Goal: Task Accomplishment & Management: Complete application form

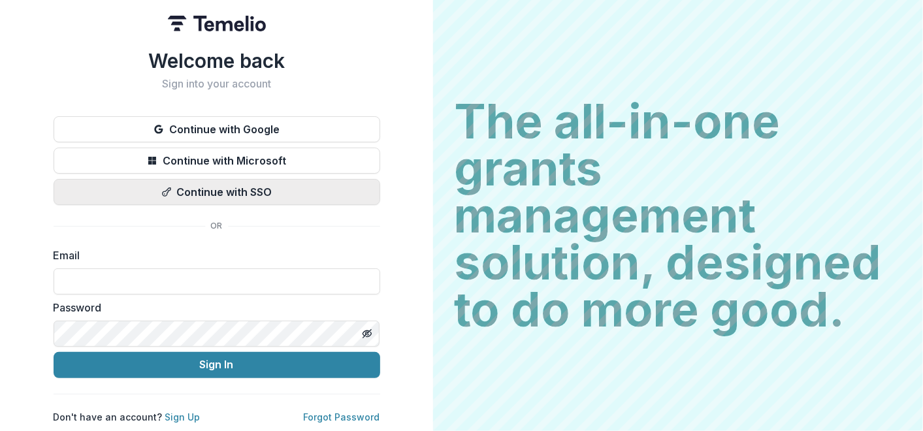
type input "**********"
click at [225, 187] on button "Continue with SSO" at bounding box center [217, 192] width 327 height 26
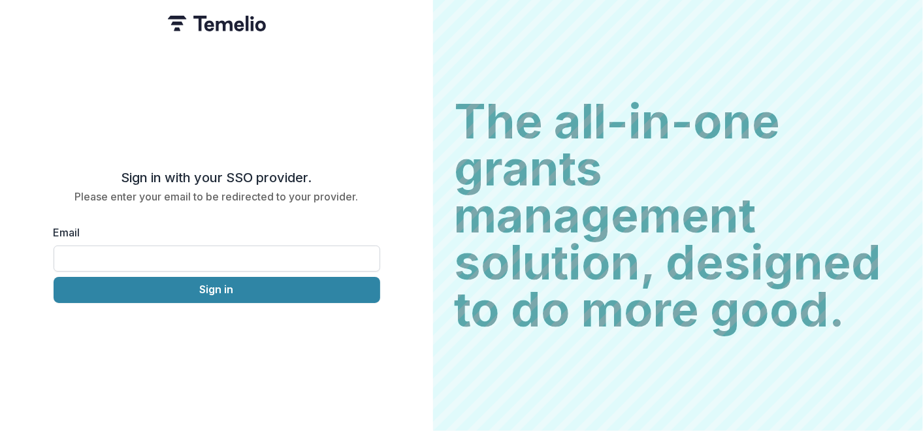
click at [135, 251] on input "Email" at bounding box center [217, 259] width 327 height 26
type input "**********"
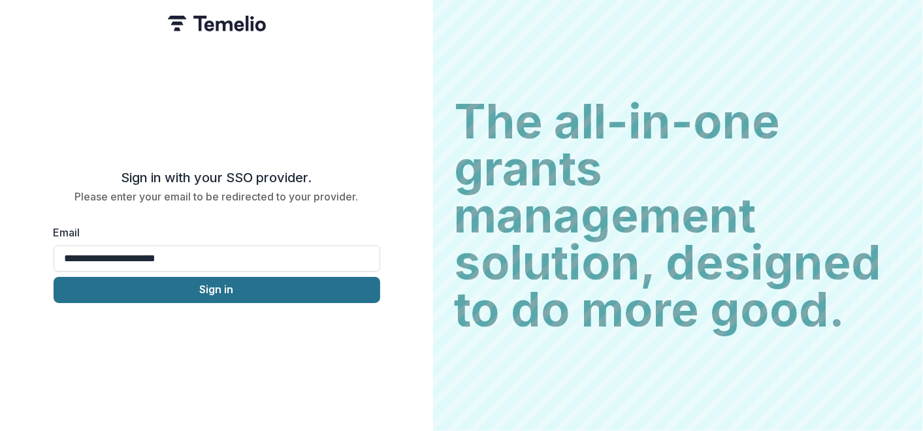
click at [206, 288] on button "Sign in" at bounding box center [217, 290] width 327 height 26
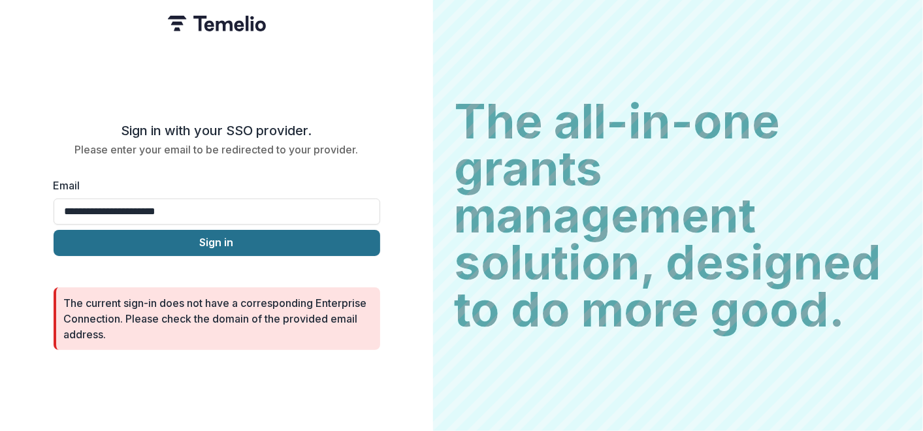
click at [210, 240] on button "Sign in" at bounding box center [217, 243] width 327 height 26
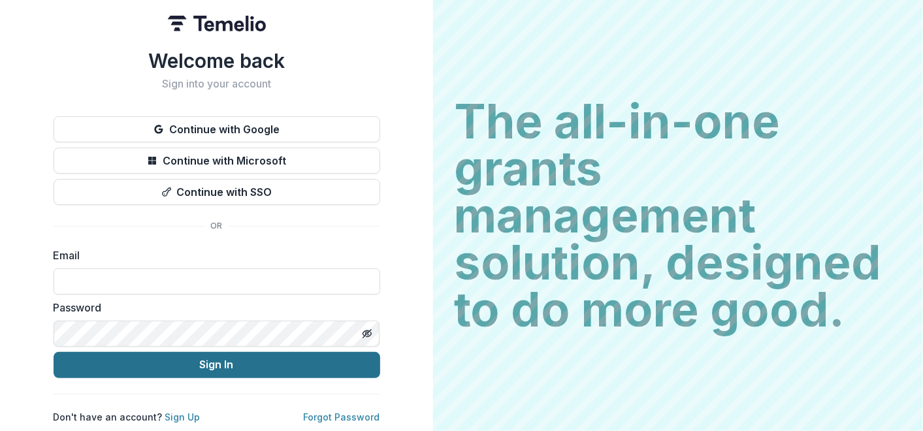
type input "**********"
click at [222, 361] on button "Sign In" at bounding box center [217, 365] width 327 height 26
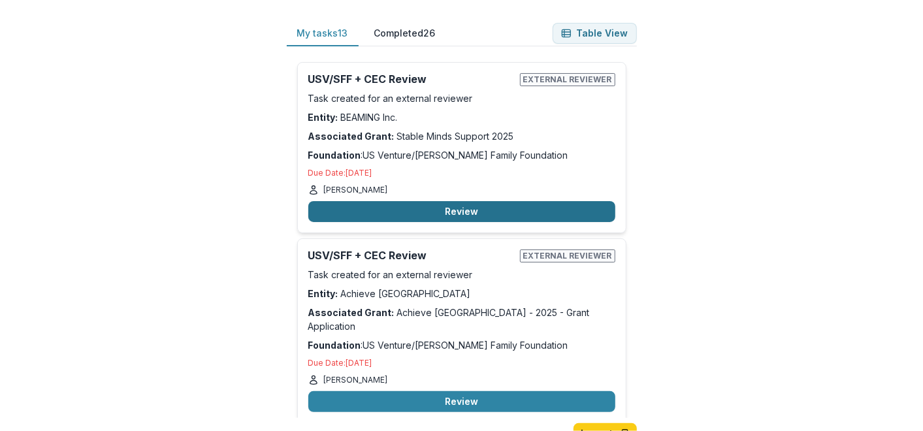
click at [458, 211] on button "Review" at bounding box center [461, 211] width 307 height 21
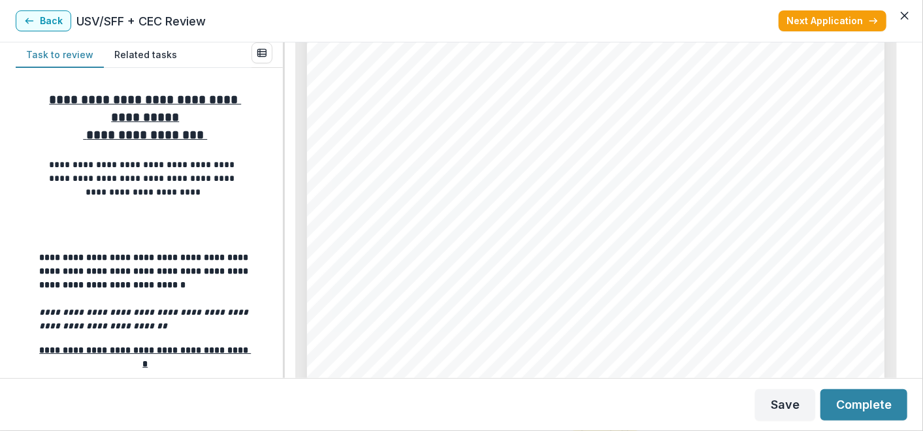
scroll to position [4705, 0]
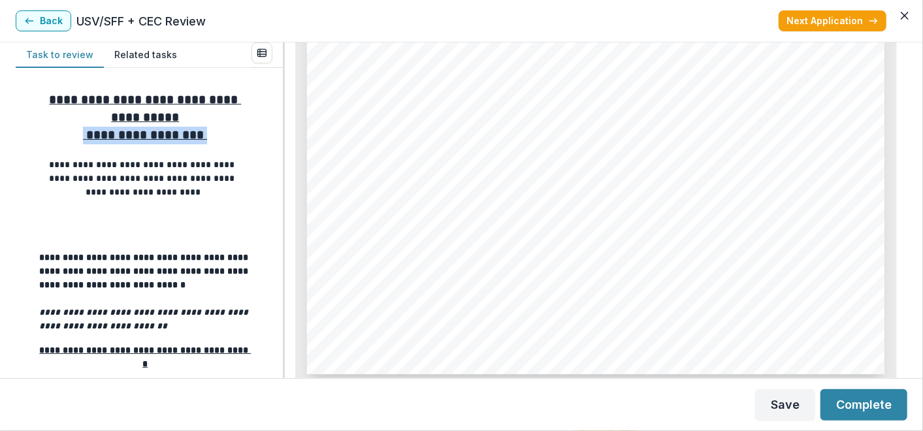
drag, startPoint x: 277, startPoint y: 125, endPoint x: 281, endPoint y: 138, distance: 14.3
click at [281, 138] on div "**********" at bounding box center [149, 223] width 267 height 310
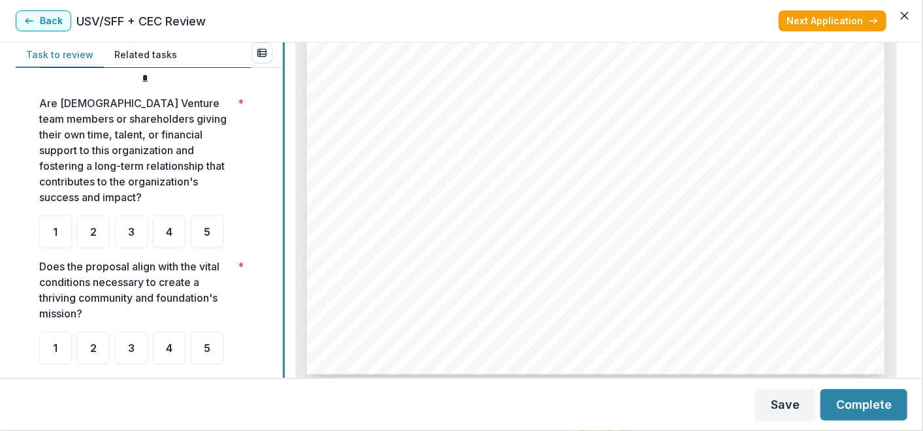
scroll to position [291, 0]
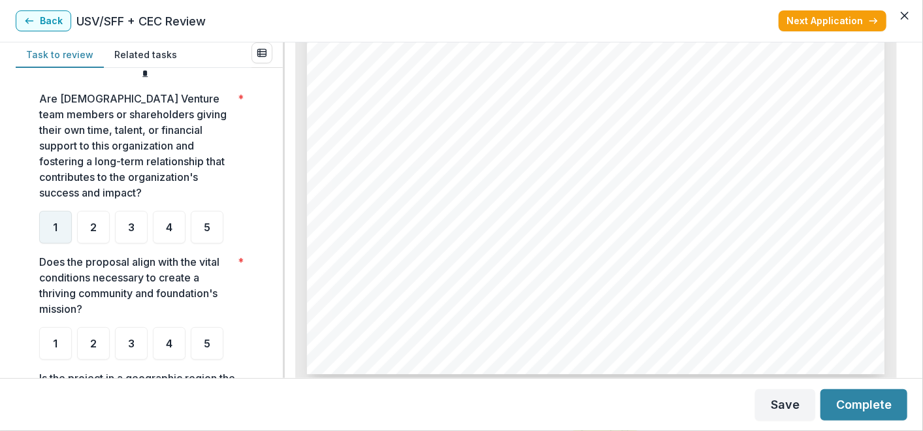
click at [57, 226] on span "1" at bounding box center [56, 227] width 5 height 10
click at [56, 225] on span "1" at bounding box center [56, 227] width 5 height 10
drag, startPoint x: 278, startPoint y: 214, endPoint x: 278, endPoint y: 235, distance: 20.9
click at [278, 235] on div "**********" at bounding box center [149, 223] width 267 height 310
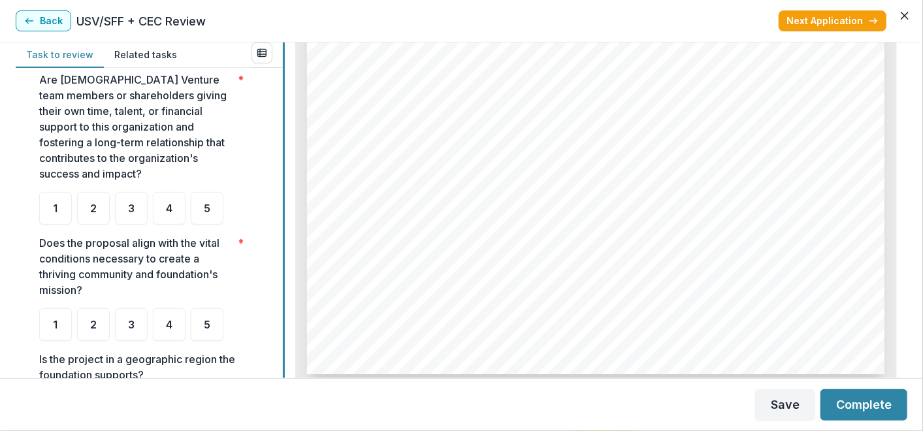
scroll to position [315, 0]
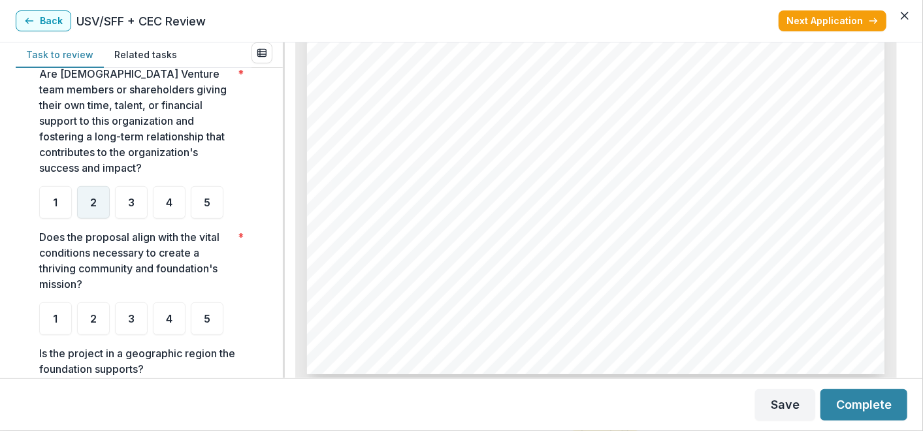
click at [88, 205] on div "2" at bounding box center [93, 202] width 33 height 33
click at [52, 205] on div "1" at bounding box center [55, 202] width 33 height 33
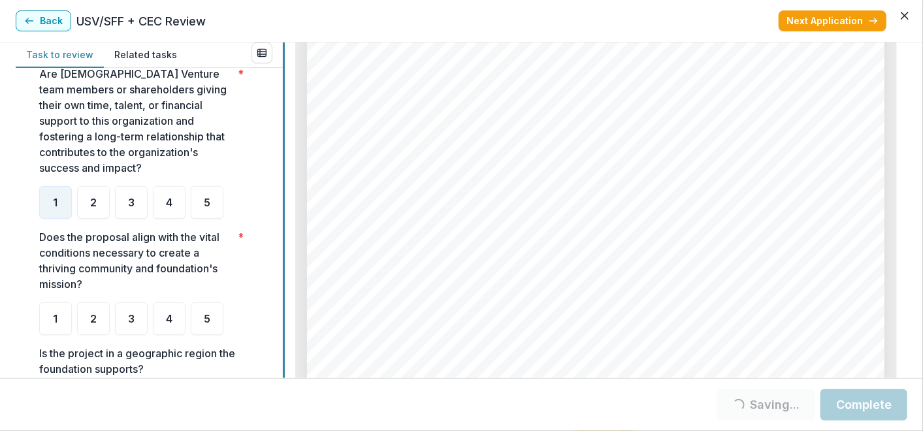
scroll to position [4705, 0]
click at [283, 270] on div at bounding box center [284, 210] width 2 height 336
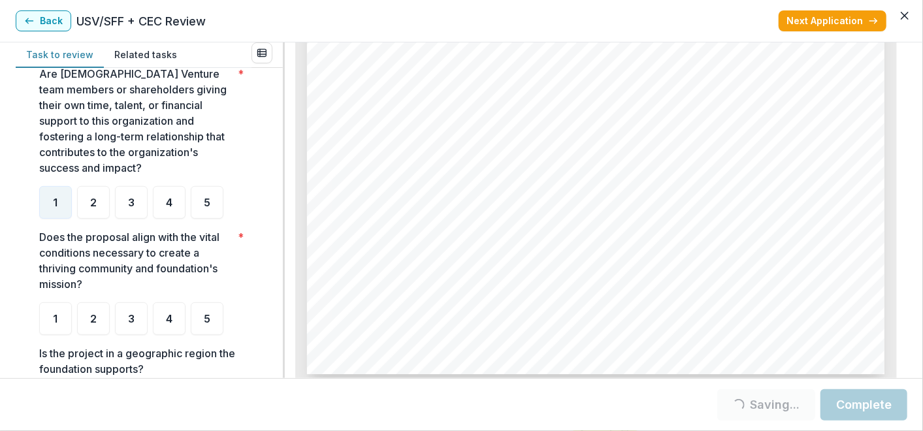
drag, startPoint x: 278, startPoint y: 251, endPoint x: 278, endPoint y: 270, distance: 18.9
click at [278, 270] on div "**********" at bounding box center [149, 223] width 267 height 310
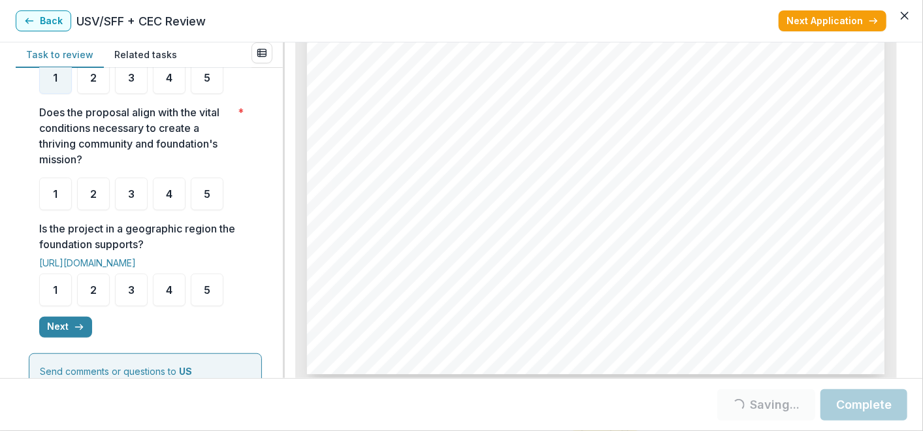
scroll to position [443, 0]
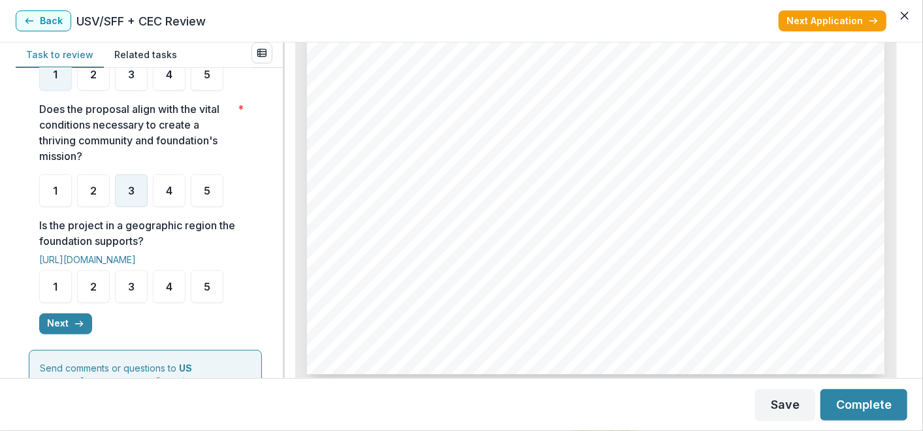
click at [131, 200] on div "3" at bounding box center [131, 190] width 33 height 33
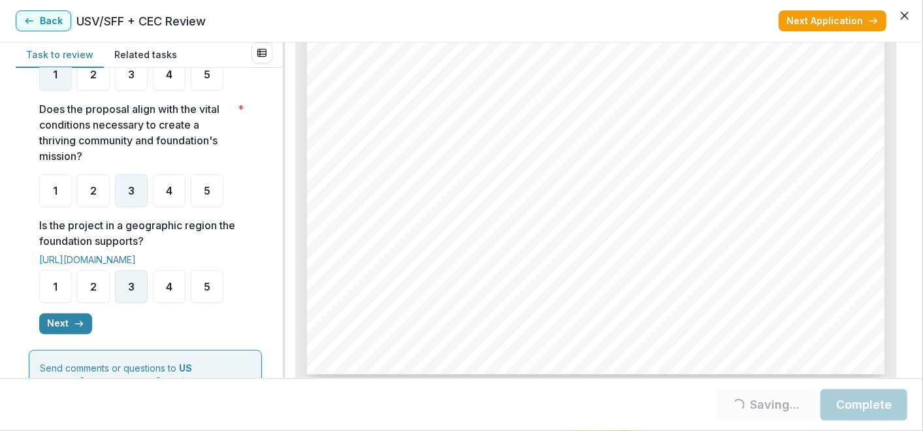
click at [133, 293] on div "3" at bounding box center [131, 286] width 33 height 33
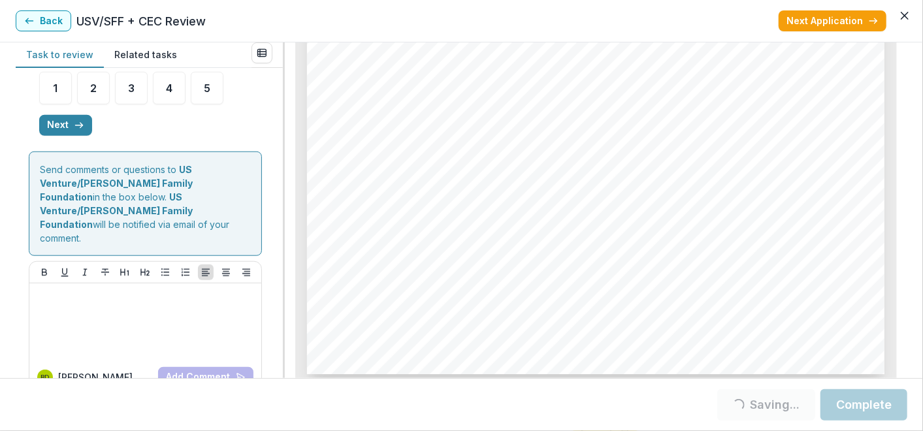
scroll to position [643, 0]
click at [144, 56] on button "Related tasks" at bounding box center [146, 54] width 84 height 25
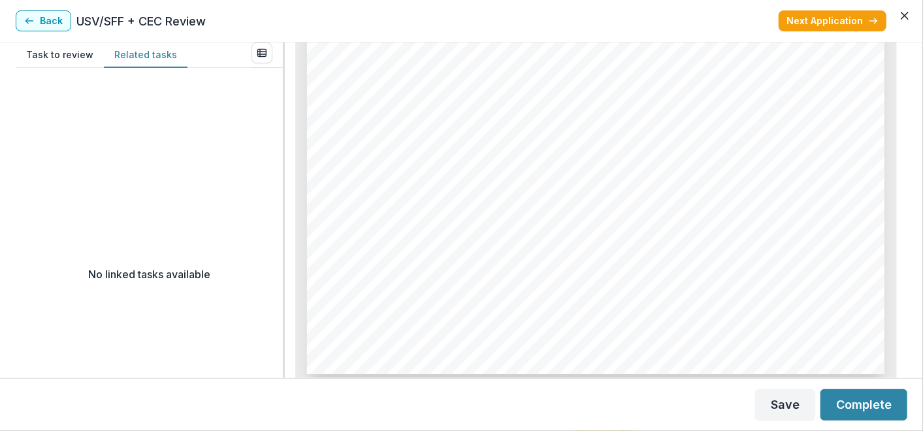
click at [84, 57] on button "Task to review" at bounding box center [60, 54] width 88 height 25
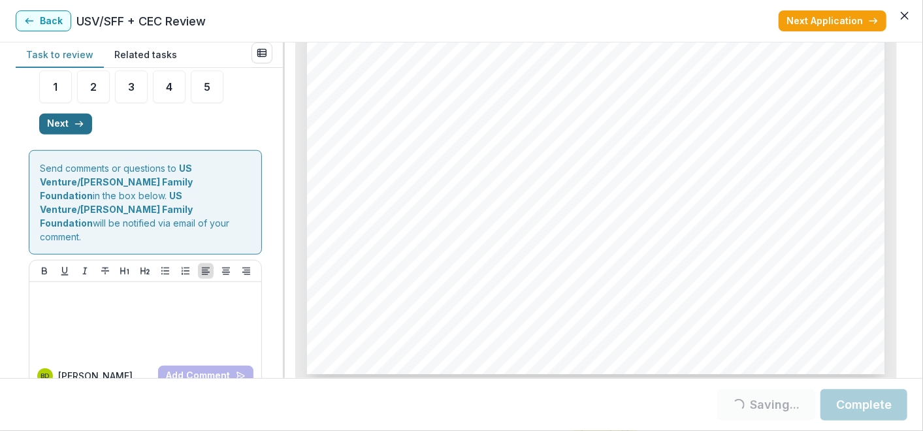
click at [59, 124] on button "Next" at bounding box center [65, 124] width 53 height 21
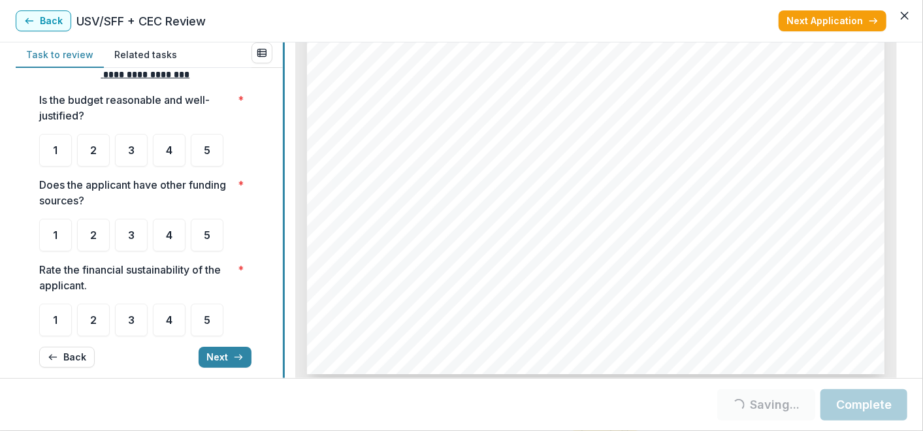
scroll to position [0, 0]
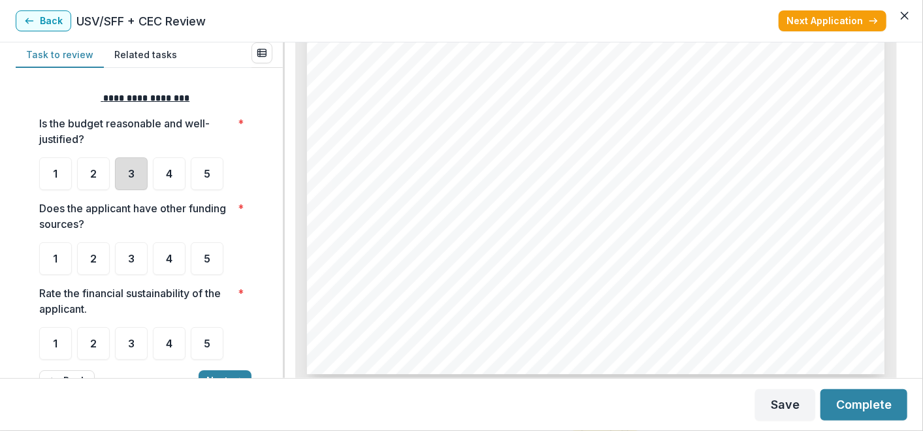
click at [133, 164] on div "3" at bounding box center [131, 173] width 33 height 33
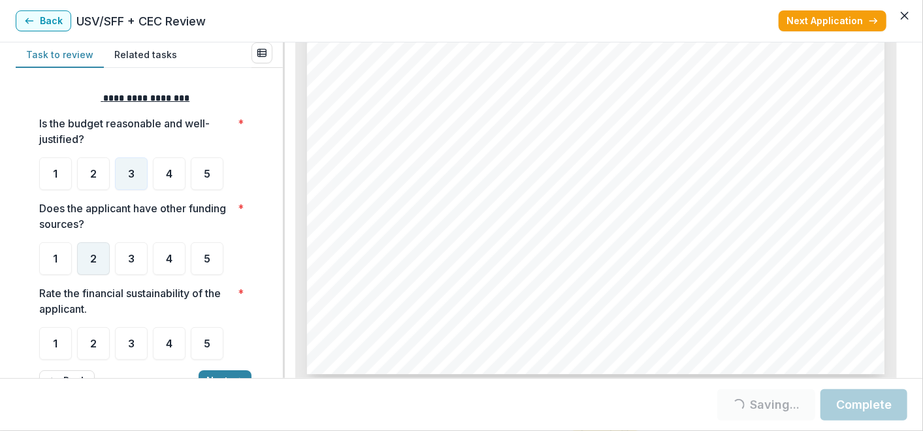
click at [99, 257] on div "2" at bounding box center [93, 258] width 33 height 33
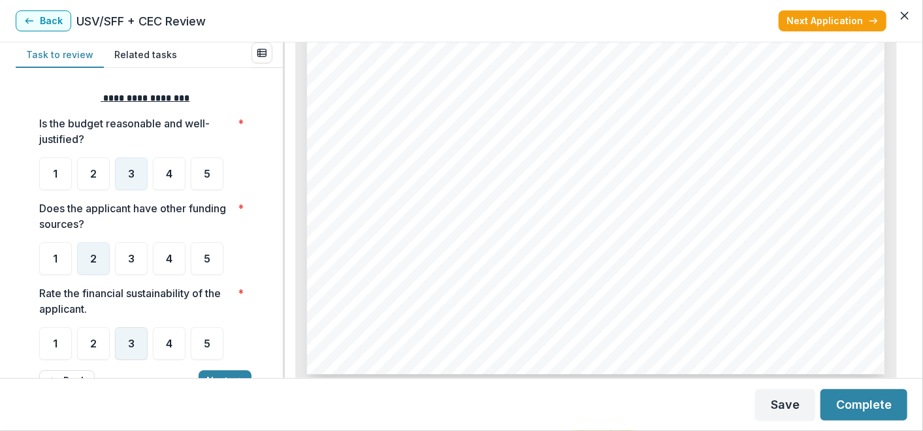
click at [127, 348] on div "3" at bounding box center [131, 343] width 33 height 33
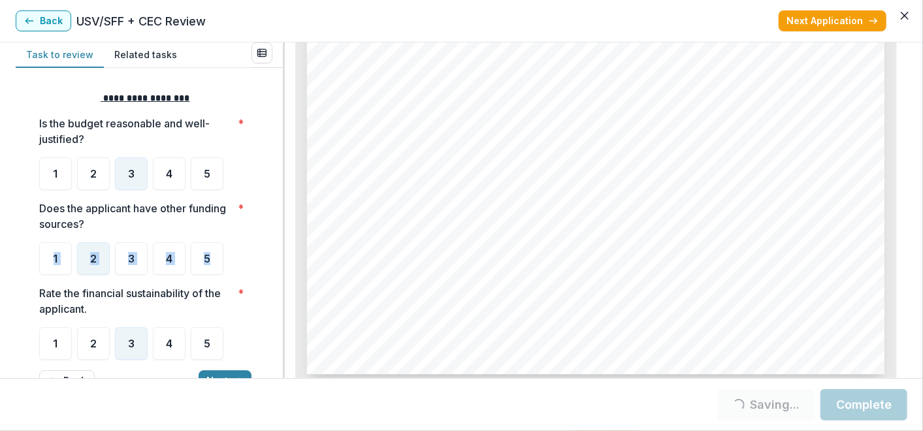
drag, startPoint x: 278, startPoint y: 223, endPoint x: 279, endPoint y: 253, distance: 29.4
click at [279, 252] on div "**********" at bounding box center [149, 223] width 267 height 310
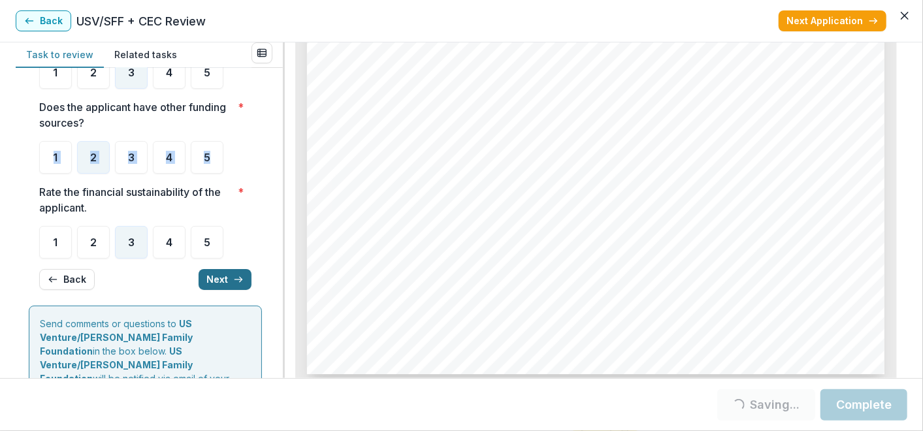
click at [220, 275] on button "Next" at bounding box center [225, 279] width 53 height 21
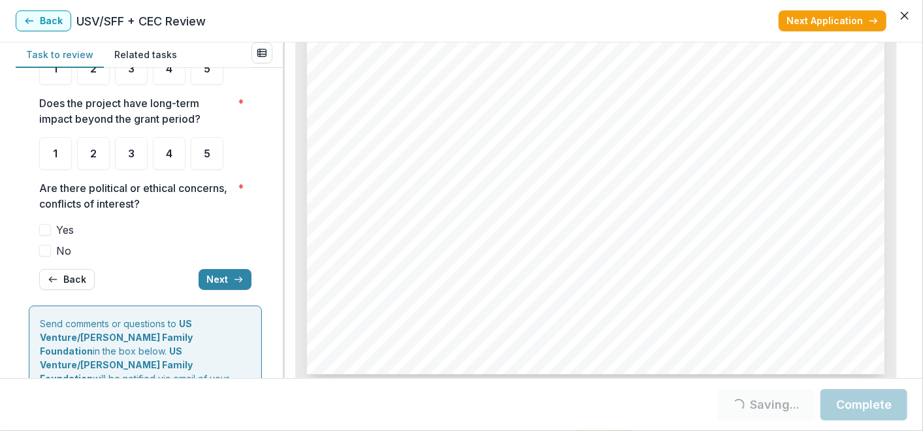
drag, startPoint x: 278, startPoint y: 153, endPoint x: 280, endPoint y: 140, distance: 12.6
click at [280, 140] on div "**********" at bounding box center [149, 223] width 267 height 310
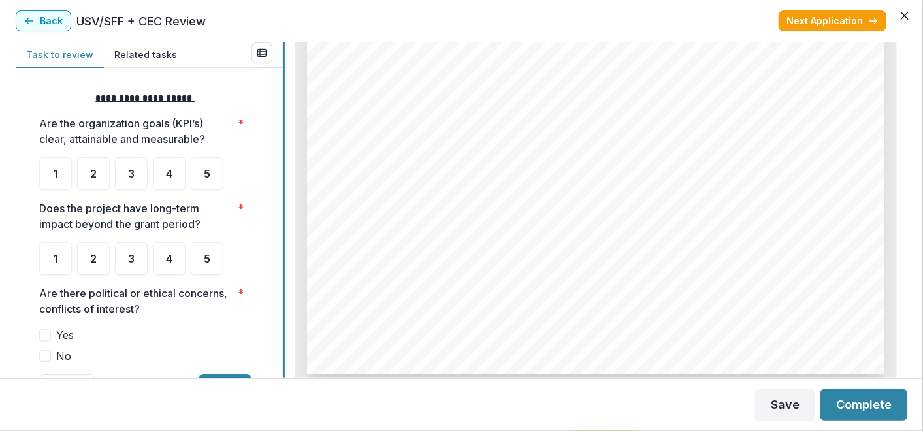
scroll to position [3, 0]
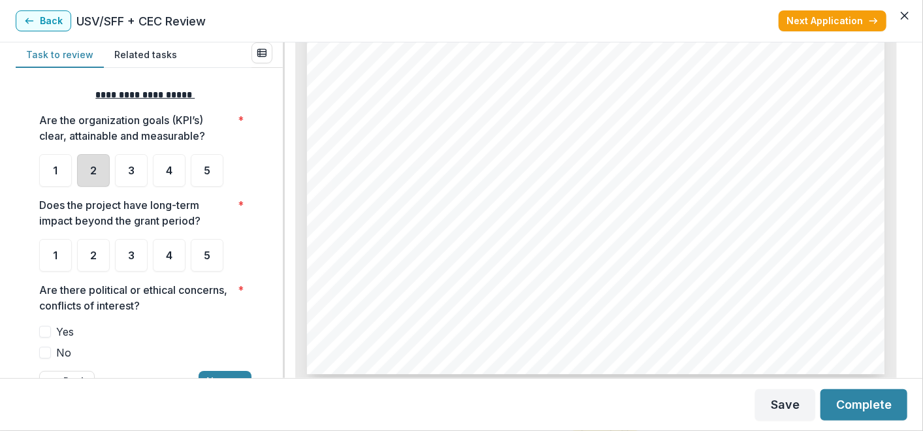
click at [101, 170] on div "2" at bounding box center [93, 170] width 33 height 33
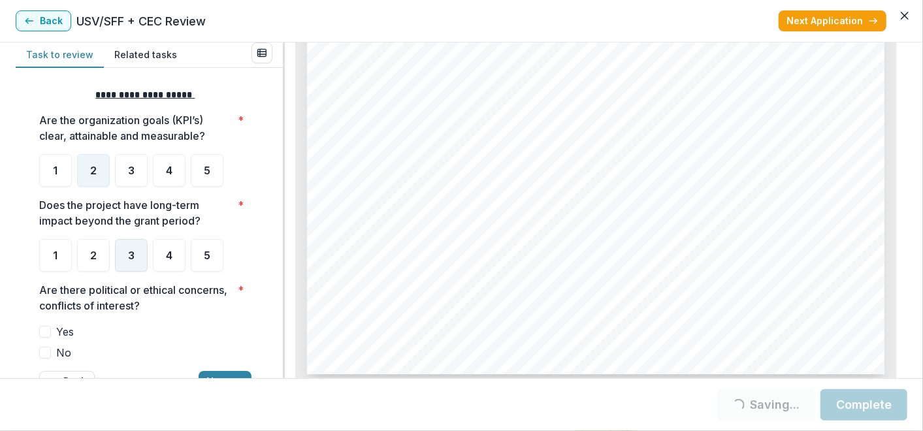
click at [131, 263] on div "3" at bounding box center [131, 255] width 33 height 33
drag, startPoint x: 278, startPoint y: 225, endPoint x: 278, endPoint y: 253, distance: 28.1
click at [278, 253] on div "**********" at bounding box center [149, 223] width 267 height 310
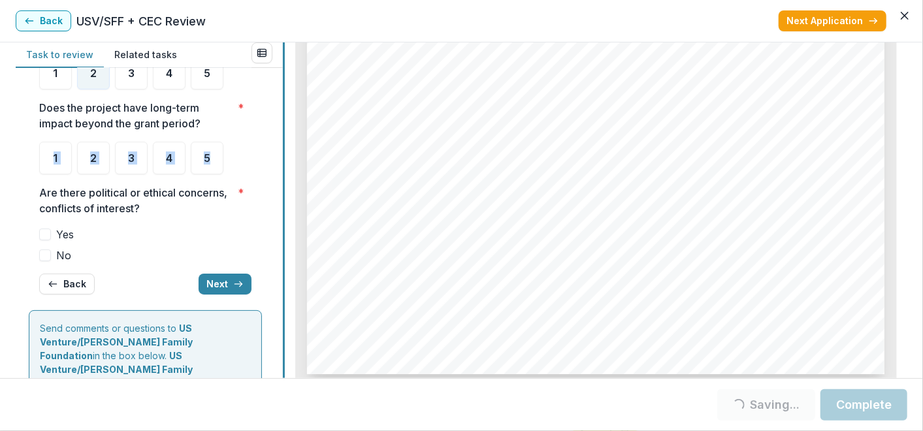
scroll to position [120, 0]
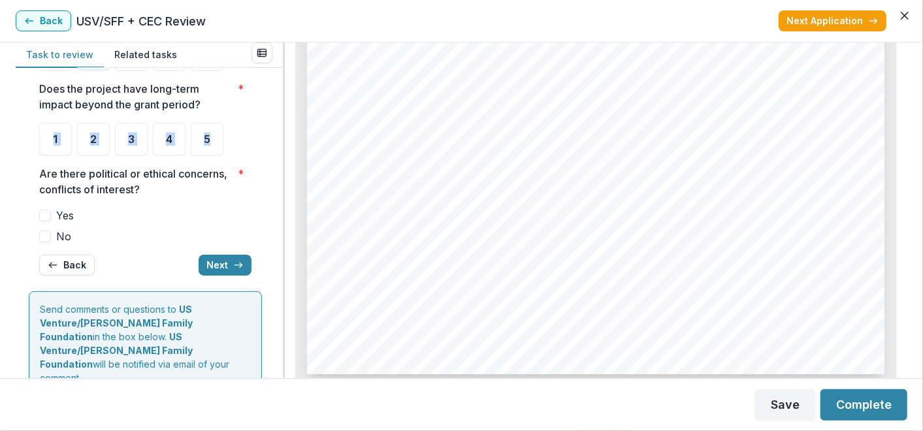
click at [61, 234] on span "No" at bounding box center [63, 237] width 15 height 16
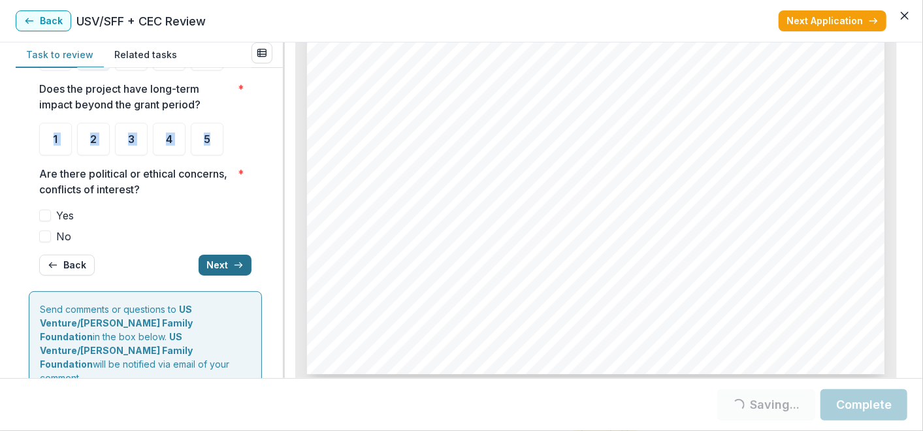
click at [210, 266] on button "Next" at bounding box center [225, 265] width 53 height 21
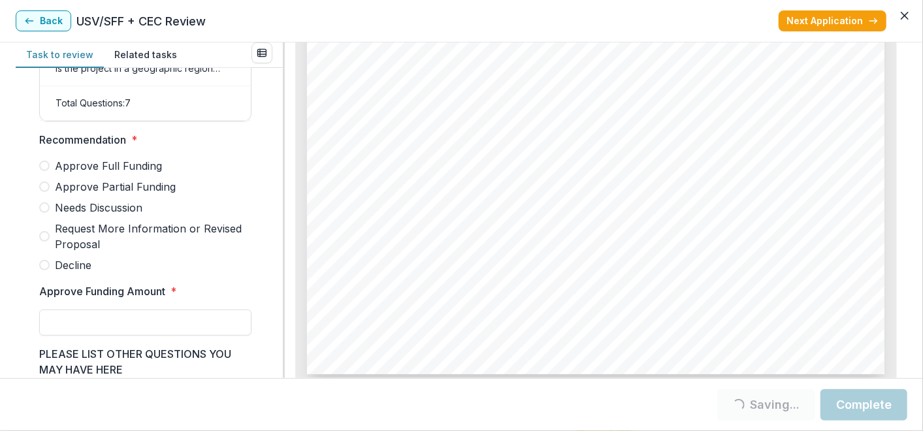
scroll to position [308, 0]
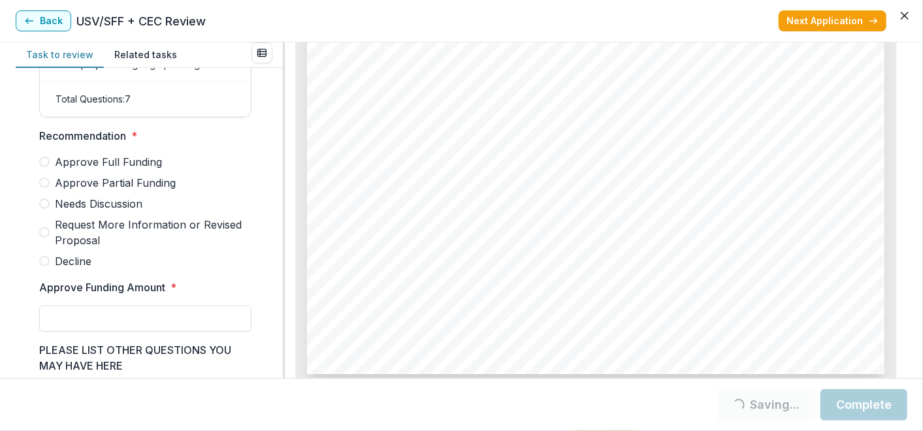
click at [46, 266] on span at bounding box center [44, 261] width 10 height 10
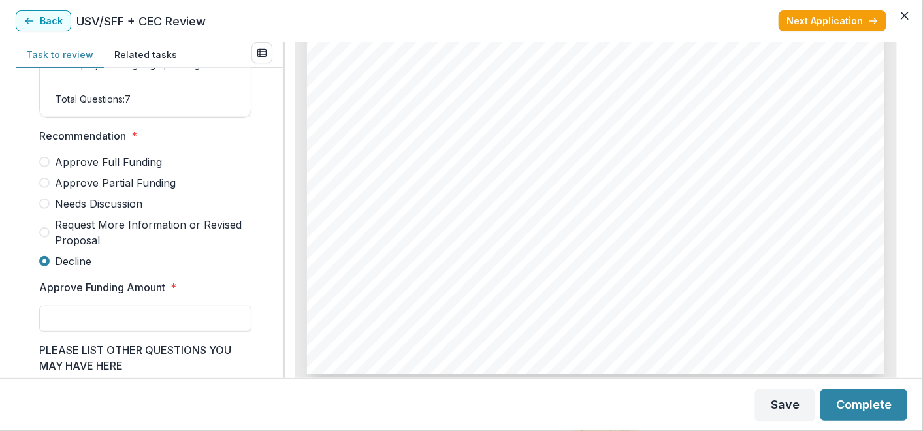
drag, startPoint x: 275, startPoint y: 189, endPoint x: 272, endPoint y: 208, distance: 19.1
click at [272, 208] on div "Score Card Name Weight Score Are the organization goals (KPI’s) clear, attainab…" at bounding box center [149, 223] width 267 height 310
drag, startPoint x: 272, startPoint y: 208, endPoint x: 278, endPoint y: 214, distance: 8.4
click at [278, 214] on div "Score Card Name Weight Score Are the organization goals (KPI’s) clear, attainab…" at bounding box center [149, 223] width 267 height 310
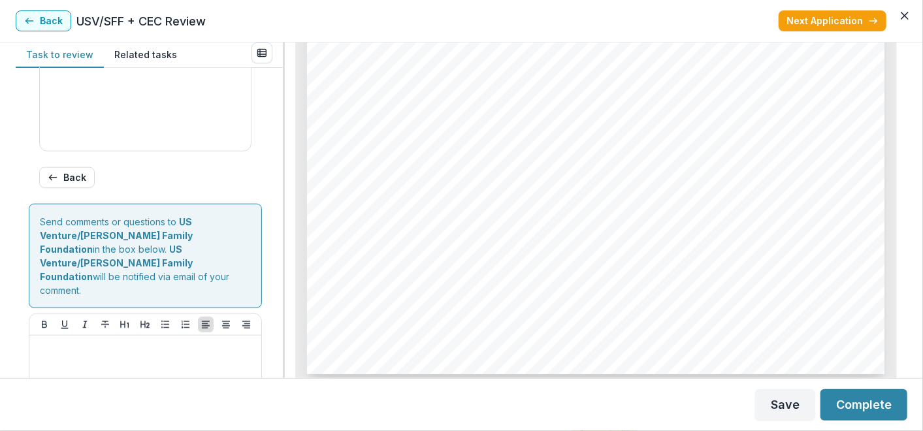
scroll to position [771, 0]
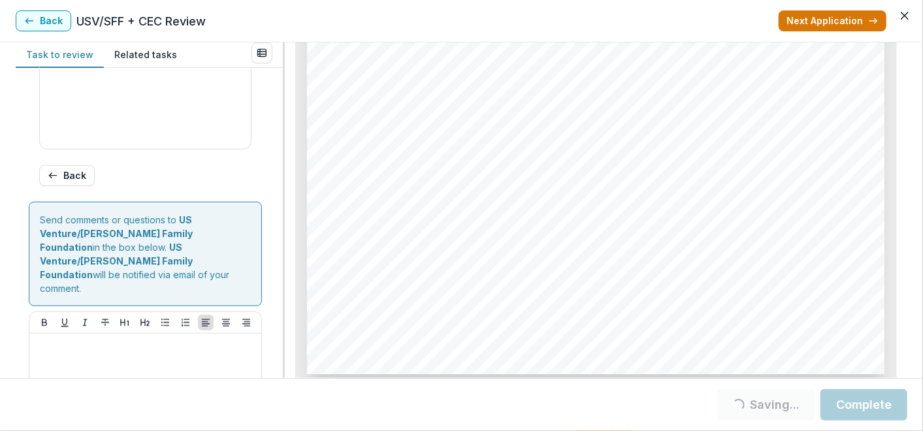
click at [858, 13] on button "Next Application" at bounding box center [832, 20] width 108 height 21
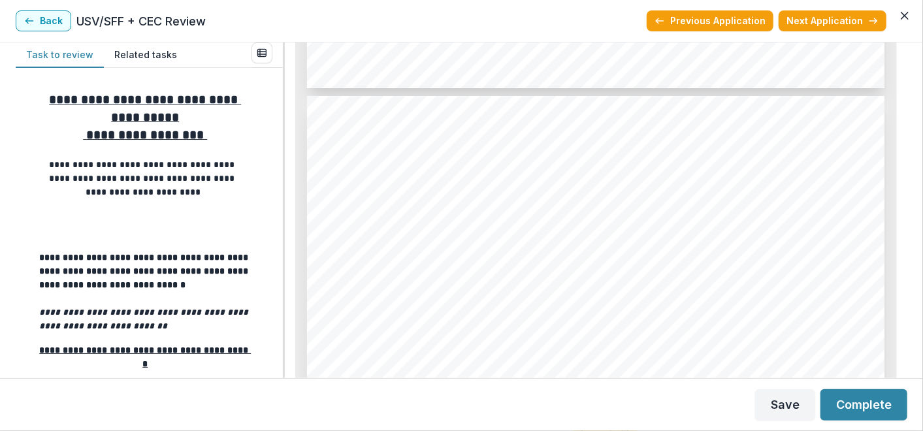
scroll to position [2551, 0]
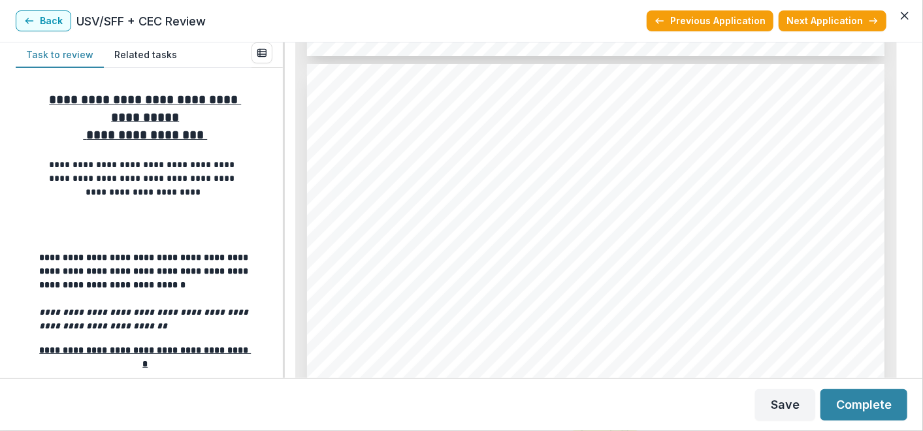
drag, startPoint x: 902, startPoint y: 166, endPoint x: 905, endPoint y: 187, distance: 21.2
click at [905, 187] on div "Achieve [GEOGRAPHIC_DATA] - 2025 - Grant Application Alt View Word Download Wor…" at bounding box center [596, 210] width 622 height 336
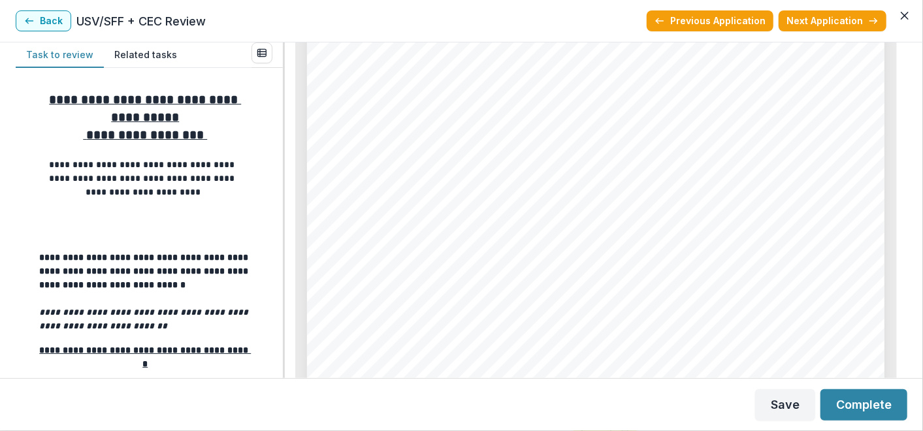
scroll to position [7177, 0]
drag, startPoint x: 278, startPoint y: 83, endPoint x: 280, endPoint y: 90, distance: 7.6
click at [280, 90] on div "**********" at bounding box center [149, 223] width 267 height 310
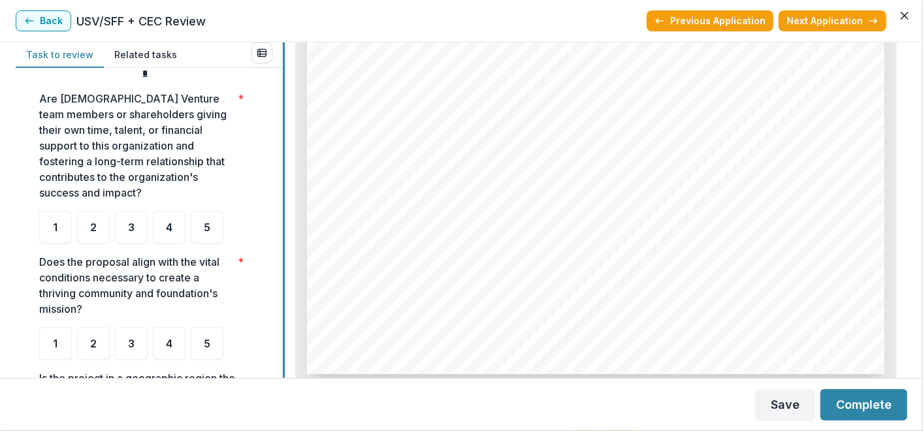
scroll to position [297, 0]
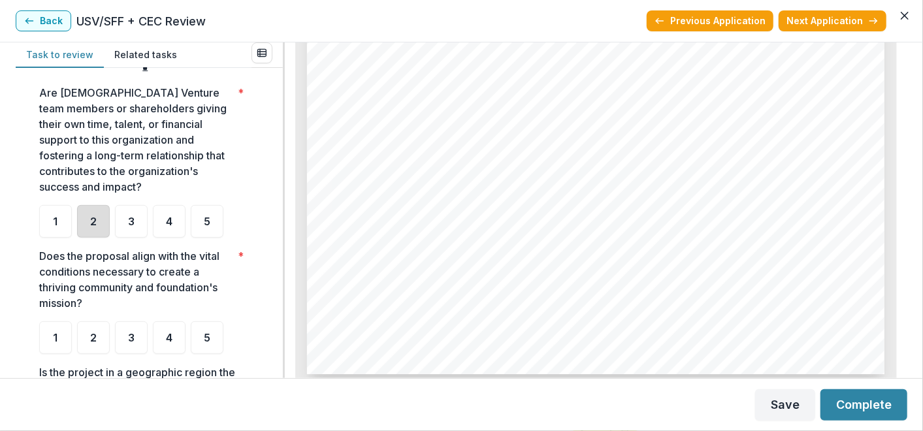
click at [99, 223] on div "2" at bounding box center [93, 221] width 33 height 33
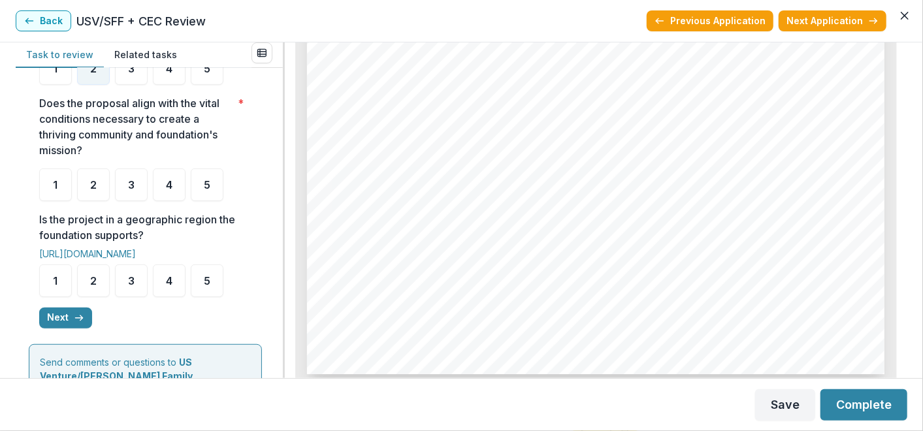
scroll to position [457, 0]
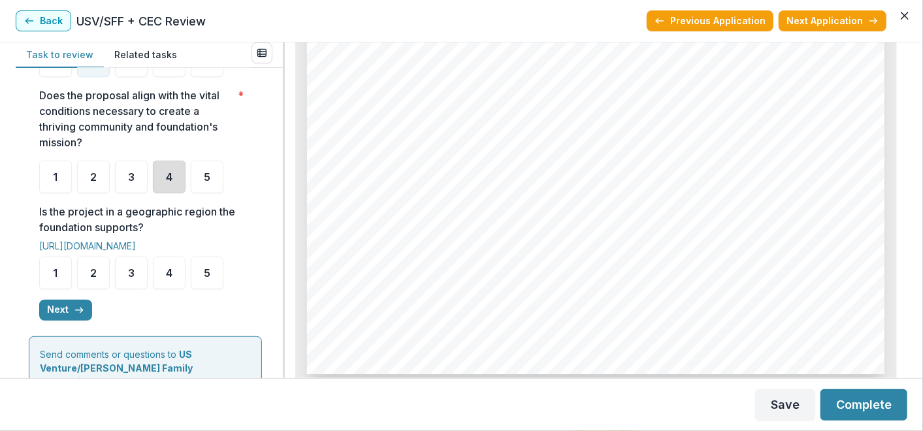
click at [163, 177] on div "4" at bounding box center [169, 177] width 33 height 33
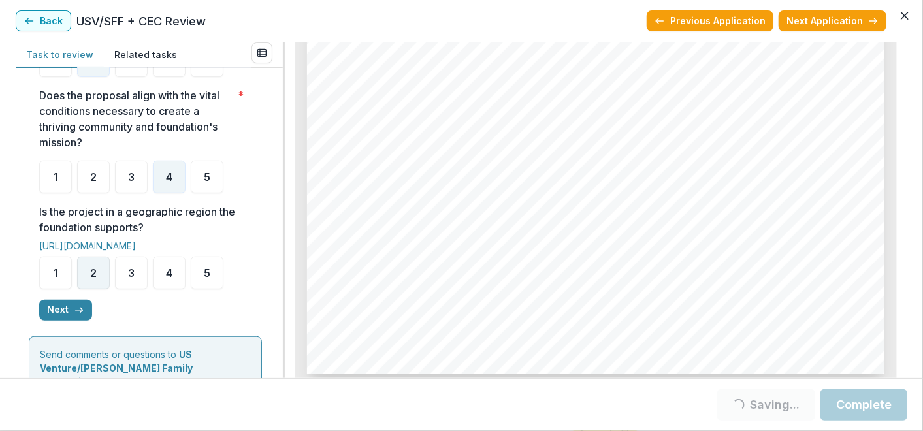
click at [93, 272] on span "2" at bounding box center [93, 273] width 7 height 10
click at [61, 312] on button "Next" at bounding box center [65, 310] width 53 height 21
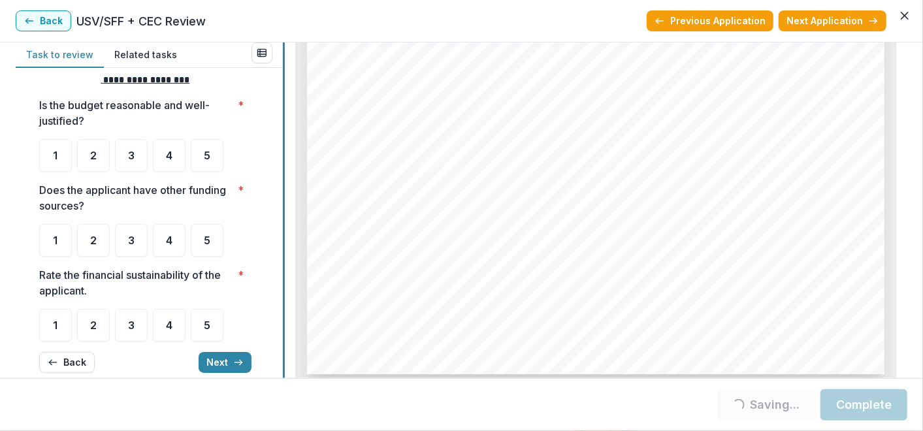
scroll to position [27, 0]
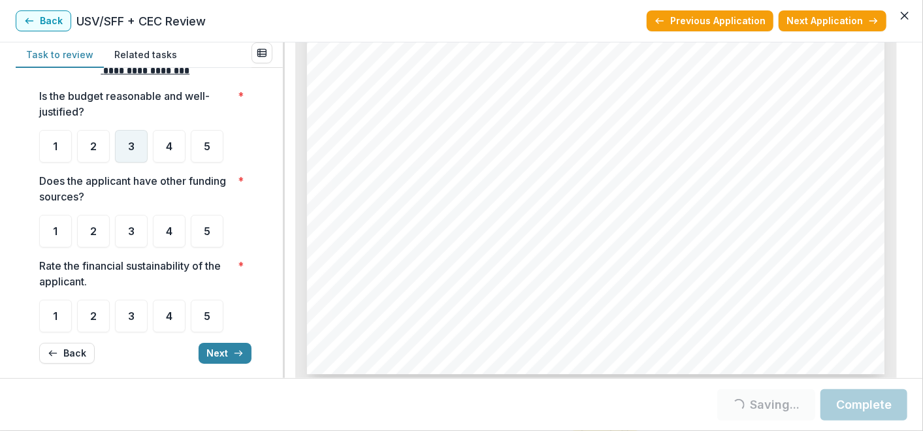
click at [133, 144] on span "3" at bounding box center [131, 146] width 7 height 10
click at [164, 238] on div "4" at bounding box center [169, 231] width 33 height 33
click at [131, 320] on span "3" at bounding box center [131, 316] width 7 height 10
click at [131, 329] on div "3" at bounding box center [131, 316] width 33 height 33
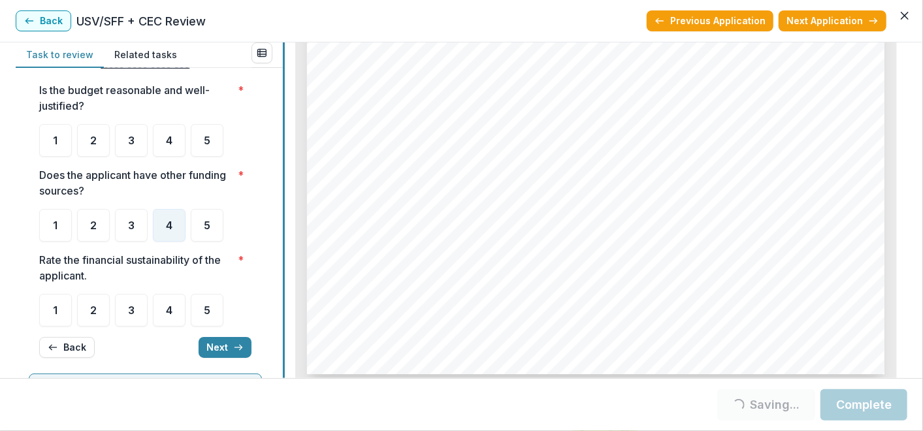
scroll to position [24, 0]
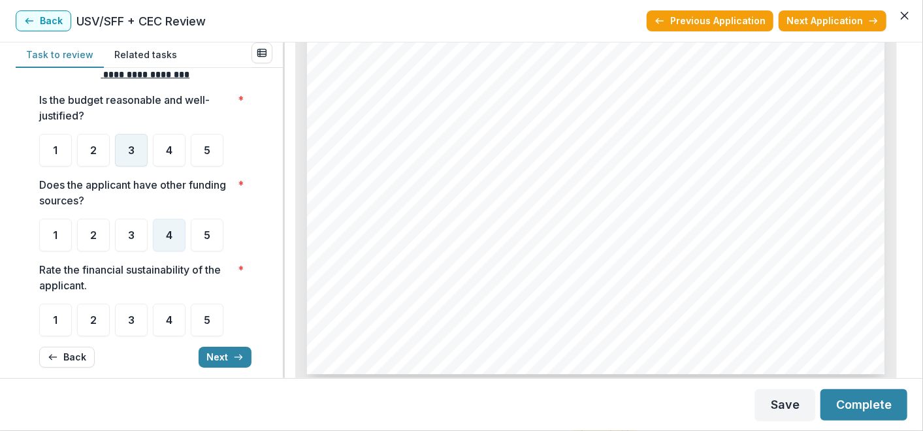
click at [140, 157] on div "3" at bounding box center [131, 150] width 33 height 33
click at [135, 152] on div "3" at bounding box center [131, 150] width 33 height 33
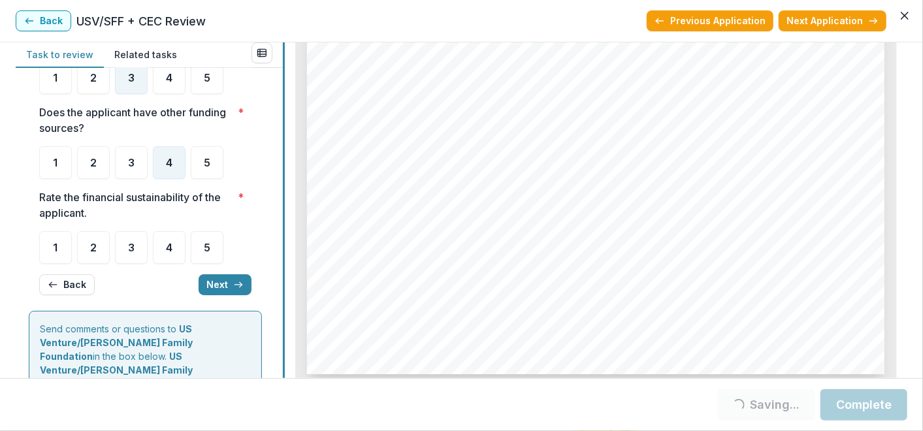
scroll to position [98, 0]
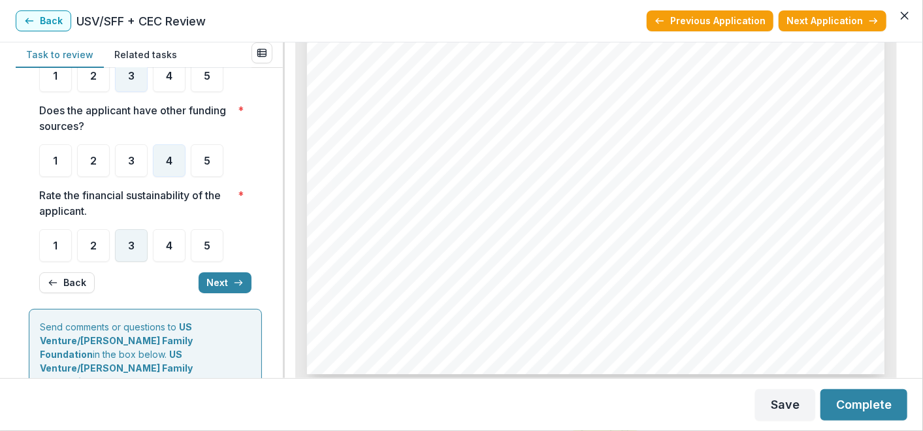
click at [136, 240] on div "3" at bounding box center [131, 245] width 33 height 33
click at [121, 242] on div "3" at bounding box center [131, 245] width 33 height 33
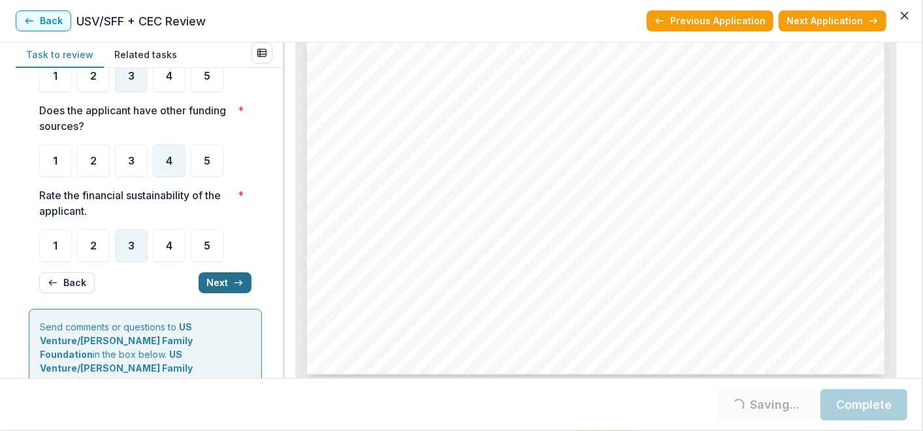
click at [214, 283] on button "Next" at bounding box center [225, 282] width 53 height 21
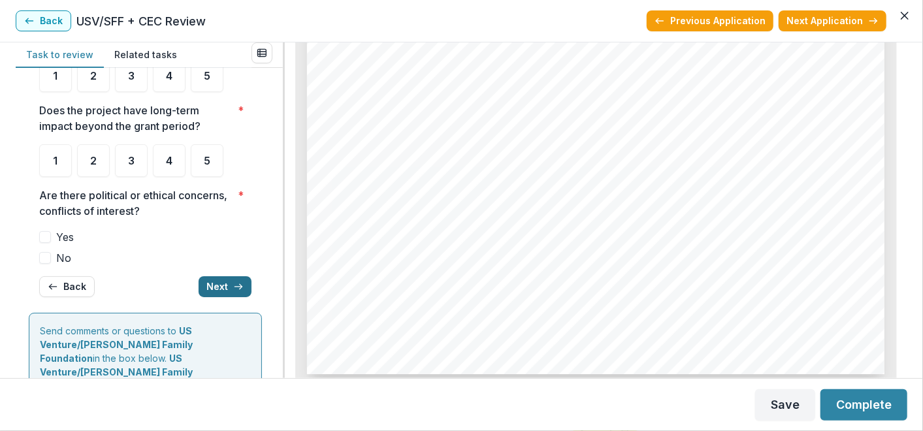
scroll to position [102, 0]
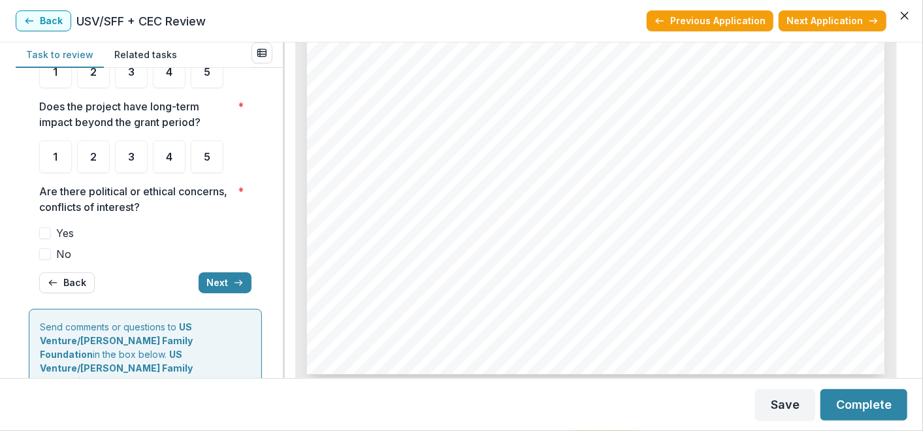
click at [63, 255] on span "No" at bounding box center [63, 254] width 15 height 16
click at [133, 160] on span "3" at bounding box center [131, 157] width 7 height 10
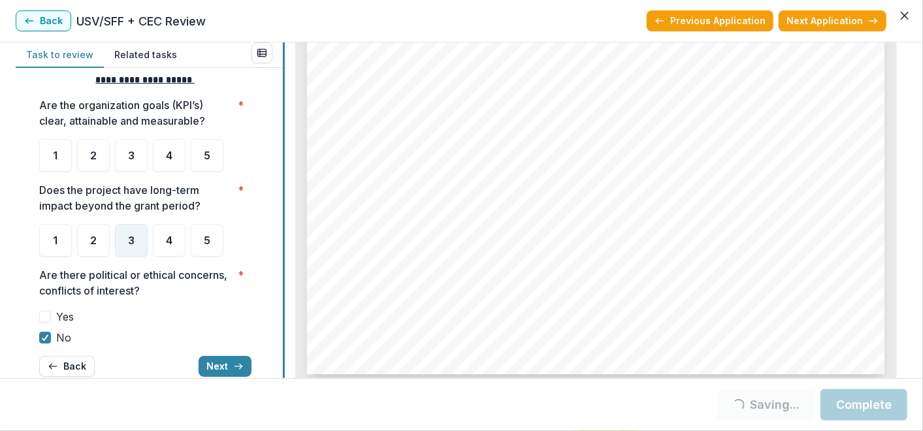
scroll to position [22, 0]
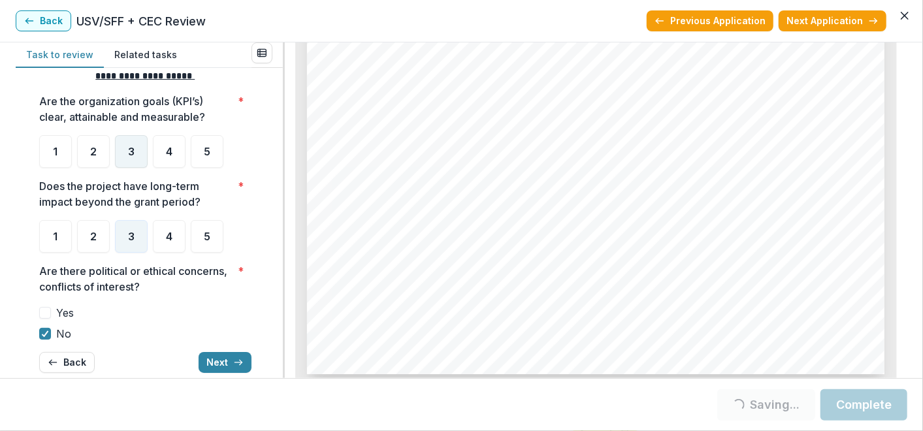
click at [133, 150] on span "3" at bounding box center [131, 151] width 7 height 10
click at [138, 151] on div "3" at bounding box center [131, 151] width 33 height 33
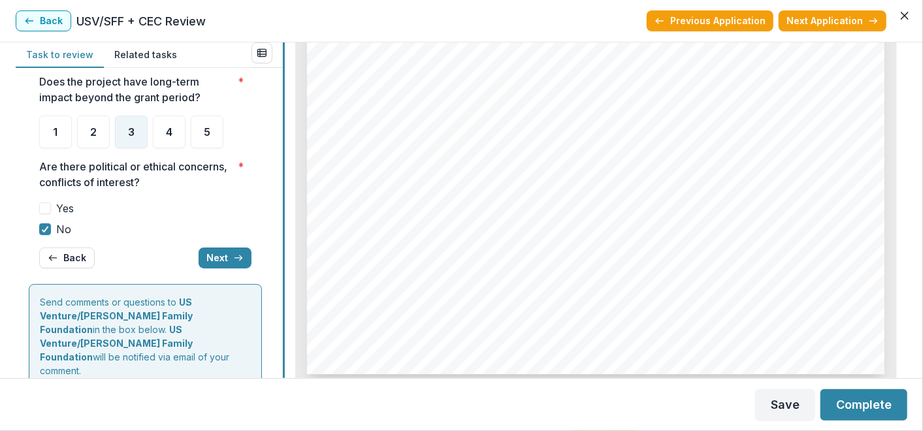
scroll to position [129, 0]
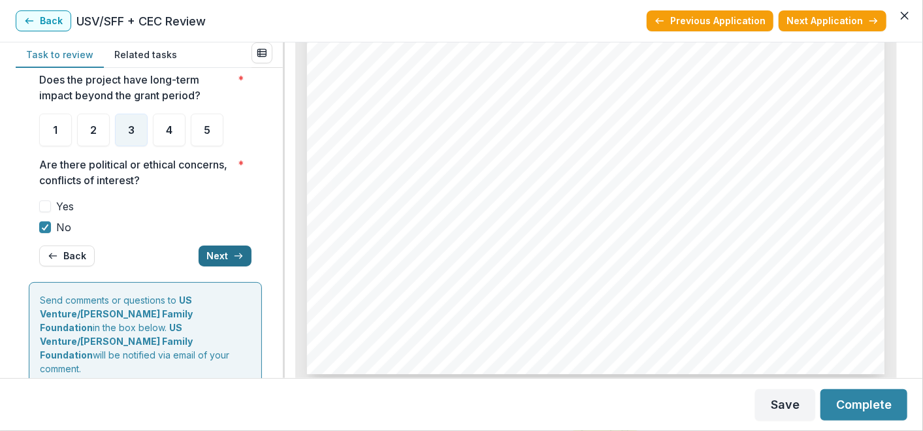
click at [212, 258] on button "Next" at bounding box center [225, 256] width 53 height 21
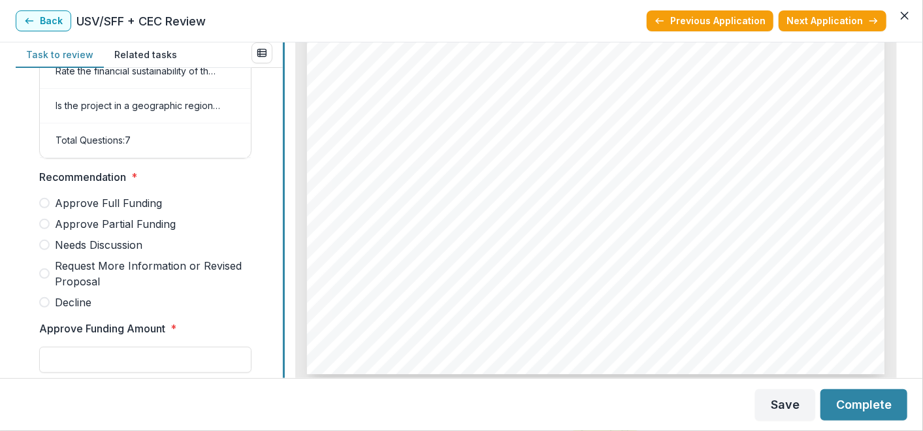
scroll to position [270, 0]
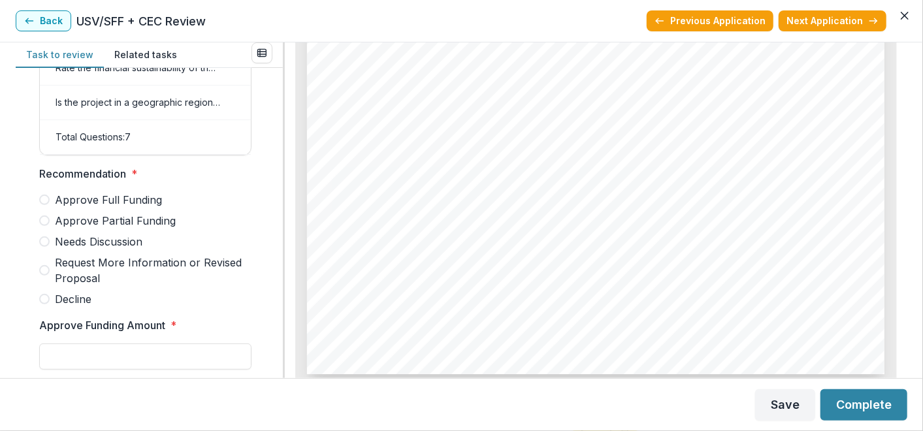
click at [45, 247] on span at bounding box center [44, 241] width 10 height 10
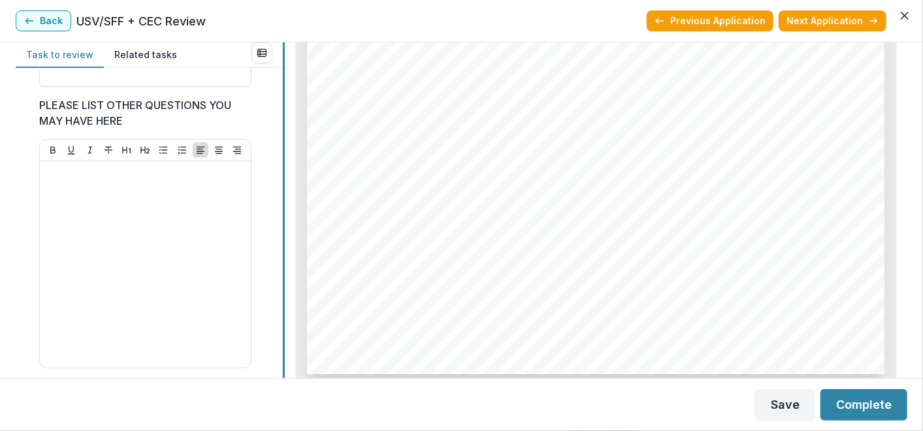
scroll to position [554, 0]
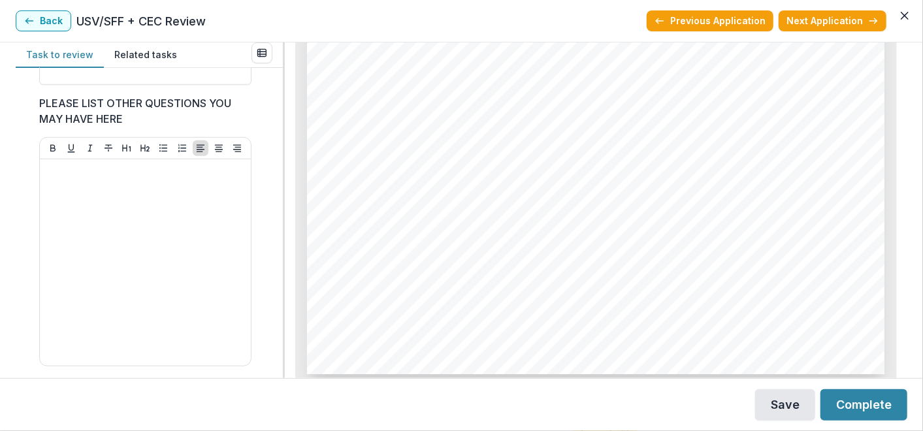
click at [794, 404] on button "Save" at bounding box center [785, 404] width 60 height 31
click at [839, 22] on button "Next Application" at bounding box center [832, 20] width 108 height 21
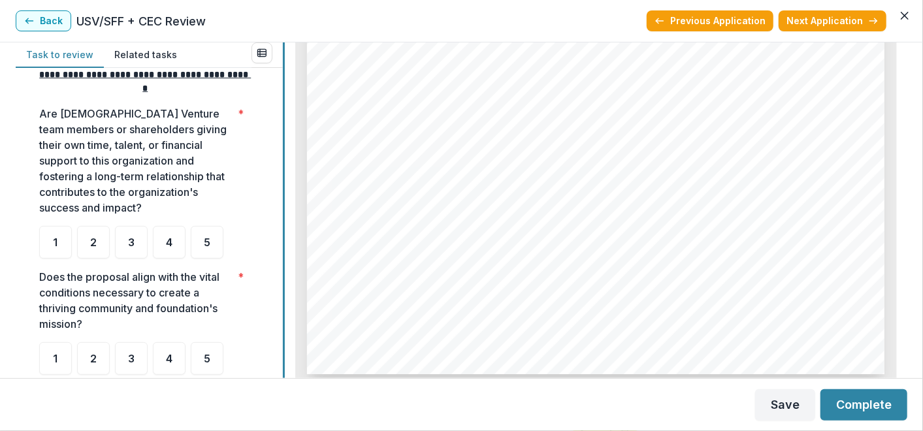
scroll to position [278, 0]
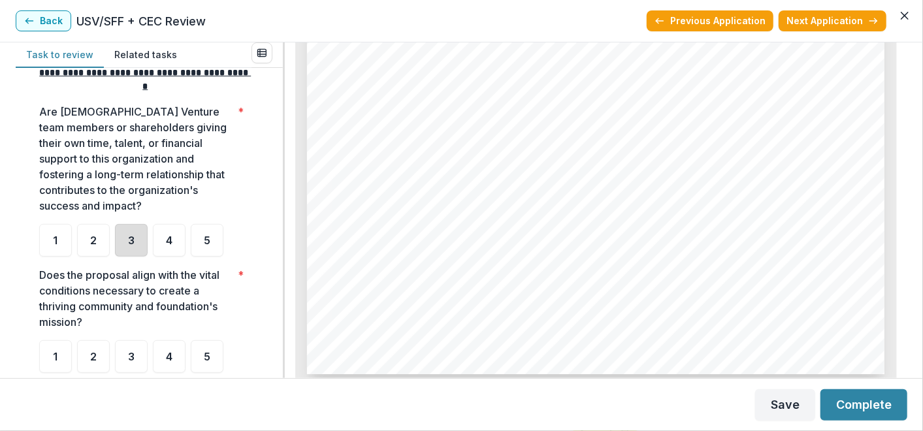
click at [127, 239] on div "3" at bounding box center [131, 240] width 33 height 33
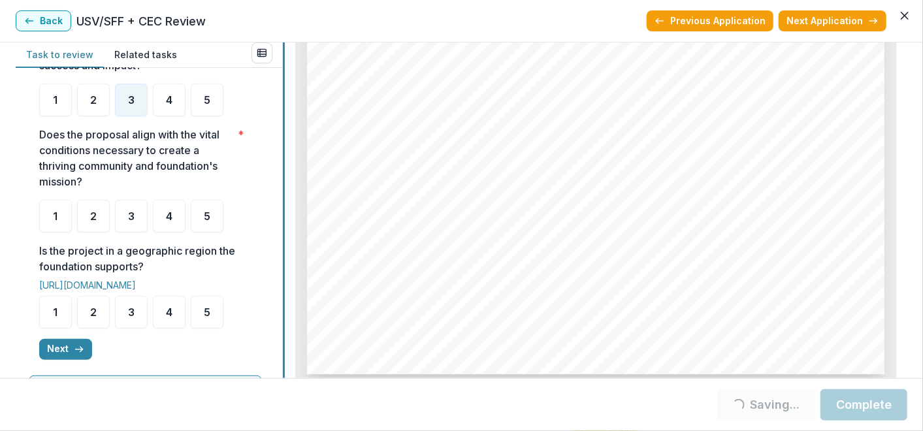
scroll to position [426, 0]
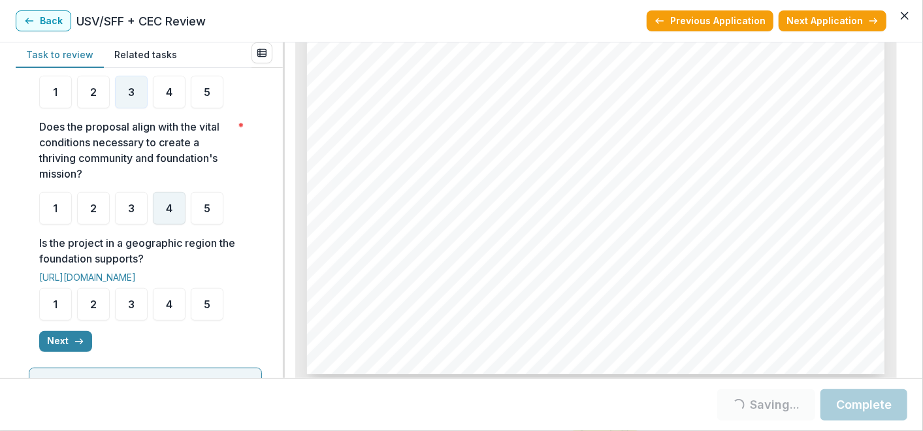
click at [171, 207] on span "4" at bounding box center [169, 208] width 7 height 10
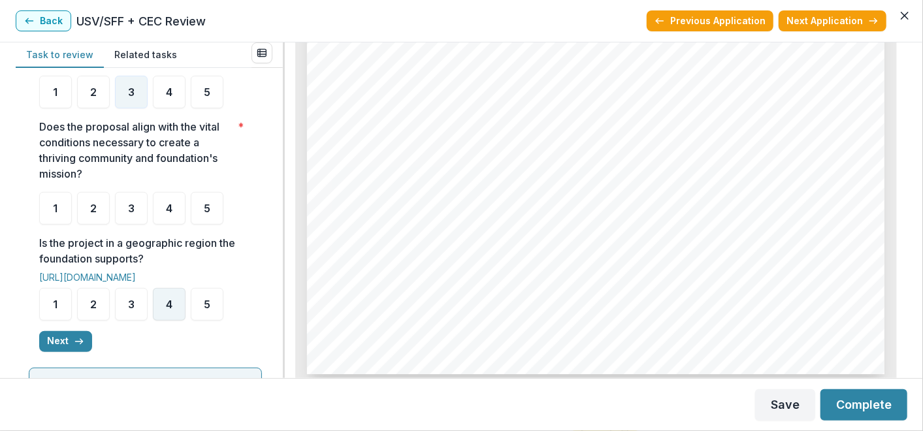
click at [170, 299] on span "4" at bounding box center [169, 304] width 7 height 10
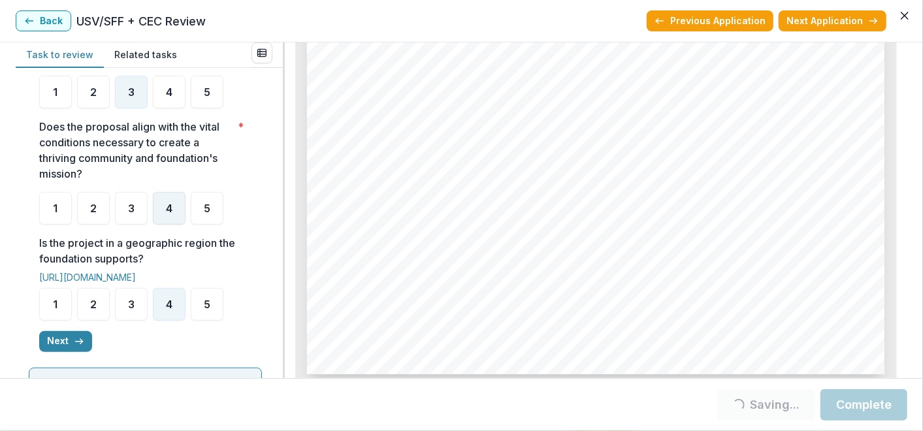
click at [175, 209] on div "4" at bounding box center [169, 208] width 33 height 33
click at [71, 344] on button "Next" at bounding box center [65, 341] width 53 height 21
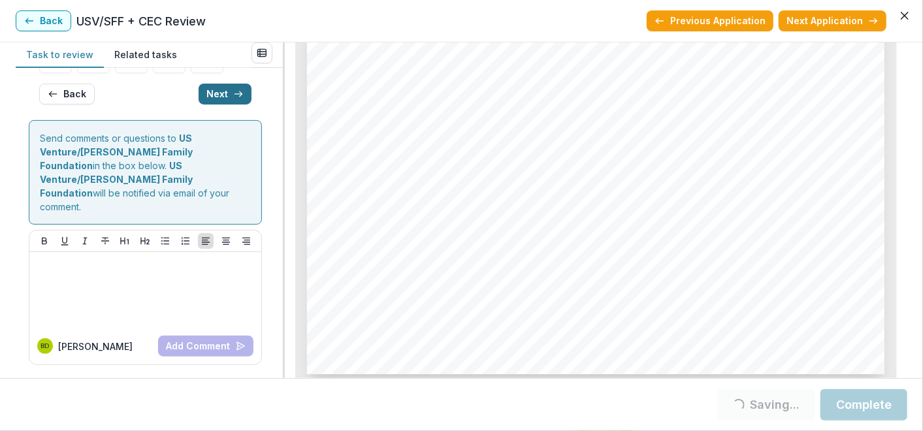
scroll to position [39, 0]
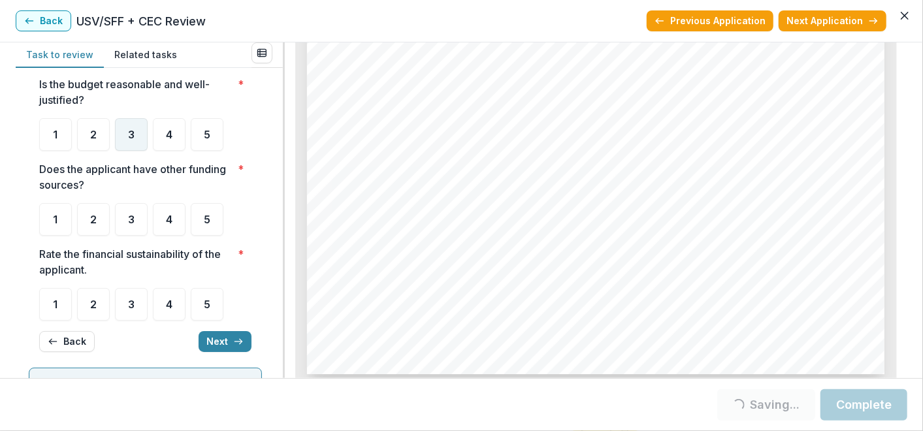
click at [138, 139] on div "3" at bounding box center [131, 134] width 33 height 33
click at [142, 222] on div "3" at bounding box center [131, 219] width 33 height 33
click at [168, 307] on span "4" at bounding box center [169, 304] width 7 height 10
click at [174, 214] on div "4" at bounding box center [169, 219] width 33 height 33
click at [163, 218] on div "4" at bounding box center [169, 219] width 33 height 33
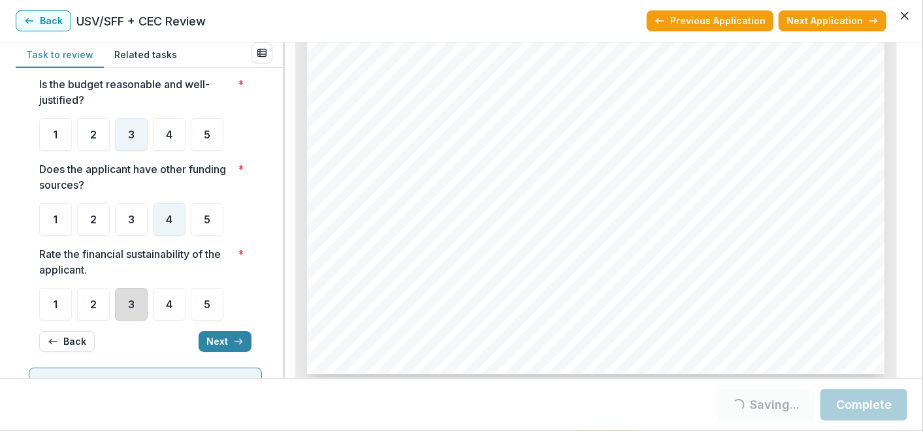
click at [138, 297] on div "3" at bounding box center [131, 304] width 33 height 33
click at [233, 340] on icon "button" at bounding box center [238, 341] width 10 height 10
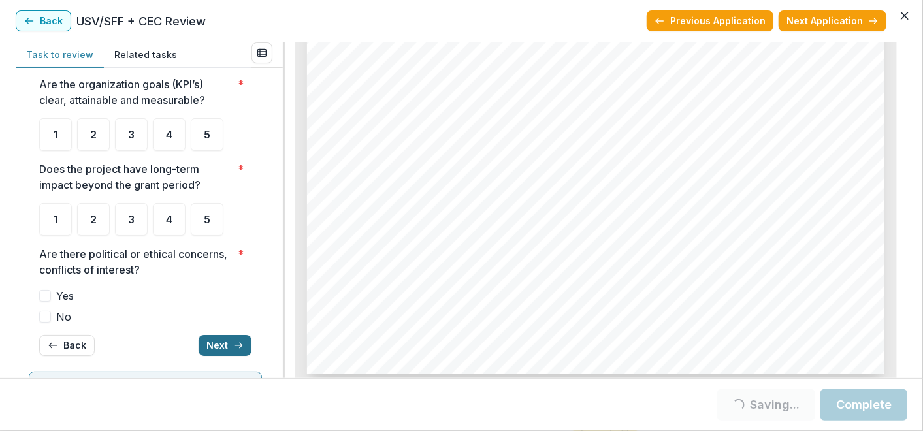
scroll to position [43, 0]
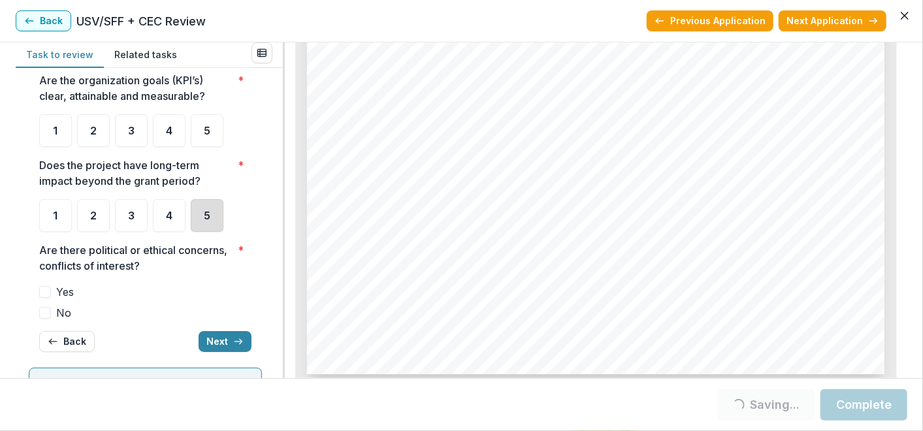
click at [198, 221] on div "5" at bounding box center [207, 215] width 33 height 33
click at [162, 138] on div "4" at bounding box center [169, 130] width 33 height 33
click at [196, 222] on div "5" at bounding box center [207, 215] width 33 height 33
click at [159, 138] on div "4" at bounding box center [169, 130] width 33 height 33
click at [199, 226] on div "5" at bounding box center [207, 215] width 33 height 33
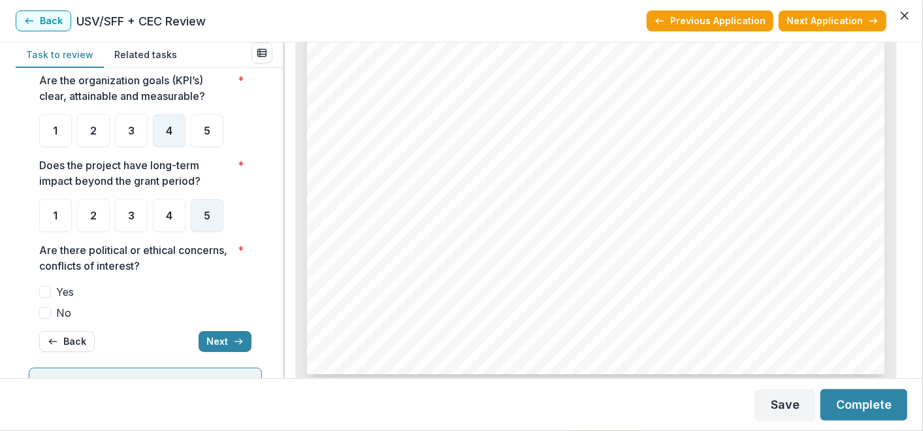
click at [65, 315] on span "No" at bounding box center [63, 313] width 15 height 16
click at [207, 340] on button "Next" at bounding box center [225, 341] width 53 height 21
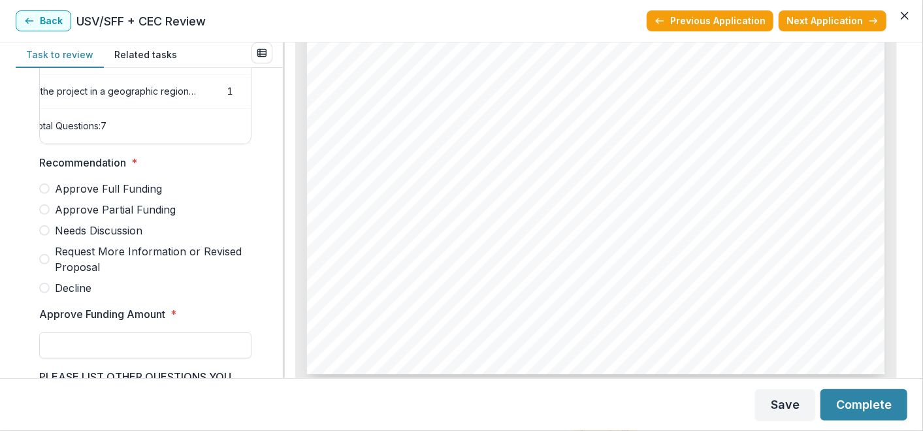
scroll to position [0, 0]
click at [84, 238] on span "Needs Discussion" at bounding box center [99, 231] width 88 height 16
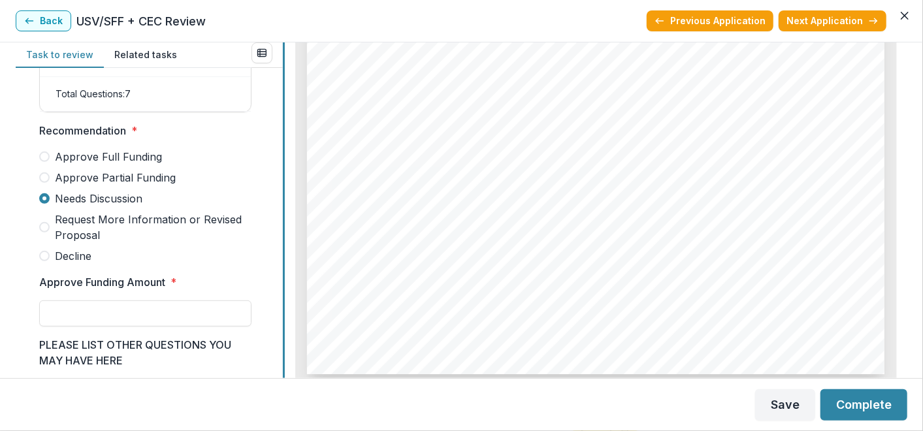
scroll to position [315, 0]
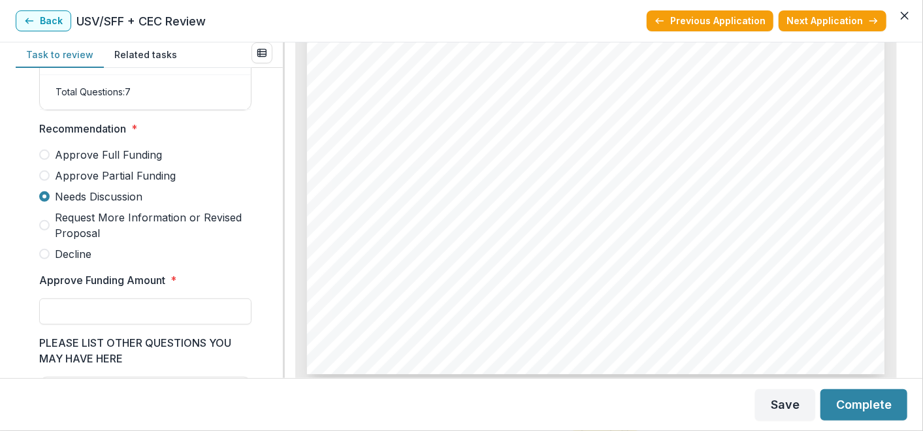
click at [115, 184] on span "Approve Partial Funding" at bounding box center [115, 176] width 121 height 16
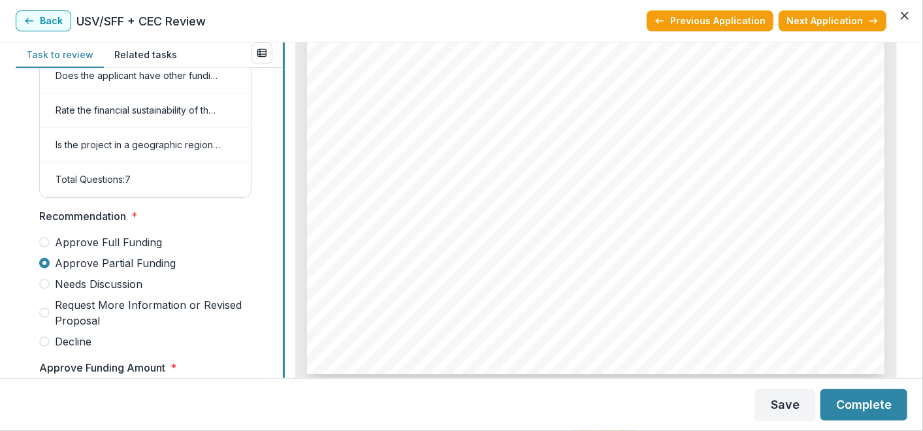
scroll to position [223, 0]
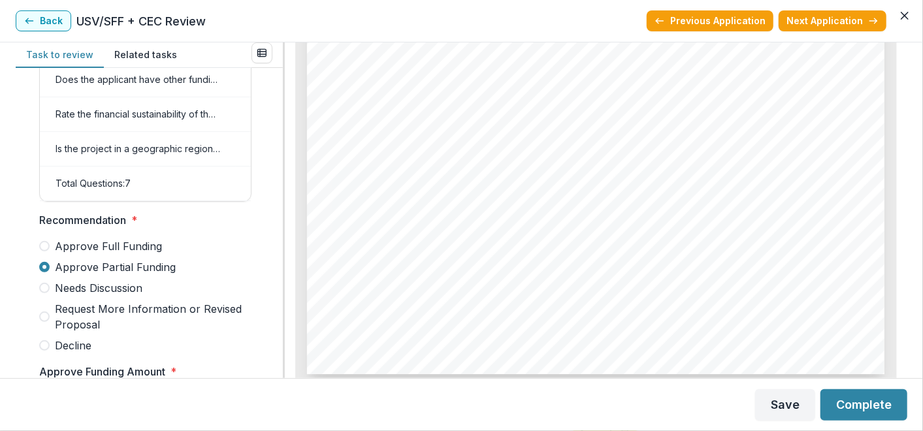
click at [106, 293] on span "Needs Discussion" at bounding box center [99, 288] width 88 height 16
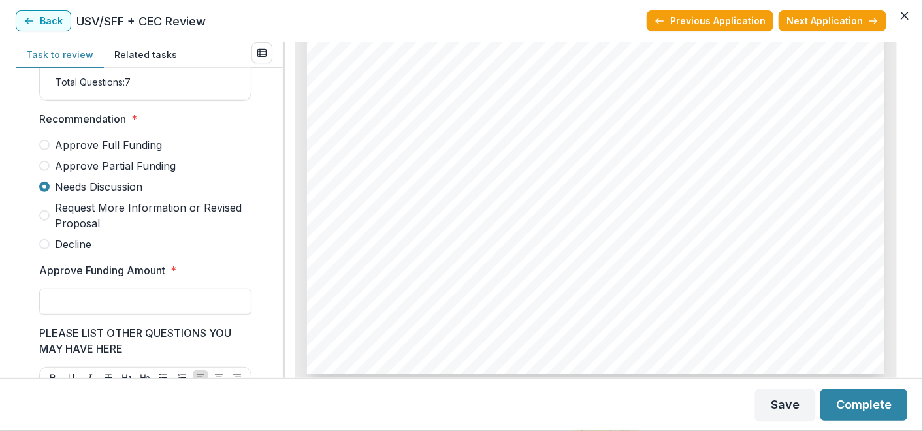
scroll to position [329, 0]
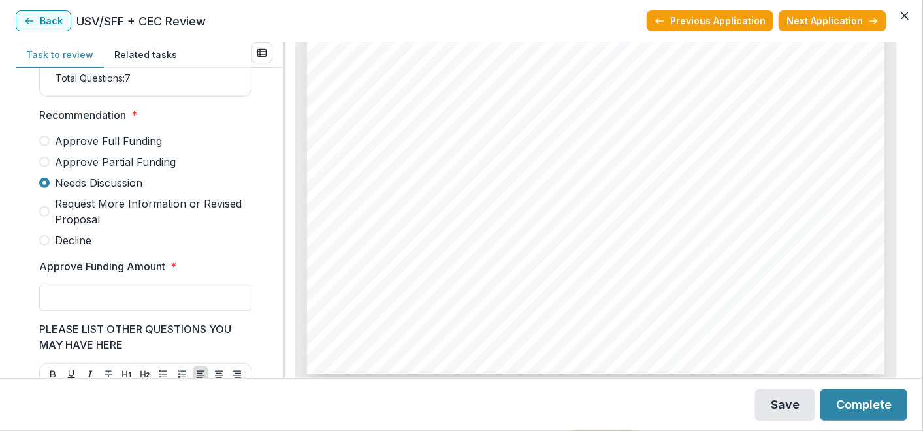
click at [770, 409] on button "Save" at bounding box center [785, 404] width 60 height 31
click at [826, 20] on button "Next Application" at bounding box center [832, 20] width 108 height 21
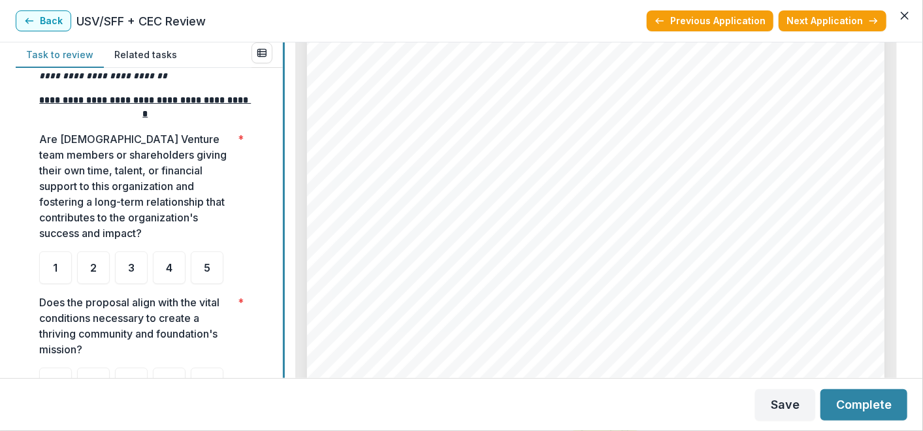
scroll to position [255, 0]
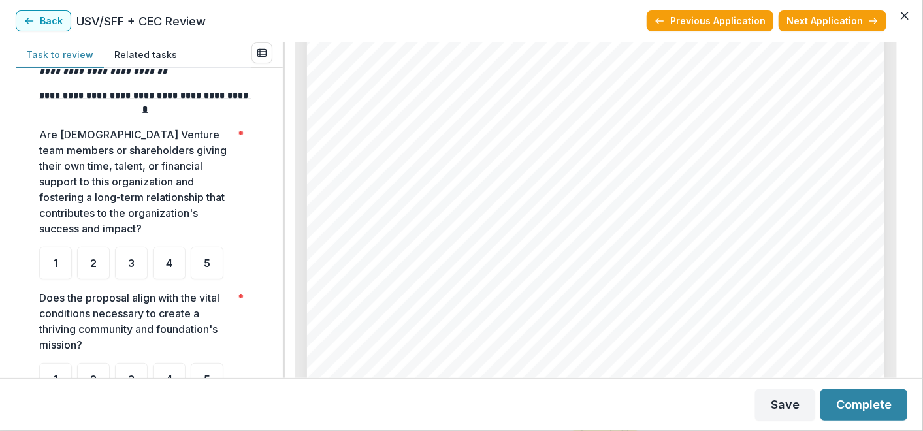
drag, startPoint x: 908, startPoint y: 229, endPoint x: 908, endPoint y: 255, distance: 26.8
click at [908, 255] on div "**********" at bounding box center [461, 210] width 923 height 336
drag, startPoint x: 903, startPoint y: 362, endPoint x: 907, endPoint y: 322, distance: 40.1
click at [907, 322] on div "**********" at bounding box center [461, 210] width 923 height 336
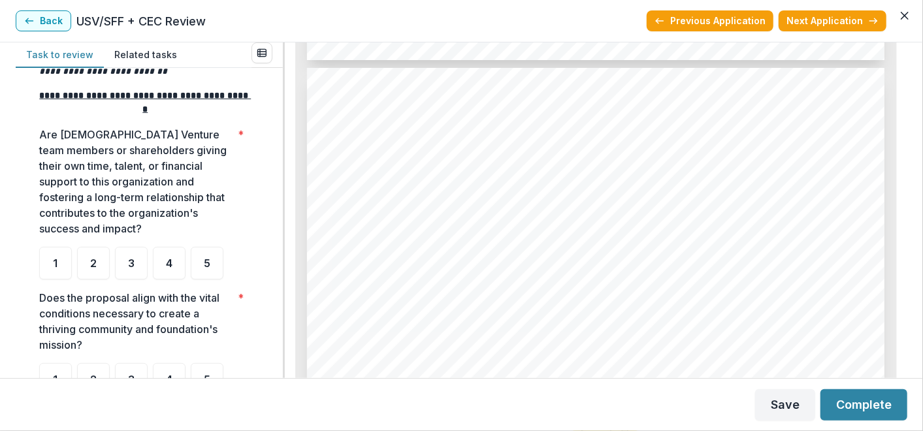
scroll to position [1627, 0]
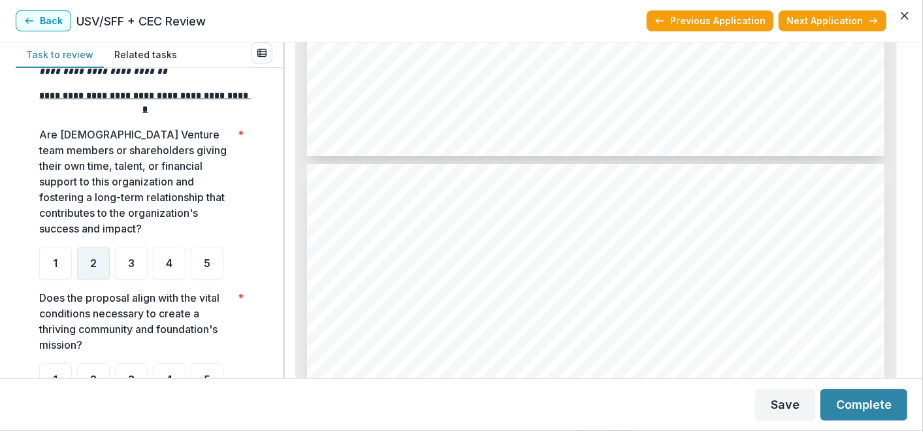
click at [91, 261] on span "2" at bounding box center [93, 263] width 7 height 10
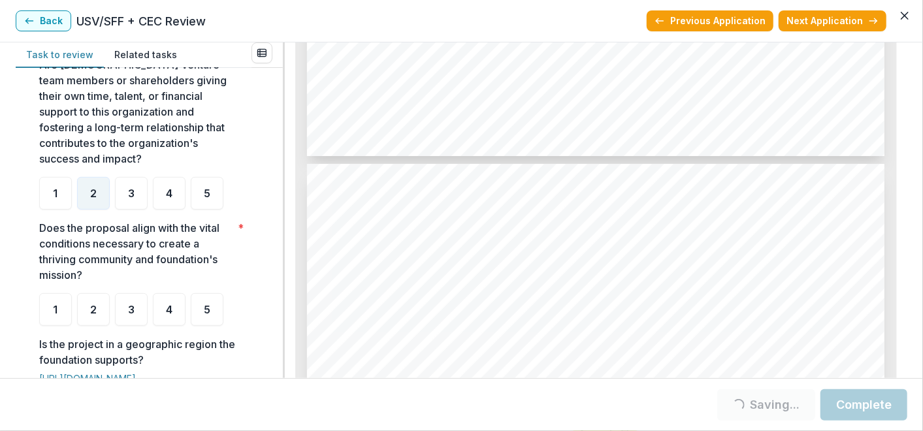
scroll to position [332, 0]
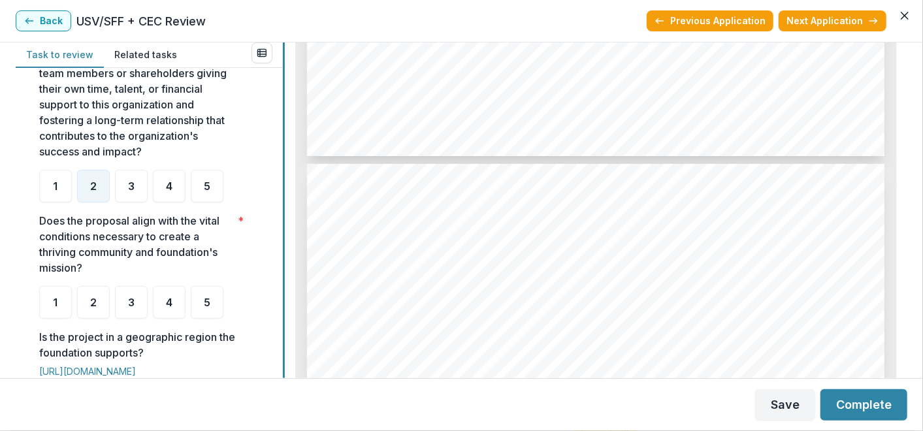
click at [280, 246] on div "**********" at bounding box center [461, 210] width 891 height 336
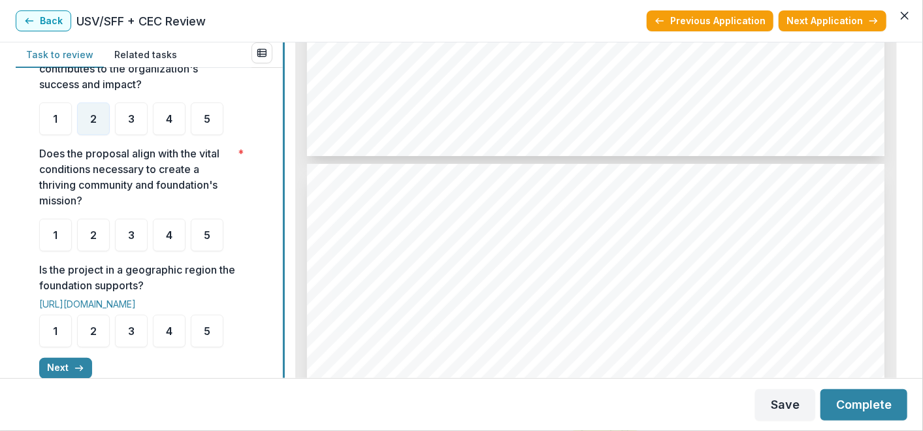
scroll to position [400, 0]
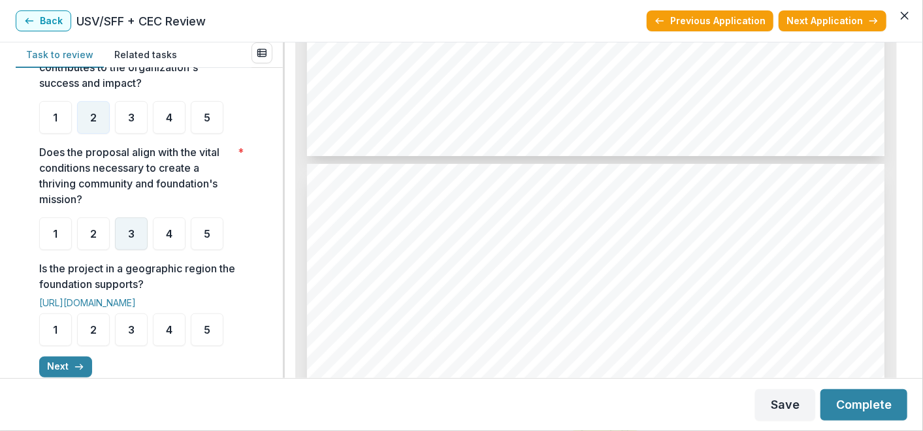
click at [127, 238] on div "3" at bounding box center [131, 233] width 33 height 33
drag, startPoint x: 142, startPoint y: 223, endPoint x: 138, endPoint y: 231, distance: 9.1
click at [142, 224] on div "3" at bounding box center [131, 233] width 33 height 33
click at [136, 321] on div "3" at bounding box center [131, 329] width 33 height 33
click at [136, 241] on div "3" at bounding box center [131, 233] width 33 height 33
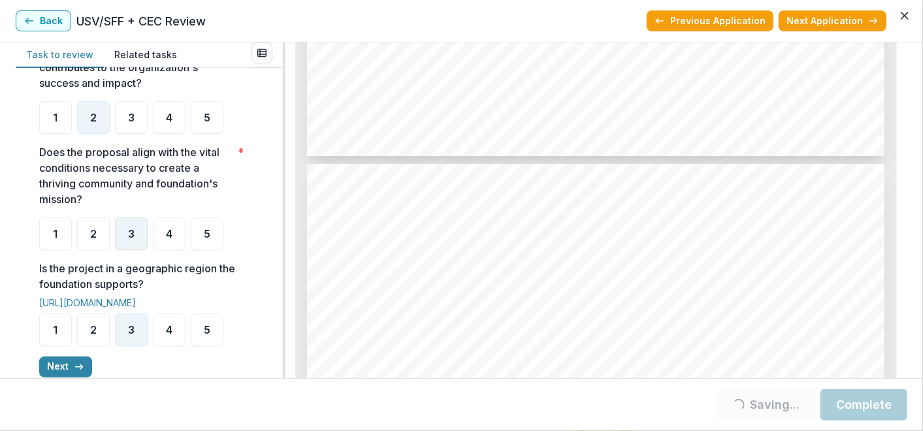
click at [135, 242] on div "3" at bounding box center [131, 233] width 33 height 33
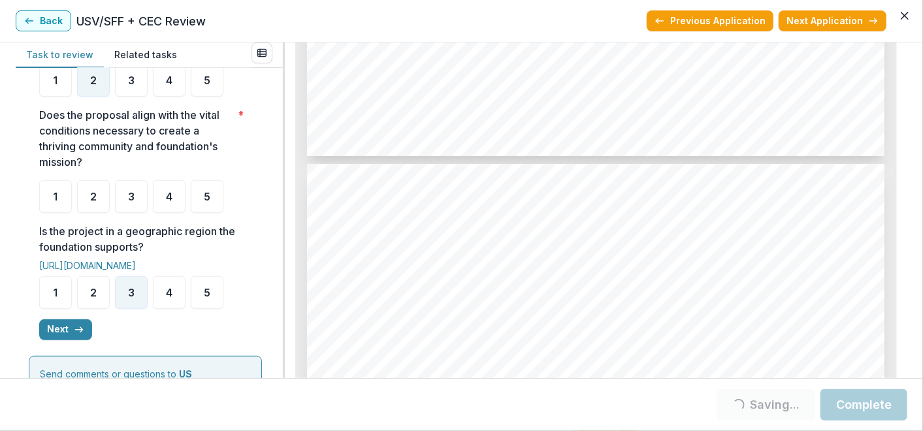
scroll to position [442, 0]
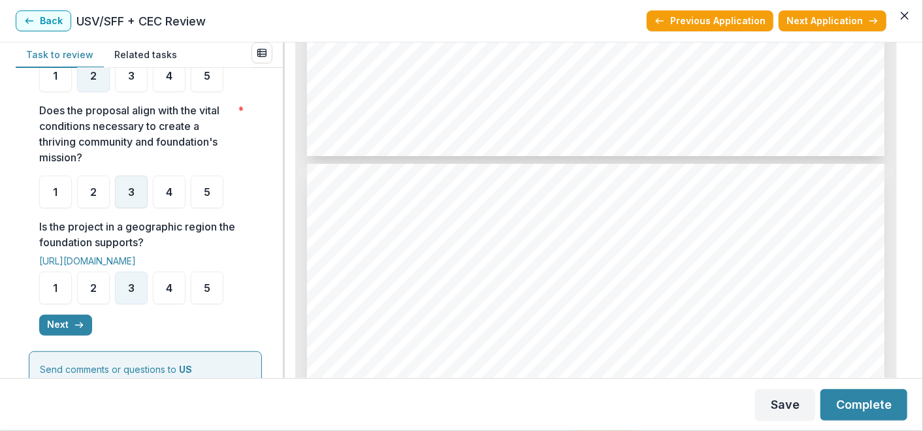
click at [123, 202] on div "3" at bounding box center [131, 192] width 33 height 33
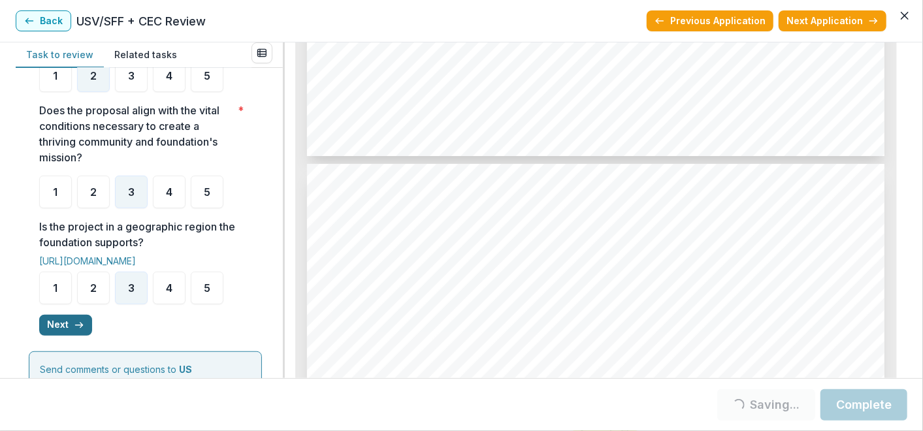
click at [64, 326] on button "Next" at bounding box center [65, 325] width 53 height 21
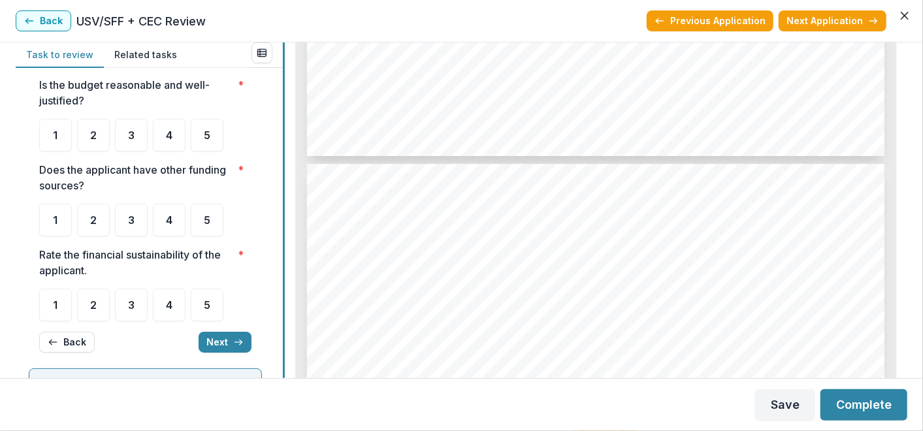
scroll to position [39, 0]
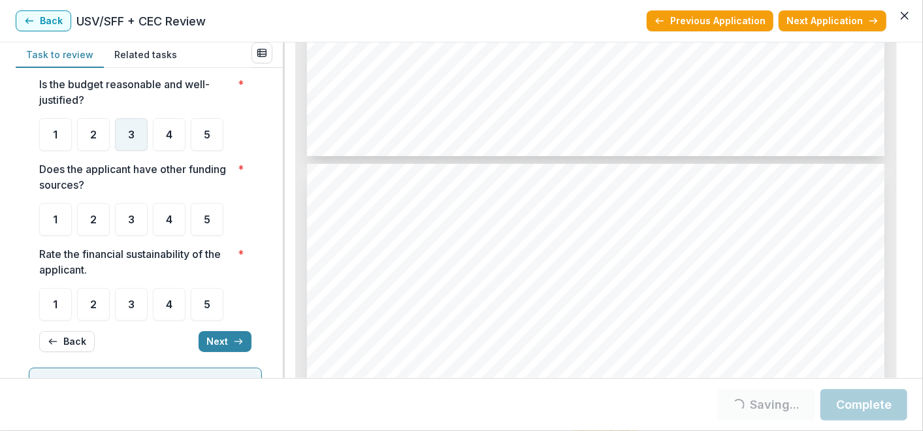
click at [142, 142] on div "3" at bounding box center [131, 134] width 33 height 33
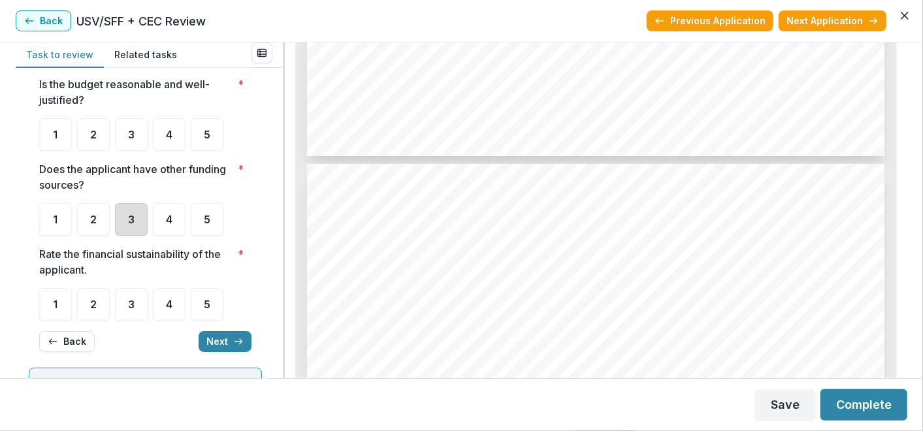
click at [129, 227] on div "3" at bounding box center [131, 219] width 33 height 33
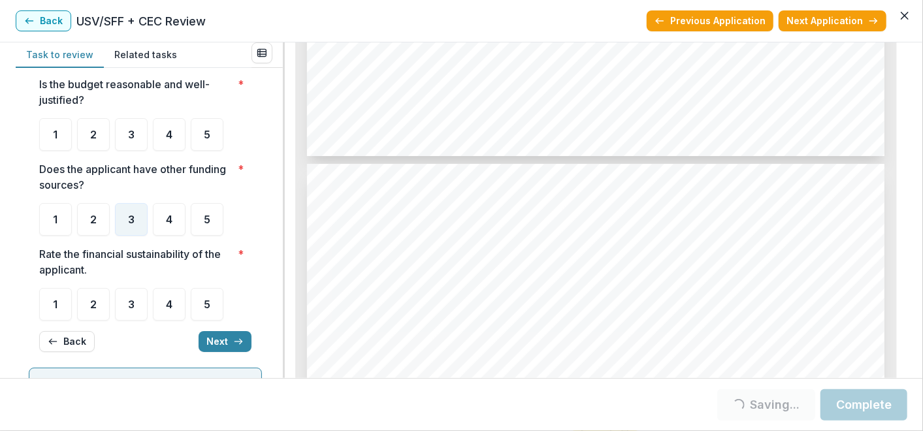
click at [127, 151] on div "**********" at bounding box center [145, 202] width 212 height 321
click at [125, 143] on div "3" at bounding box center [131, 134] width 33 height 33
click at [140, 314] on div "3" at bounding box center [131, 304] width 33 height 33
click at [140, 310] on div "3" at bounding box center [131, 304] width 33 height 33
click at [221, 342] on button "Next" at bounding box center [225, 341] width 53 height 21
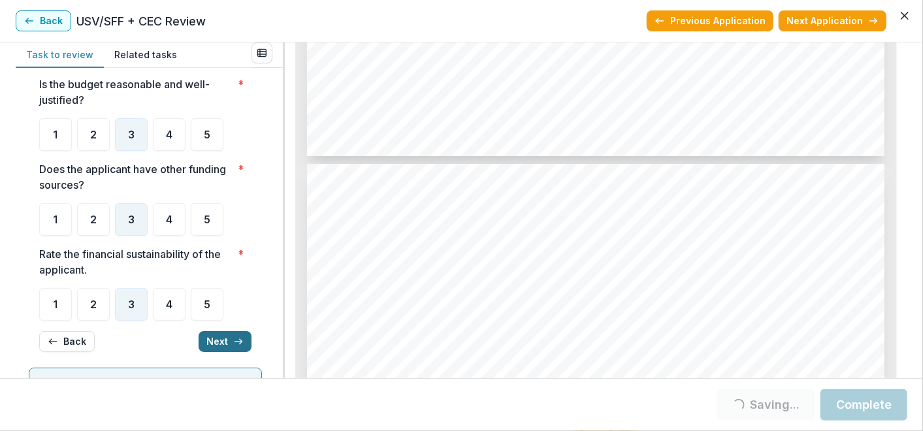
scroll to position [42, 0]
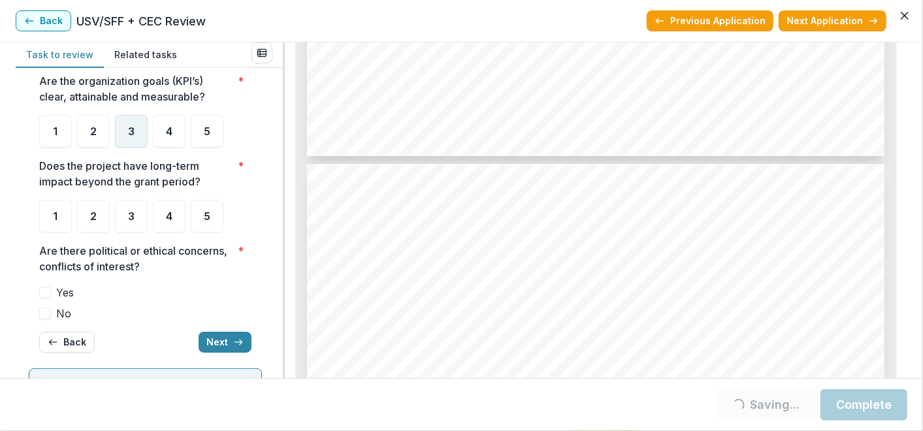
click at [132, 138] on div "3" at bounding box center [131, 131] width 33 height 33
drag, startPoint x: 136, startPoint y: 212, endPoint x: 138, endPoint y: 155, distance: 57.5
click at [135, 212] on div "3" at bounding box center [131, 216] width 33 height 33
click at [134, 135] on div "3" at bounding box center [131, 131] width 33 height 33
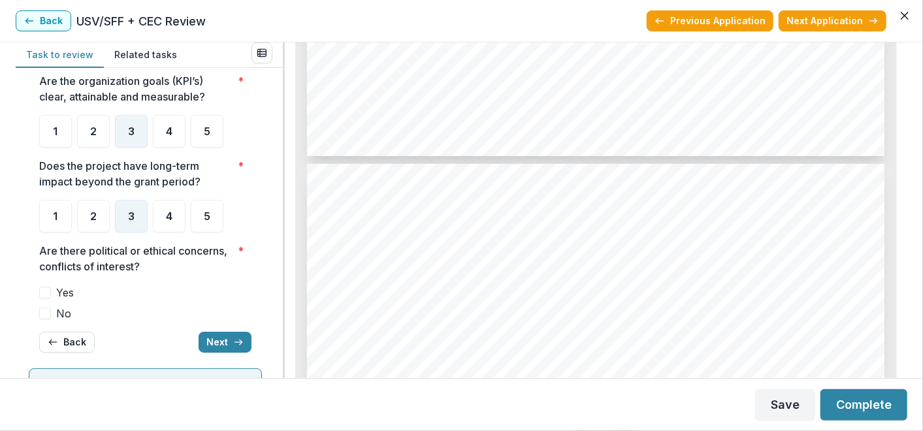
click at [65, 312] on span "No" at bounding box center [63, 314] width 15 height 16
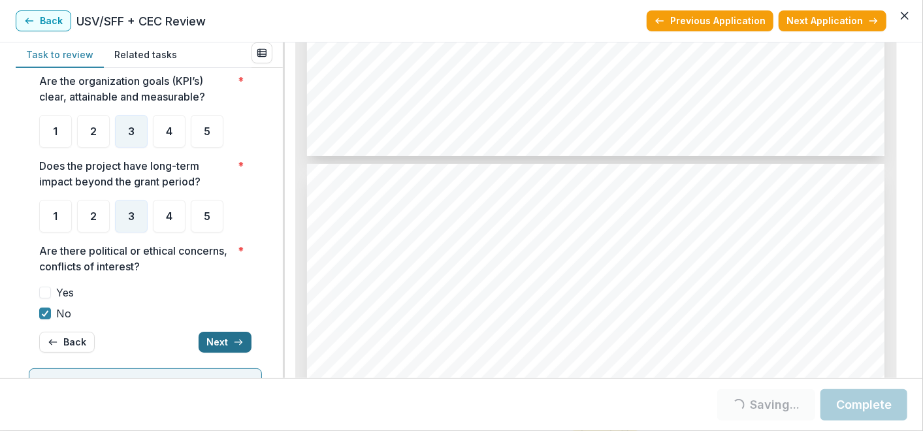
click at [210, 343] on button "Next" at bounding box center [225, 342] width 53 height 21
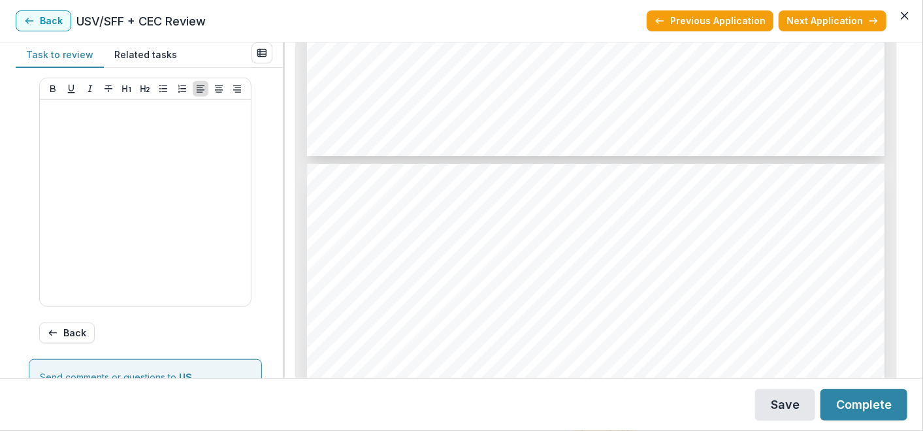
click at [794, 408] on button "Save" at bounding box center [785, 404] width 60 height 31
click at [843, 20] on button "Next Application" at bounding box center [832, 20] width 108 height 21
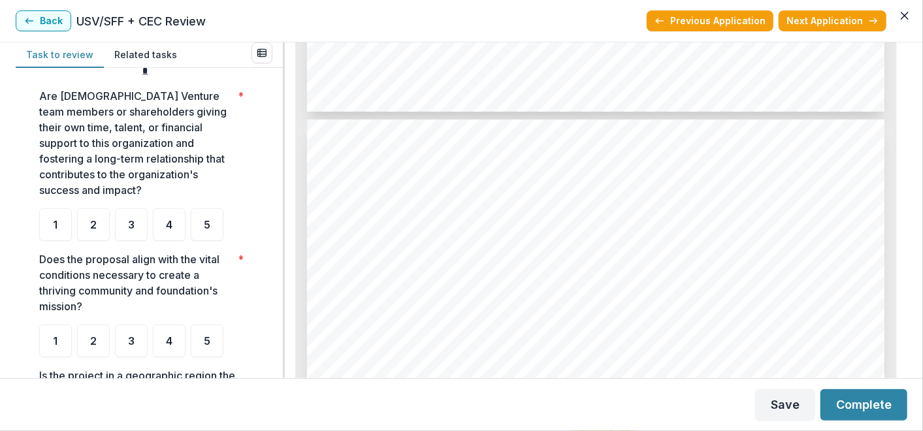
scroll to position [297, 0]
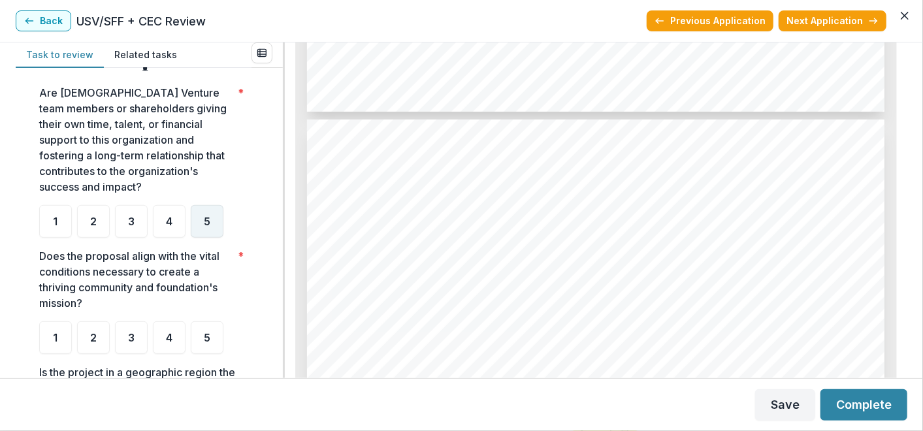
click at [206, 216] on span "5" at bounding box center [207, 221] width 7 height 10
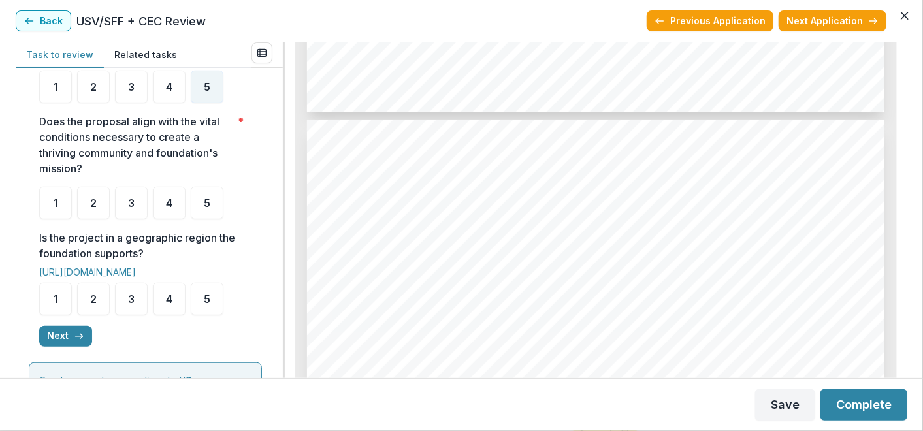
scroll to position [433, 0]
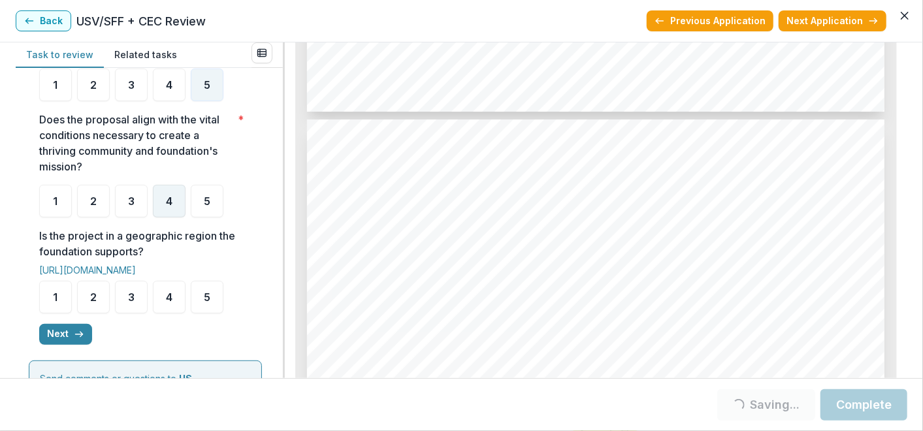
click at [162, 214] on div "4" at bounding box center [169, 201] width 33 height 33
click at [155, 305] on div "4" at bounding box center [169, 297] width 33 height 33
click at [161, 208] on div "4" at bounding box center [169, 201] width 33 height 33
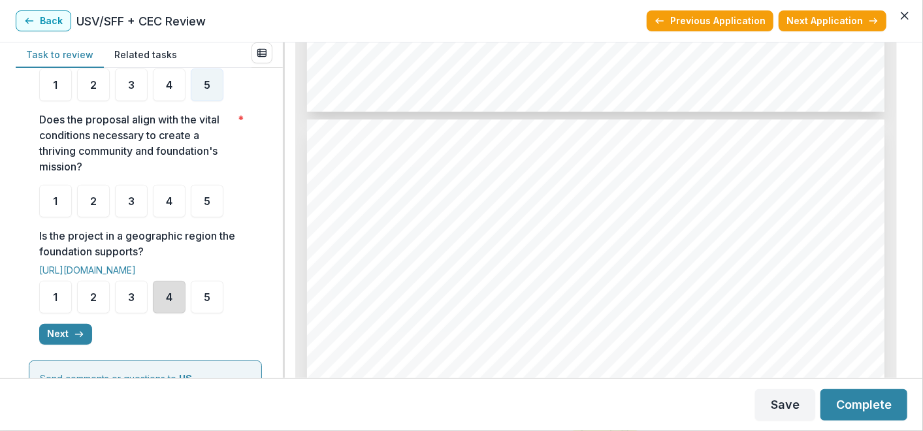
click at [154, 302] on div "4" at bounding box center [169, 297] width 33 height 33
click at [171, 204] on span "4" at bounding box center [169, 201] width 7 height 10
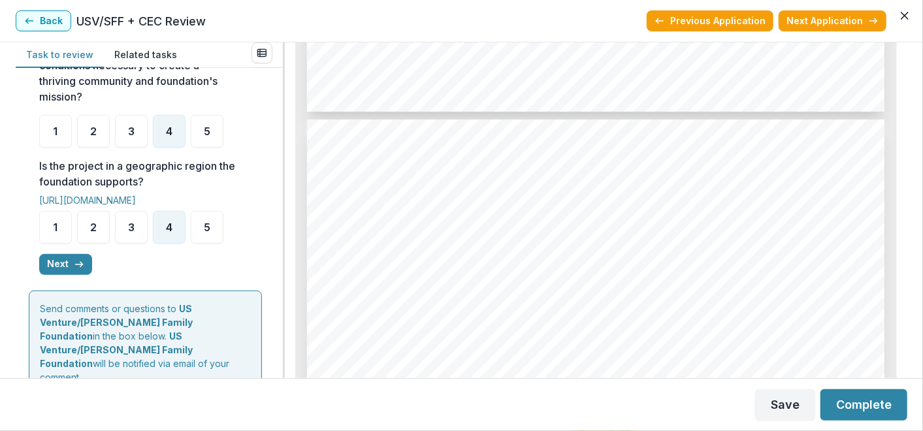
scroll to position [531, 0]
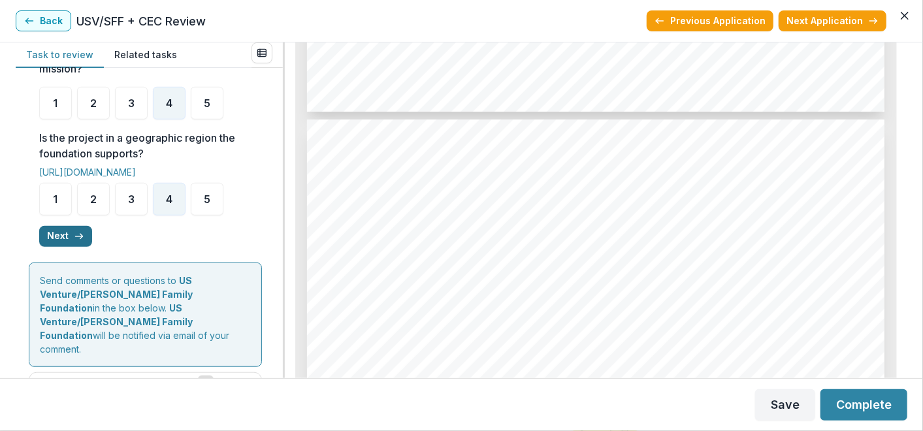
click at [57, 235] on button "Next" at bounding box center [65, 236] width 53 height 21
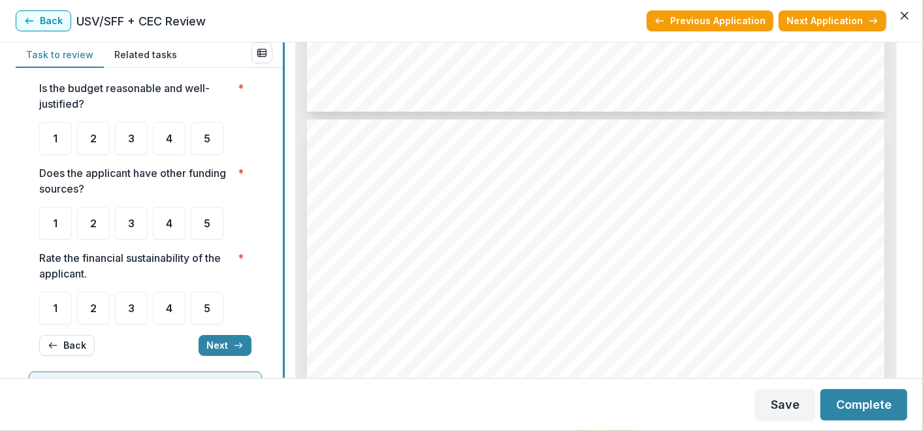
scroll to position [31, 0]
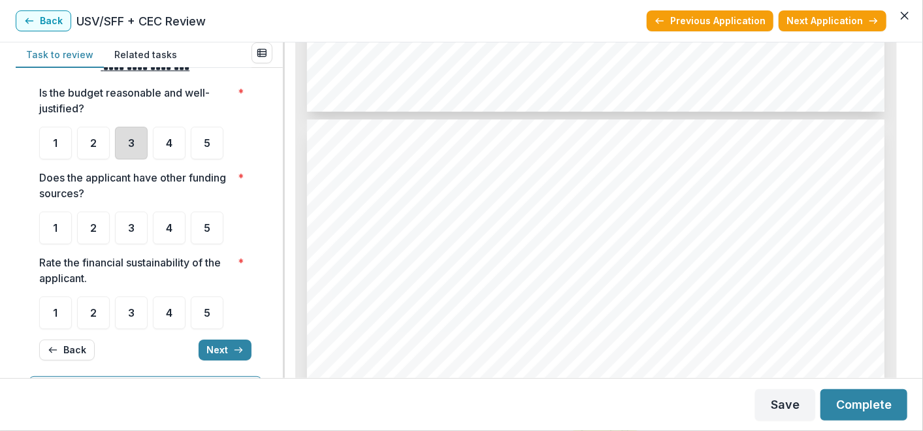
click at [136, 138] on div "3" at bounding box center [131, 143] width 33 height 33
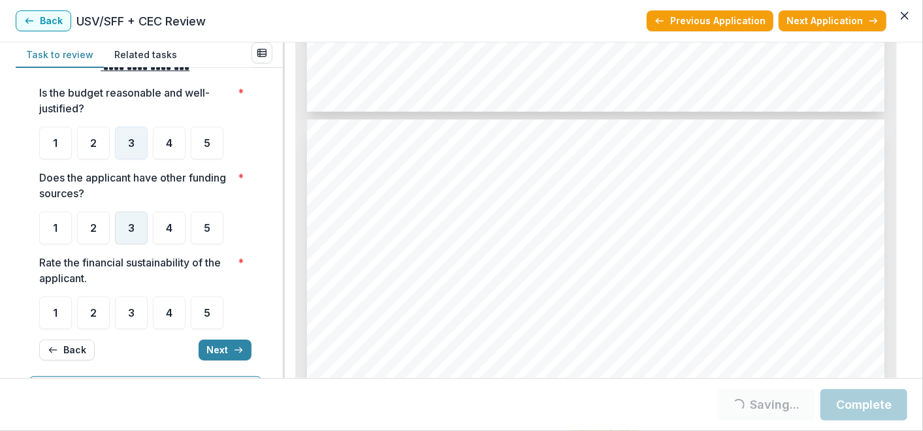
click at [132, 227] on span "3" at bounding box center [131, 228] width 7 height 10
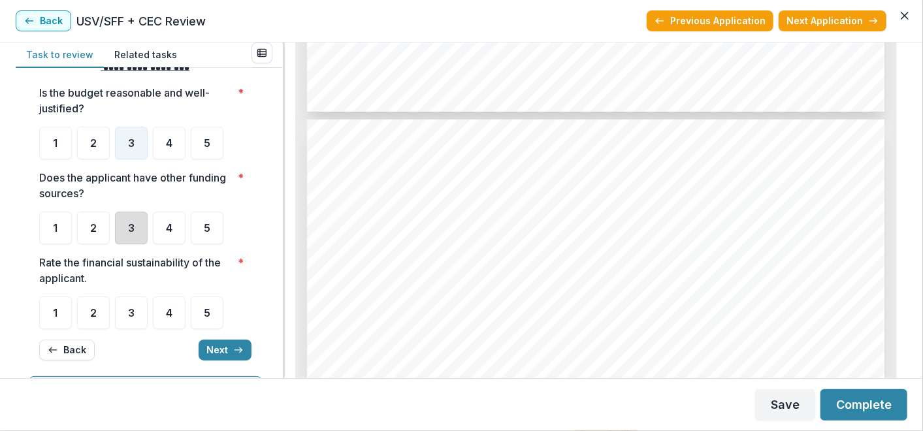
click at [139, 235] on div "3" at bounding box center [131, 228] width 33 height 33
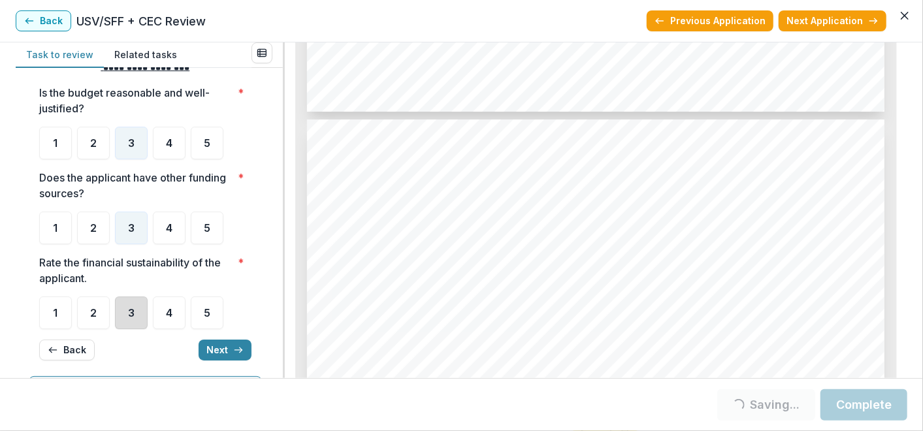
click at [142, 325] on div "3" at bounding box center [131, 313] width 33 height 33
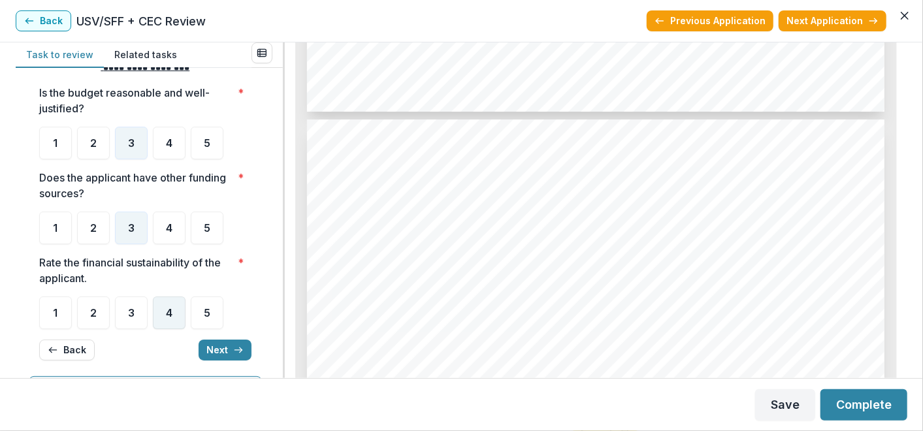
click at [170, 325] on div "4" at bounding box center [169, 313] width 33 height 33
click at [170, 310] on span "4" at bounding box center [169, 313] width 7 height 10
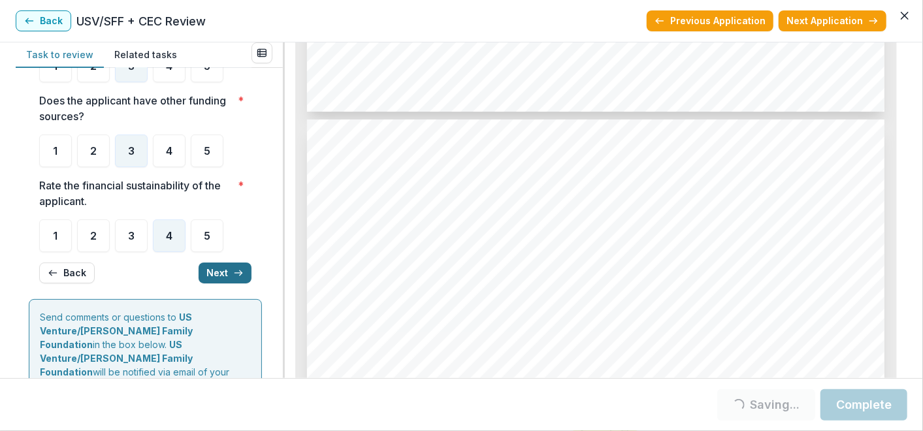
click at [223, 268] on button "Next" at bounding box center [225, 273] width 53 height 21
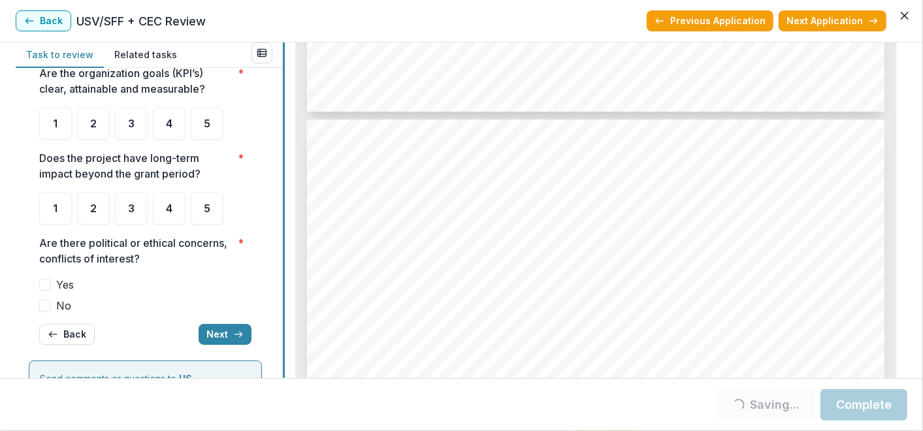
scroll to position [39, 0]
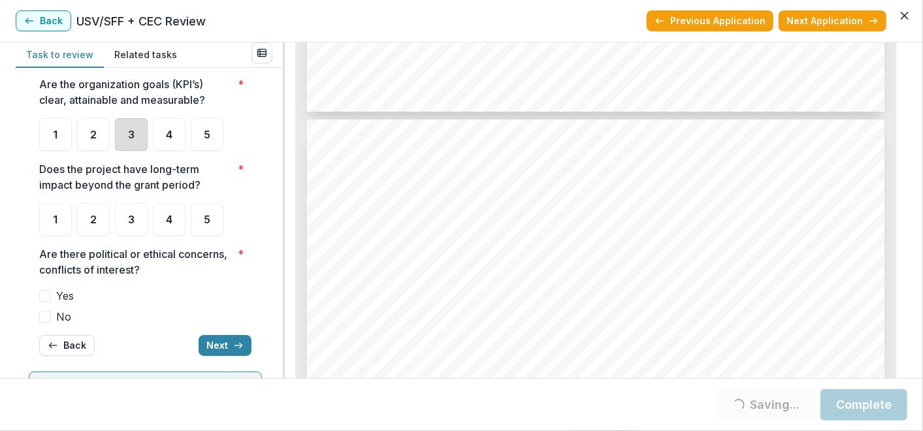
click at [142, 140] on div "3" at bounding box center [131, 134] width 33 height 33
click at [161, 225] on div "4" at bounding box center [169, 219] width 33 height 33
click at [57, 317] on span "No" at bounding box center [63, 317] width 15 height 16
click at [165, 222] on div "4" at bounding box center [169, 219] width 33 height 33
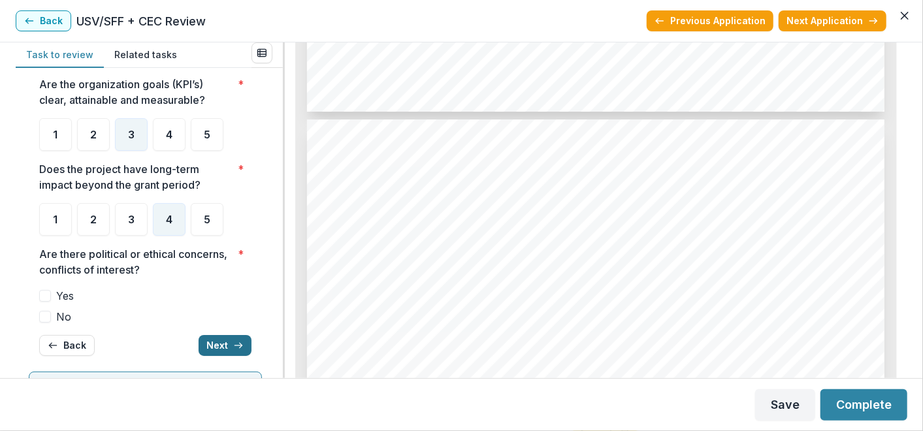
click at [219, 344] on button "Next" at bounding box center [225, 345] width 53 height 21
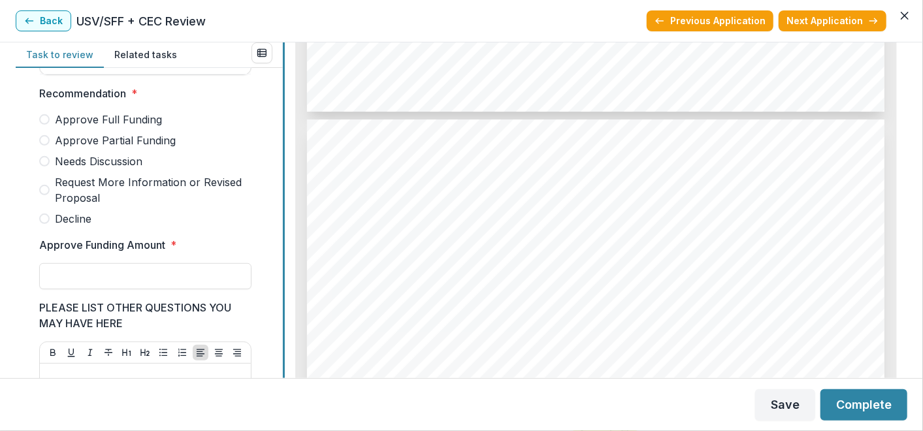
scroll to position [347, 0]
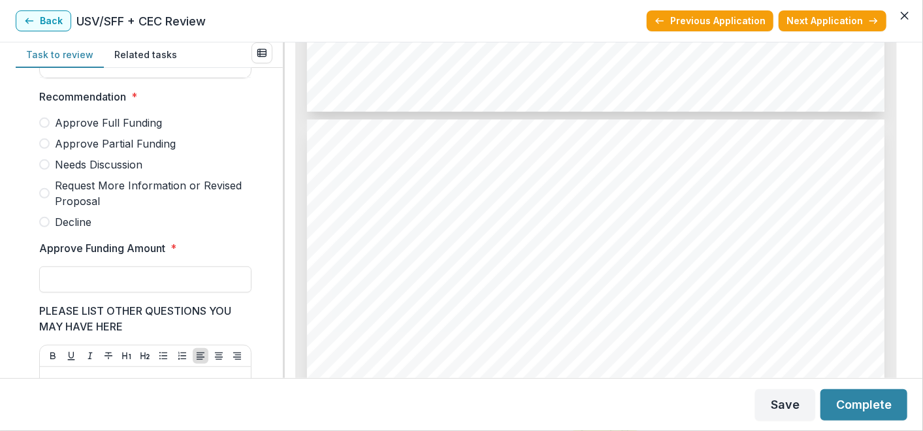
click at [86, 172] on span "Needs Discussion" at bounding box center [99, 165] width 88 height 16
click at [786, 412] on button "Save" at bounding box center [785, 404] width 60 height 31
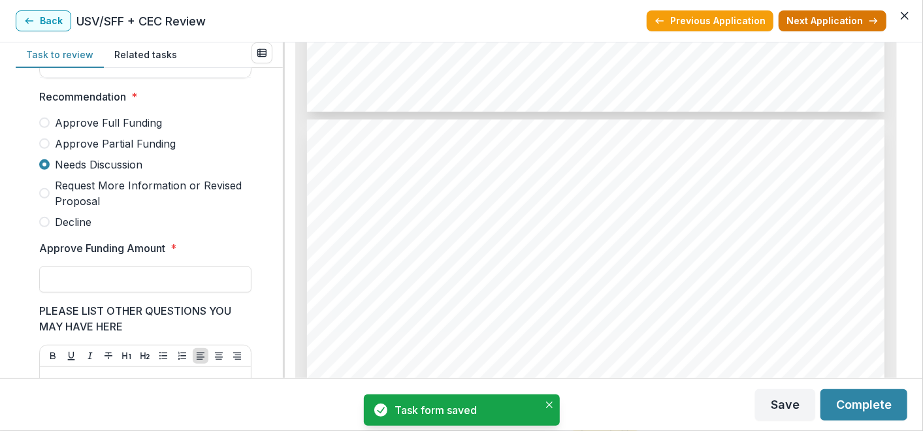
click at [807, 20] on button "Next Application" at bounding box center [832, 20] width 108 height 21
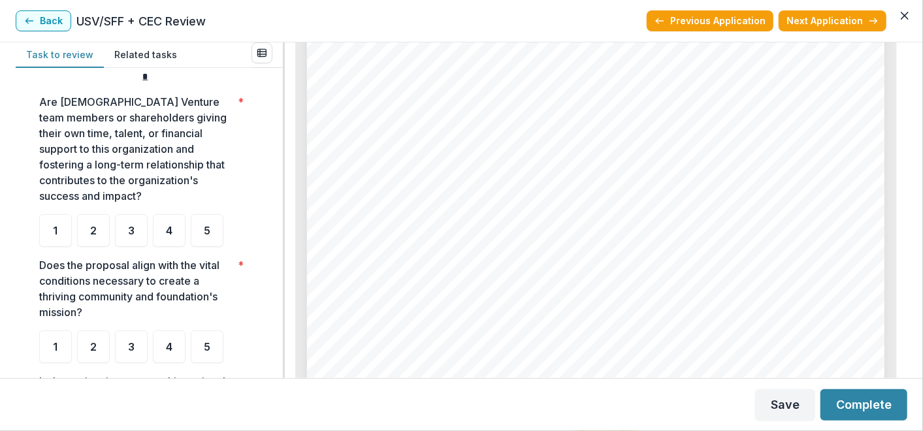
scroll to position [300, 0]
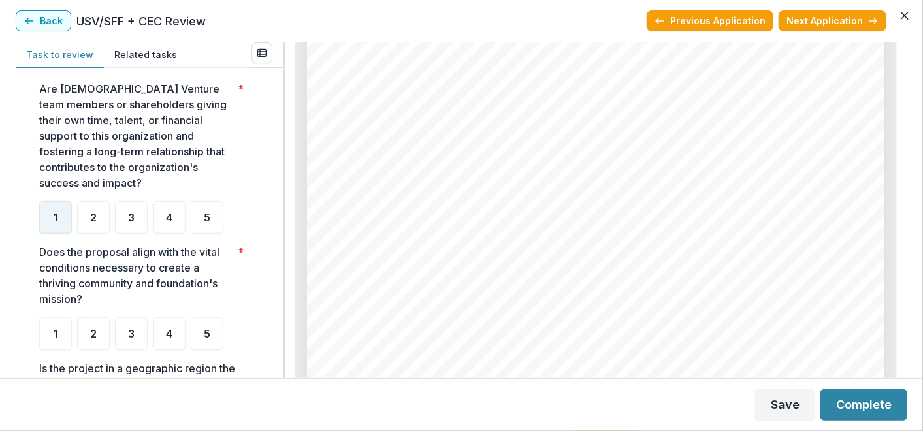
click at [57, 228] on div "1" at bounding box center [55, 217] width 33 height 33
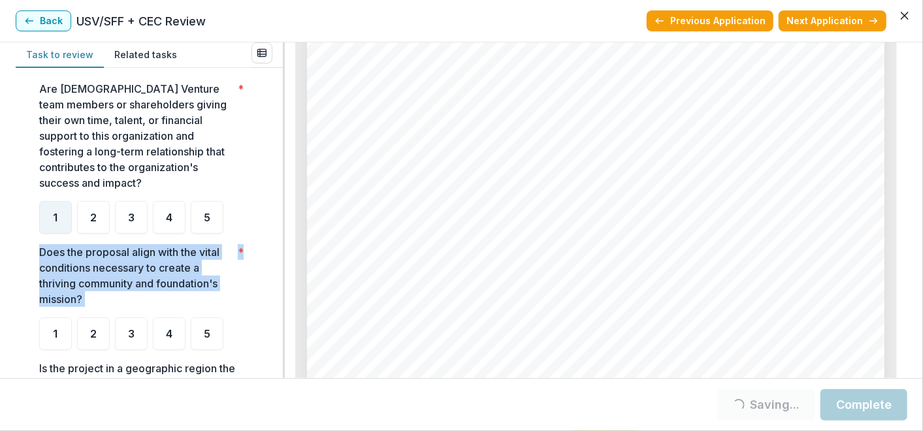
drag, startPoint x: 277, startPoint y: 232, endPoint x: 278, endPoint y: 249, distance: 17.0
click at [278, 249] on div "**********" at bounding box center [149, 223] width 267 height 310
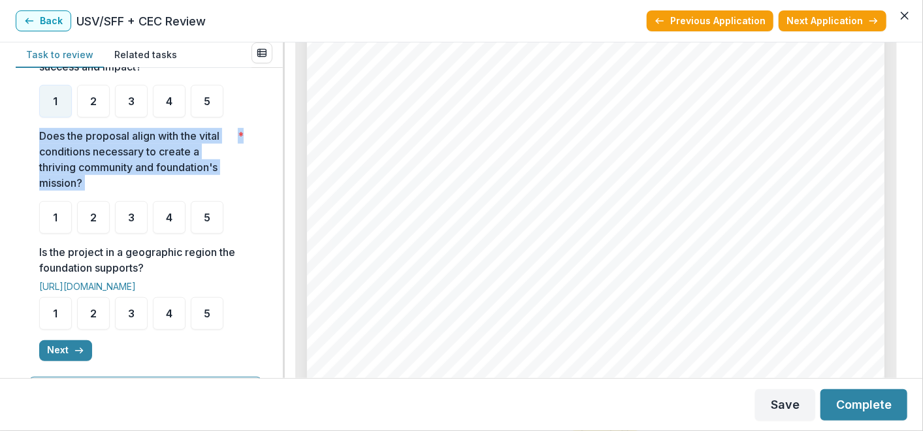
scroll to position [418, 0]
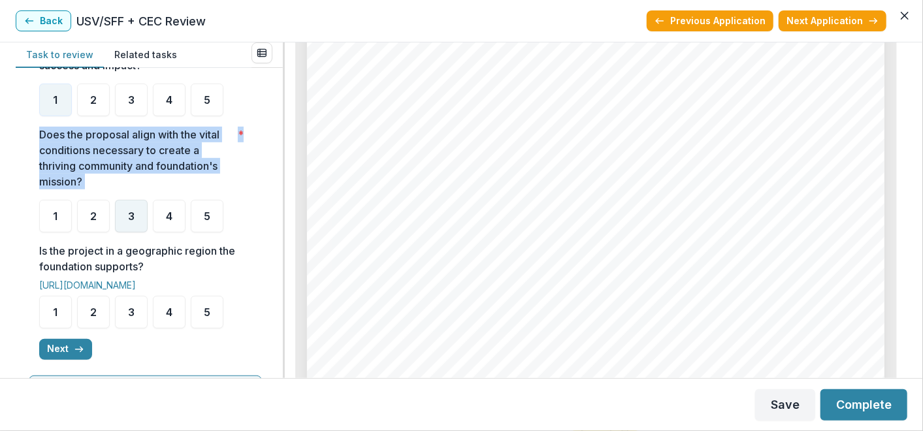
click at [128, 216] on span "3" at bounding box center [131, 216] width 7 height 10
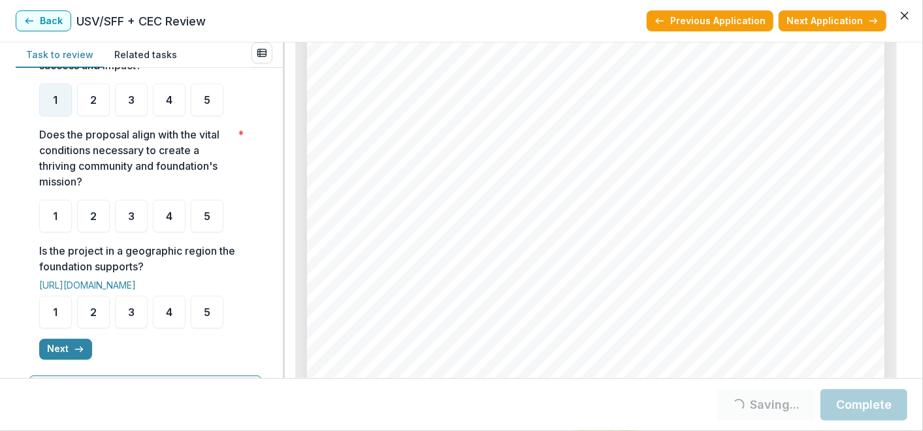
click at [259, 275] on form "**********" at bounding box center [149, 141] width 241 height 957
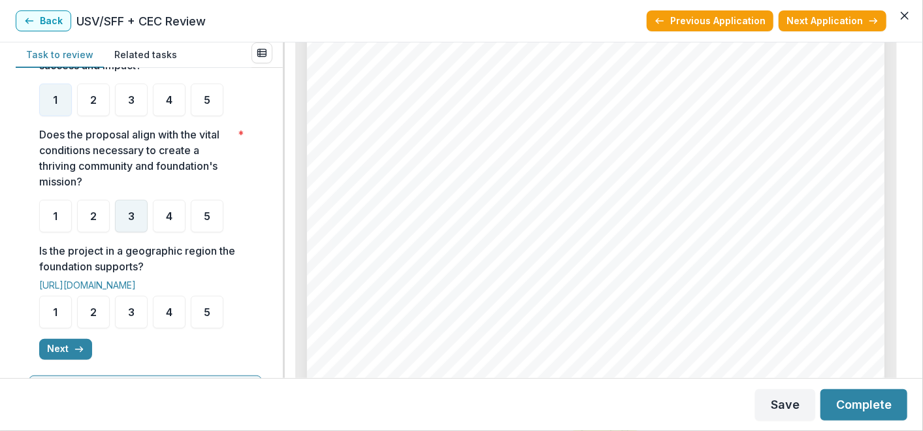
click at [133, 215] on span "3" at bounding box center [131, 216] width 7 height 10
click at [166, 312] on span "4" at bounding box center [169, 312] width 7 height 10
drag, startPoint x: 276, startPoint y: 272, endPoint x: 275, endPoint y: 281, distance: 8.6
click at [275, 281] on div "**********" at bounding box center [149, 223] width 267 height 310
drag, startPoint x: 275, startPoint y: 281, endPoint x: 261, endPoint y: 266, distance: 19.9
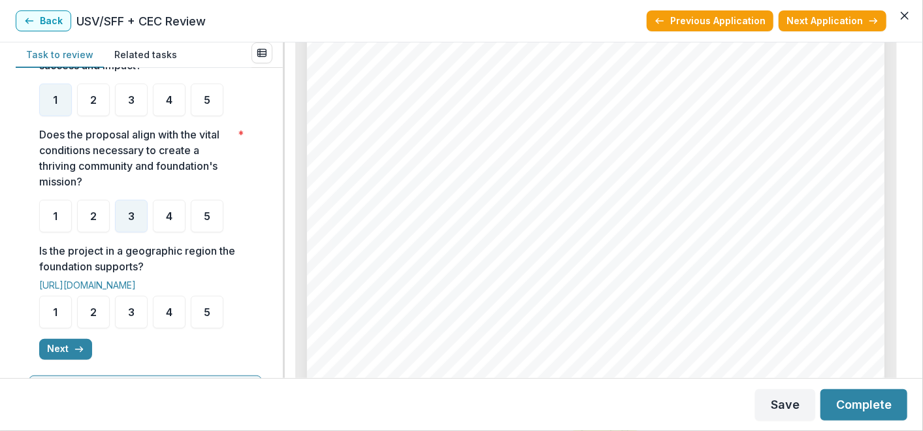
click at [261, 266] on form "**********" at bounding box center [149, 141] width 241 height 957
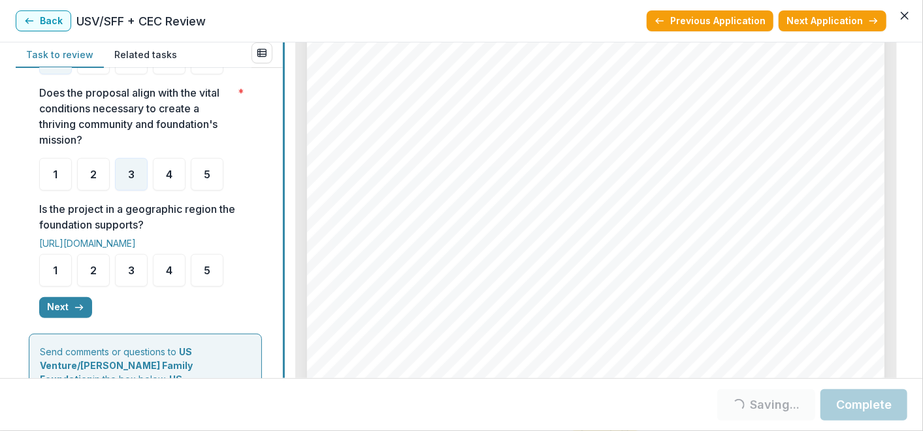
scroll to position [460, 0]
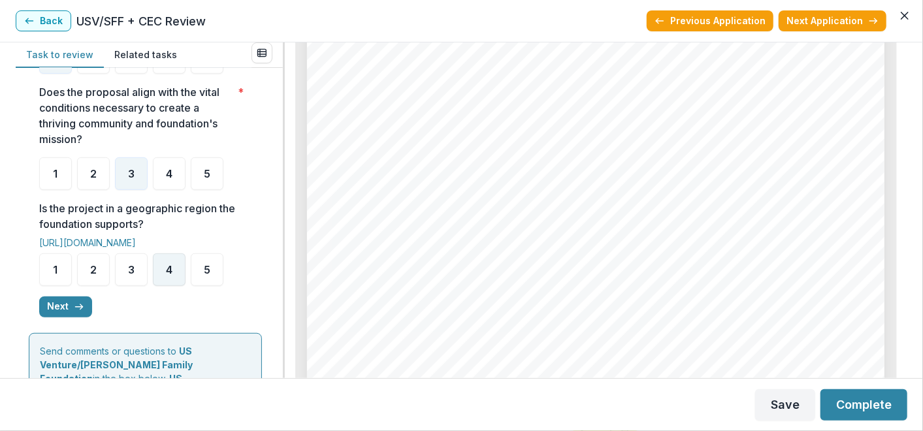
click at [156, 275] on div "4" at bounding box center [169, 269] width 33 height 33
click at [160, 265] on div "4" at bounding box center [169, 269] width 33 height 33
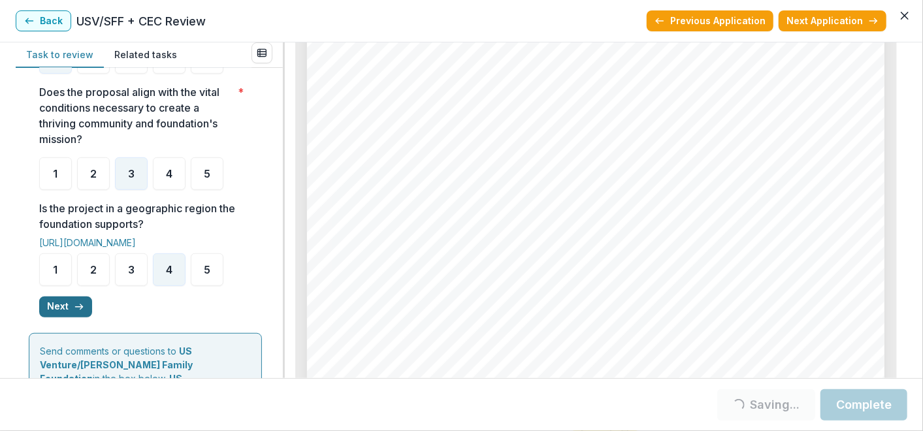
click at [49, 304] on button "Next" at bounding box center [65, 307] width 53 height 21
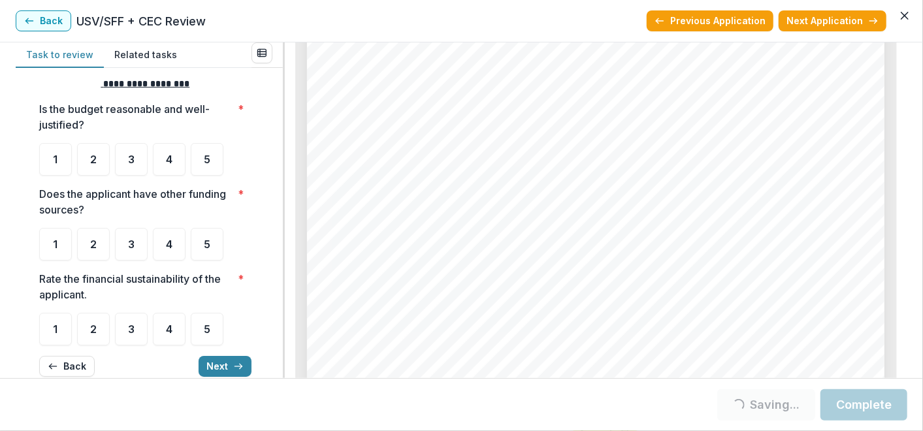
scroll to position [21, 0]
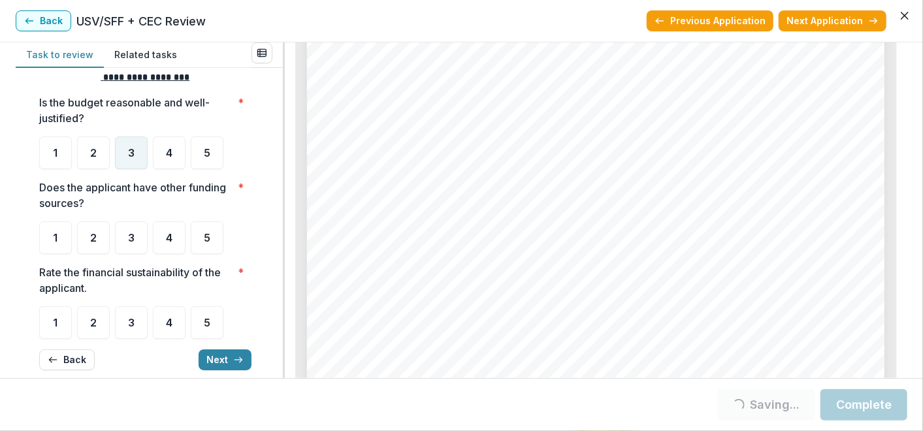
click at [132, 153] on span "3" at bounding box center [131, 153] width 7 height 10
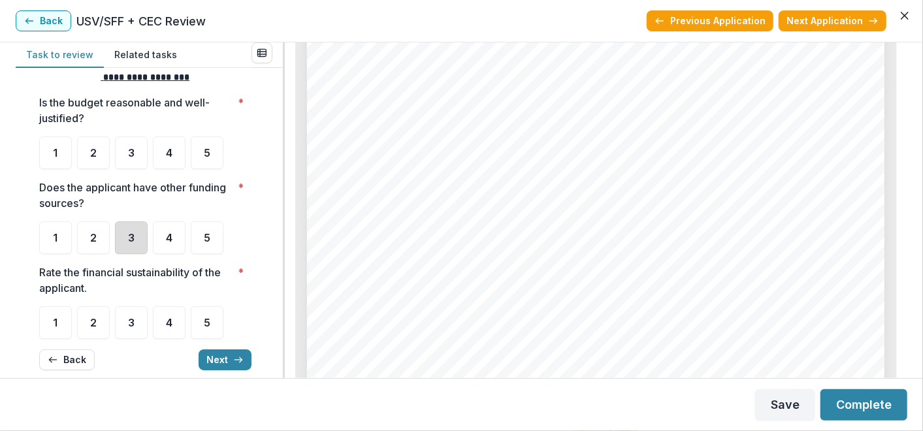
click at [133, 245] on div "3" at bounding box center [131, 237] width 33 height 33
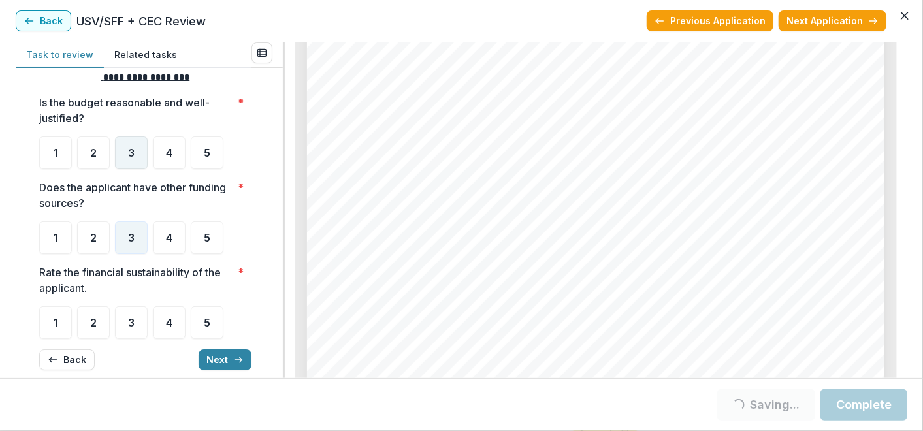
click at [135, 155] on div "3" at bounding box center [131, 152] width 33 height 33
click at [127, 340] on div "**********" at bounding box center [145, 220] width 212 height 321
click at [143, 320] on ul "1 2 3 4 5" at bounding box center [145, 322] width 212 height 33
click at [134, 343] on div "**********" at bounding box center [145, 220] width 212 height 321
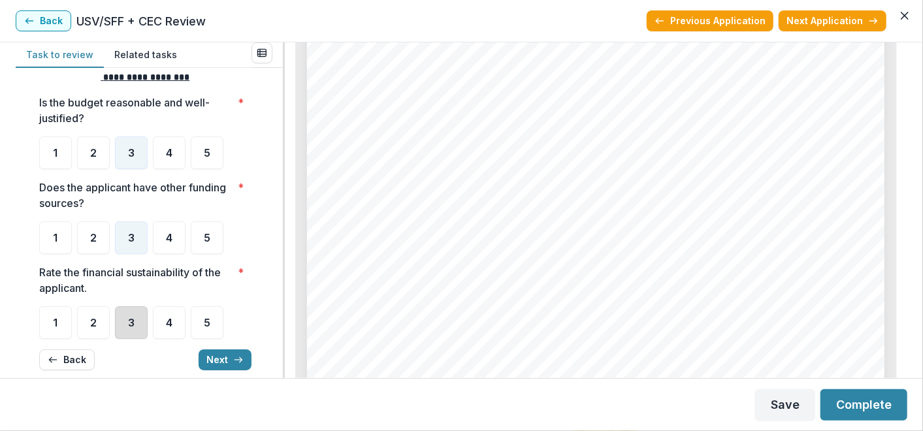
click at [132, 335] on div "3" at bounding box center [131, 322] width 33 height 33
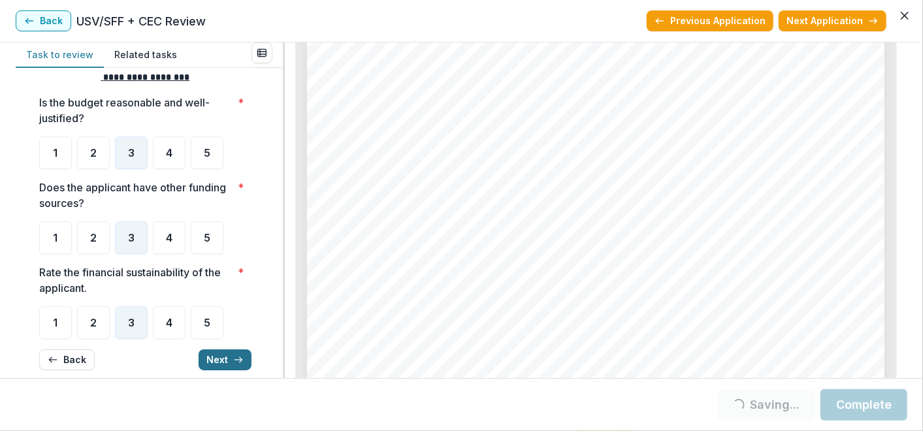
click at [214, 359] on button "Next" at bounding box center [225, 359] width 53 height 21
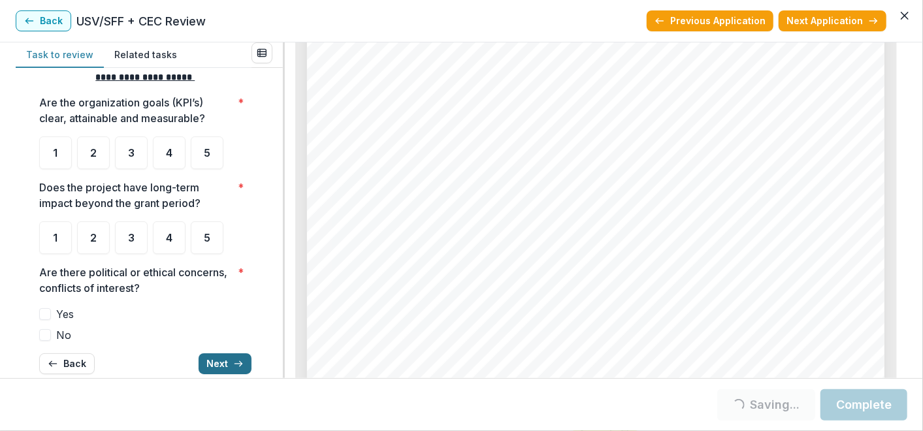
scroll to position [25, 0]
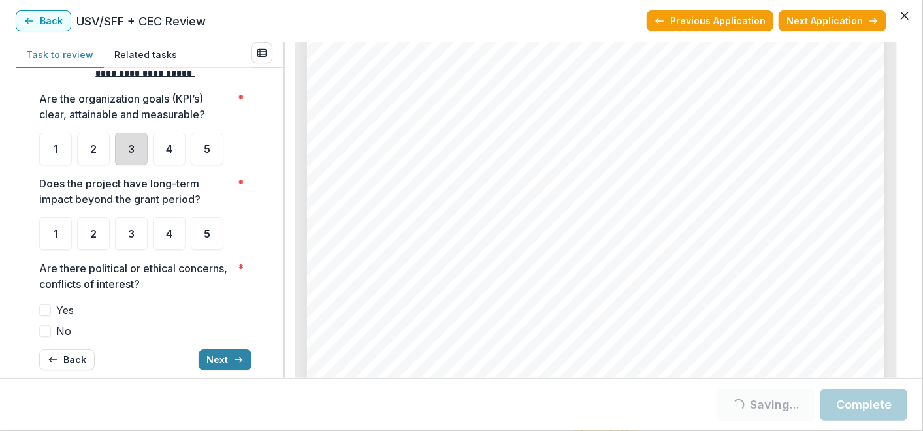
click at [132, 155] on div "3" at bounding box center [131, 149] width 33 height 33
click at [138, 149] on div "3" at bounding box center [131, 149] width 33 height 33
click at [139, 244] on div "3" at bounding box center [131, 233] width 33 height 33
click at [140, 253] on div "**********" at bounding box center [145, 218] width 212 height 325
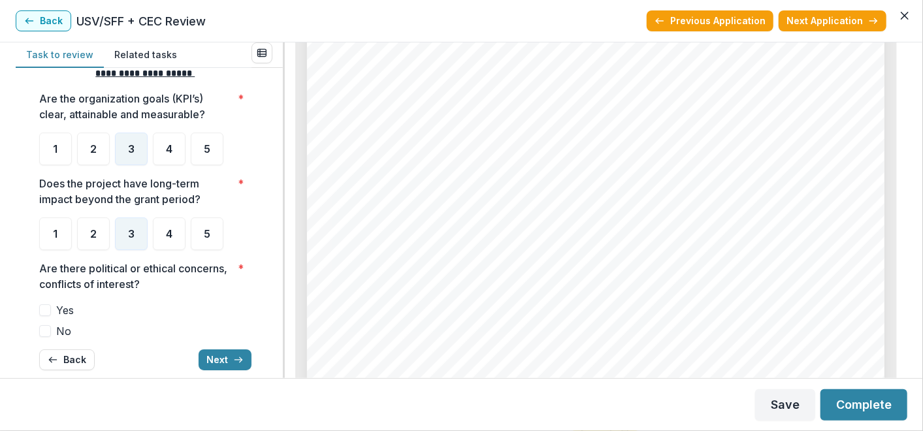
drag, startPoint x: 140, startPoint y: 253, endPoint x: 174, endPoint y: 313, distance: 69.3
click at [174, 313] on label "Yes" at bounding box center [145, 310] width 212 height 16
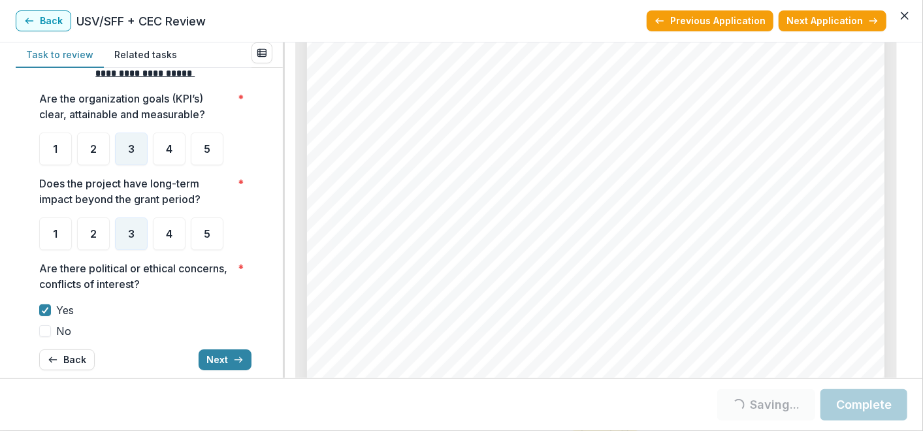
click at [67, 330] on span "No" at bounding box center [63, 331] width 15 height 16
click at [57, 310] on span "Yes" at bounding box center [65, 310] width 18 height 16
click at [209, 359] on button "Next" at bounding box center [225, 359] width 53 height 21
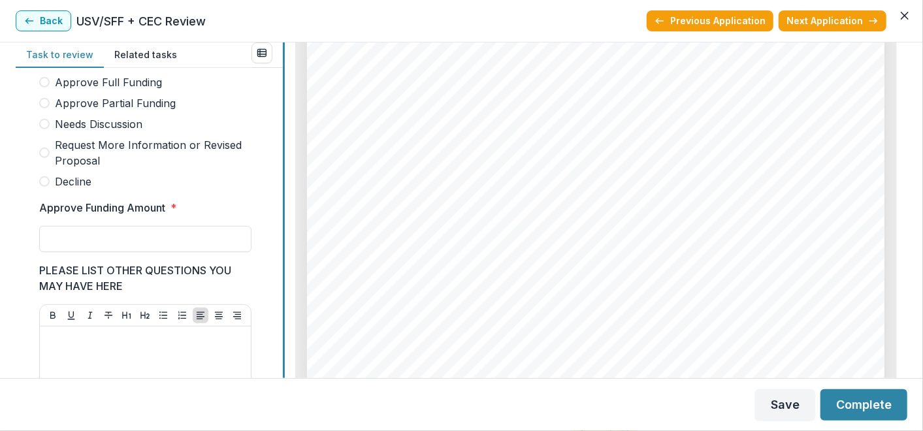
scroll to position [380, 0]
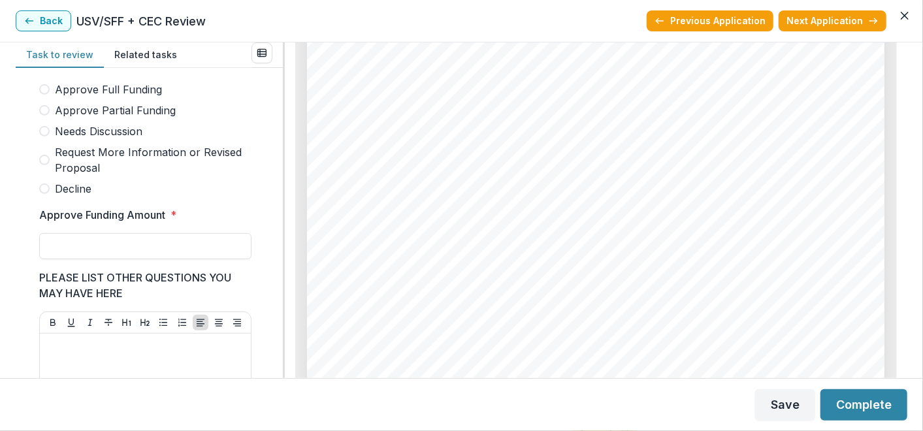
click at [108, 139] on span "Needs Discussion" at bounding box center [99, 131] width 88 height 16
click at [789, 406] on button "Save" at bounding box center [785, 404] width 60 height 31
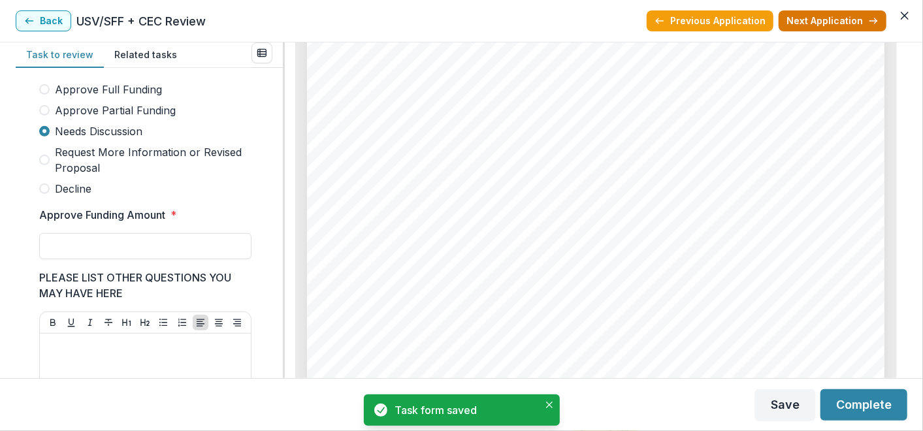
click at [798, 16] on button "Next Application" at bounding box center [832, 20] width 108 height 21
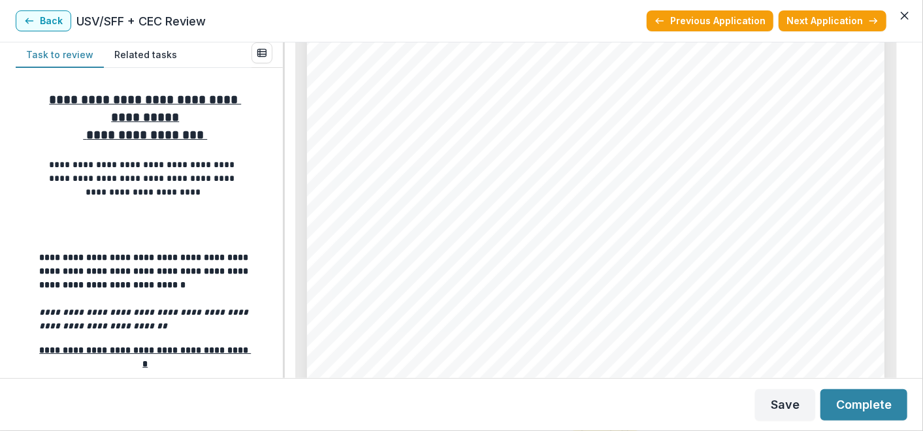
scroll to position [3824, 0]
click at [908, 269] on div "**********" at bounding box center [461, 210] width 923 height 336
drag, startPoint x: 903, startPoint y: 273, endPoint x: 906, endPoint y: 293, distance: 20.0
click at [906, 293] on div "Valley Packaging Industries, Inc - 2025 - Grant Application Alt View Word Downl…" at bounding box center [596, 210] width 622 height 336
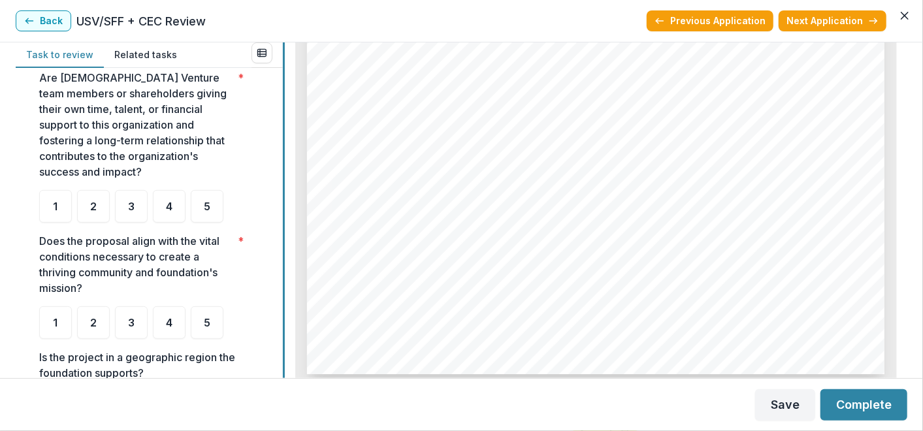
scroll to position [322, 0]
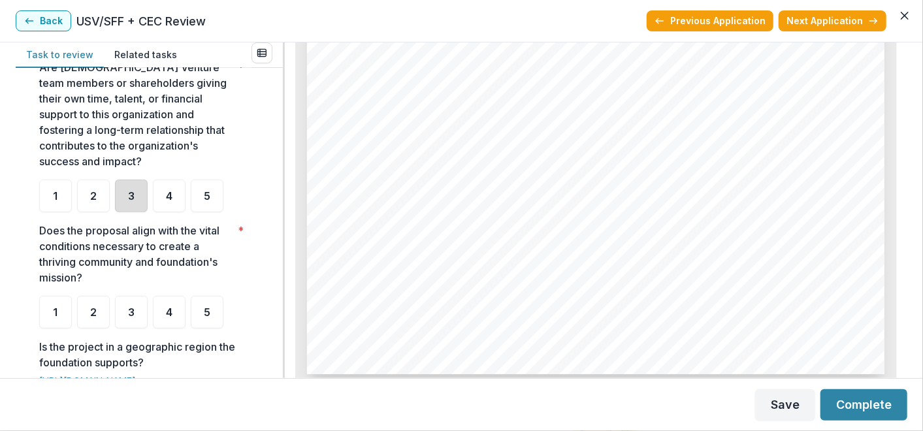
click at [121, 207] on div "3" at bounding box center [131, 196] width 33 height 33
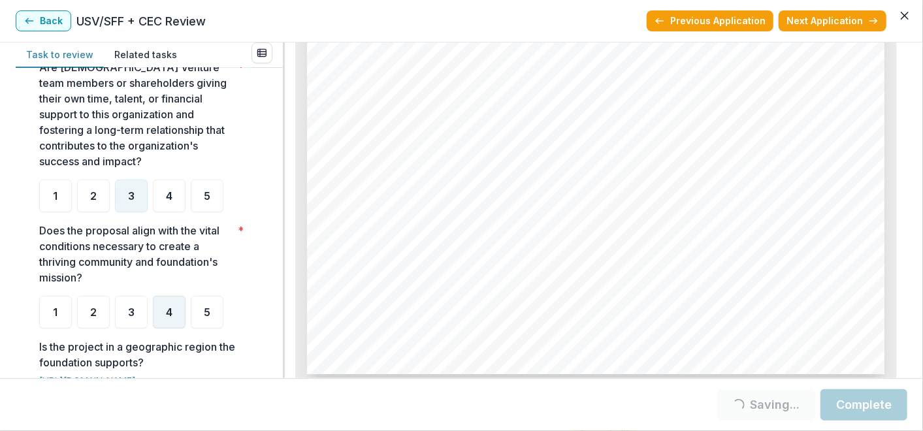
click at [165, 323] on div "4" at bounding box center [169, 312] width 33 height 33
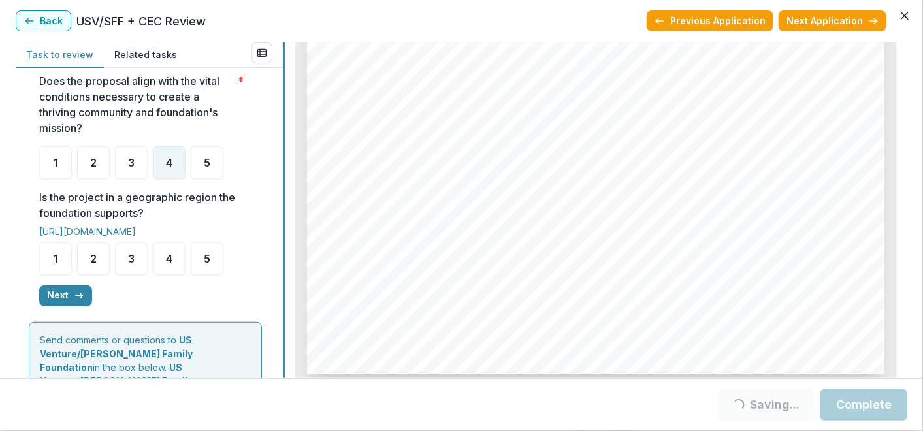
scroll to position [473, 0]
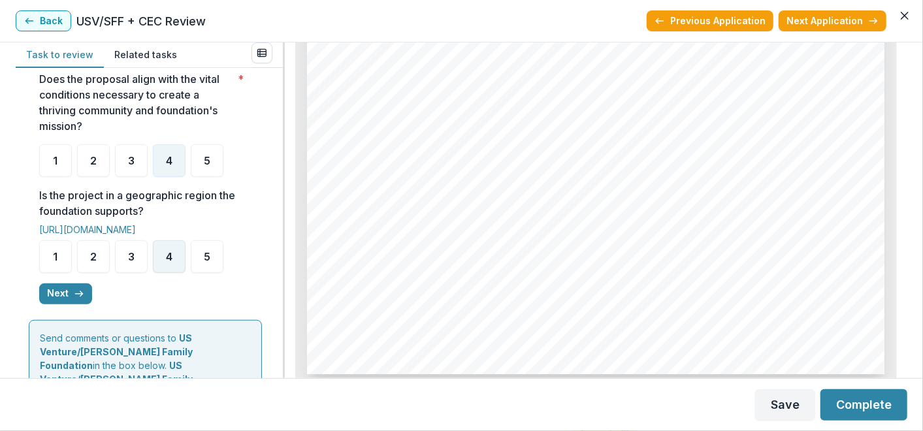
click at [155, 263] on div "4" at bounding box center [169, 256] width 33 height 33
click at [156, 268] on div "4" at bounding box center [169, 256] width 33 height 33
click at [50, 295] on button "Next" at bounding box center [65, 293] width 53 height 21
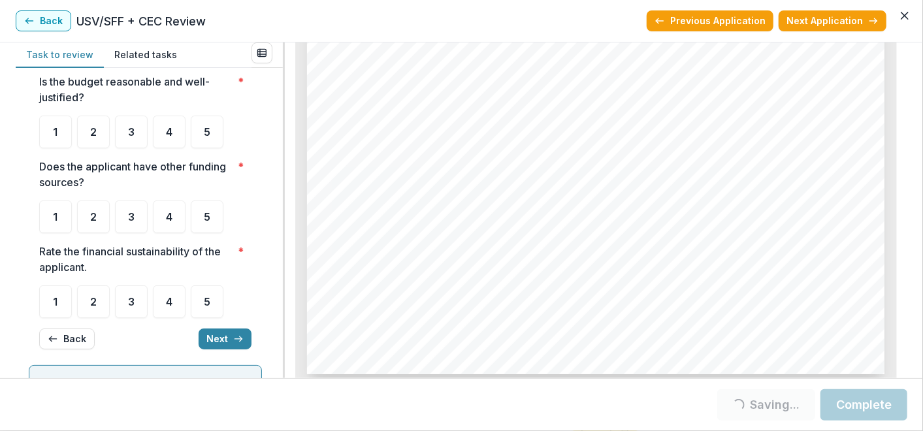
scroll to position [33, 0]
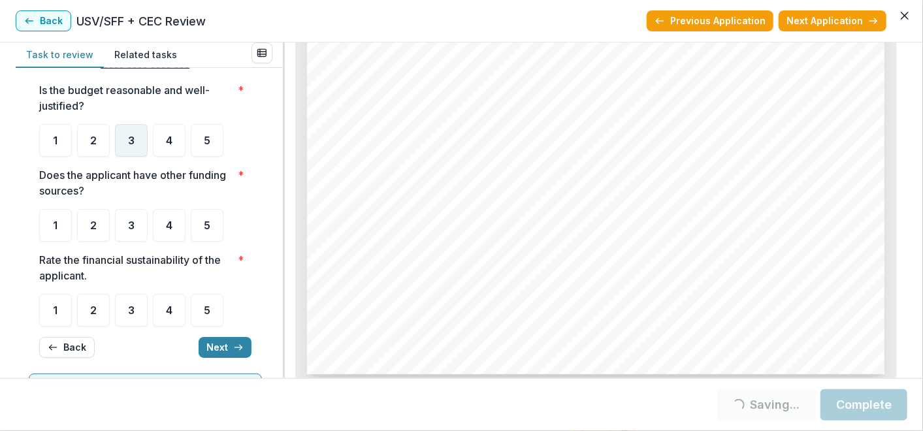
click at [137, 152] on div "3" at bounding box center [131, 140] width 33 height 33
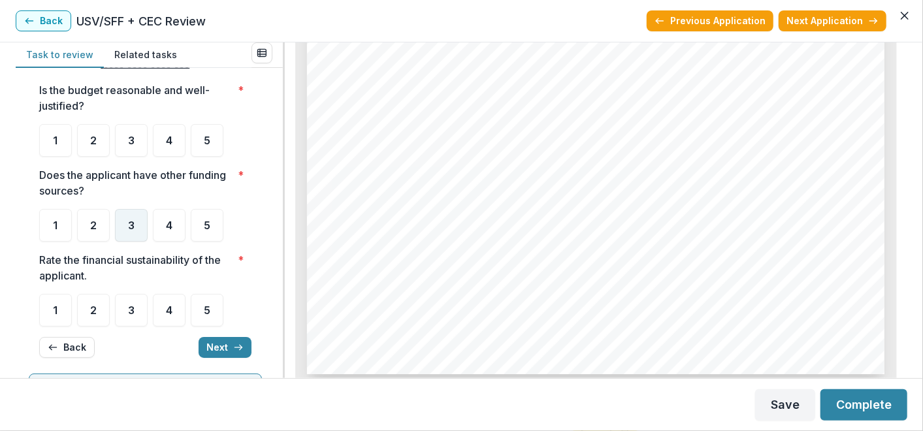
click at [139, 223] on div "3" at bounding box center [131, 225] width 33 height 33
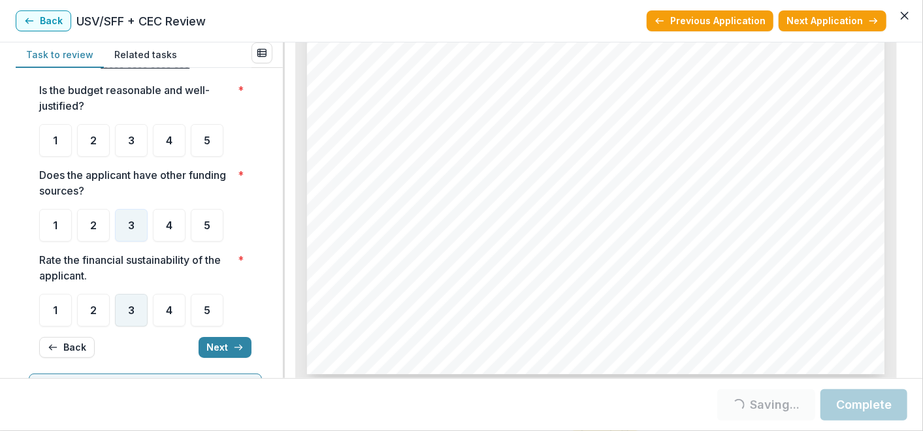
click at [135, 313] on div "3" at bounding box center [131, 310] width 33 height 33
click at [144, 138] on div "3" at bounding box center [131, 140] width 33 height 33
click at [131, 140] on span "3" at bounding box center [131, 140] width 7 height 10
click at [222, 347] on button "Next" at bounding box center [225, 347] width 53 height 21
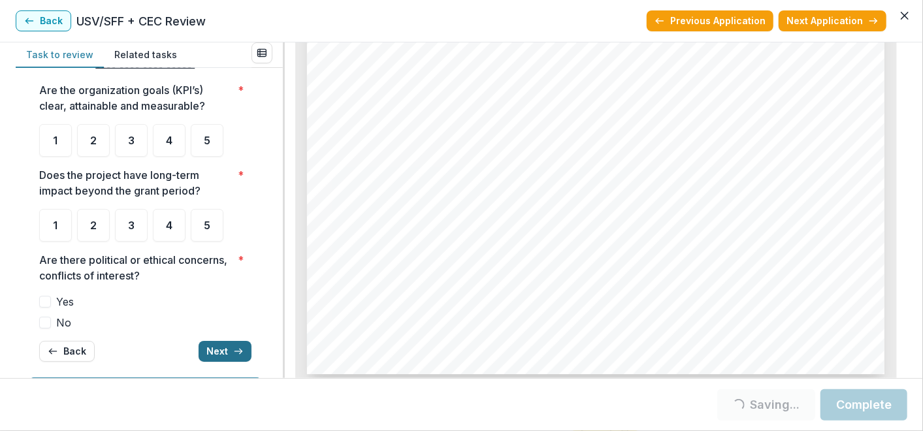
scroll to position [37, 0]
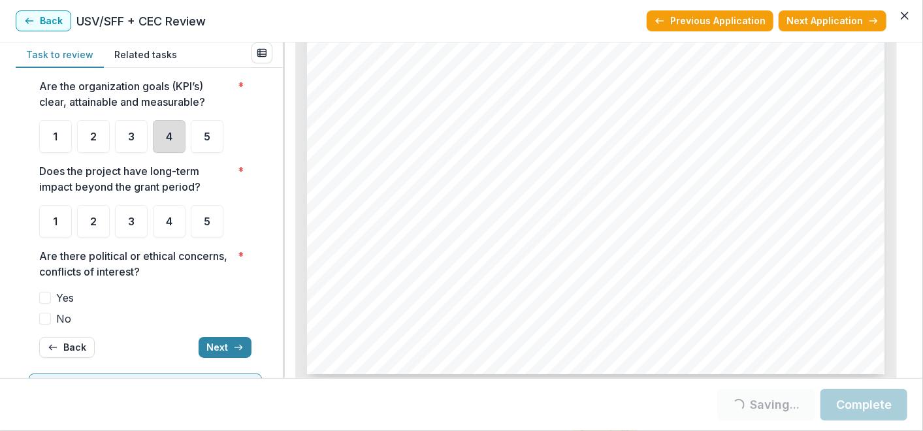
click at [163, 141] on div "4" at bounding box center [169, 136] width 33 height 33
click at [142, 227] on div "3" at bounding box center [131, 221] width 33 height 33
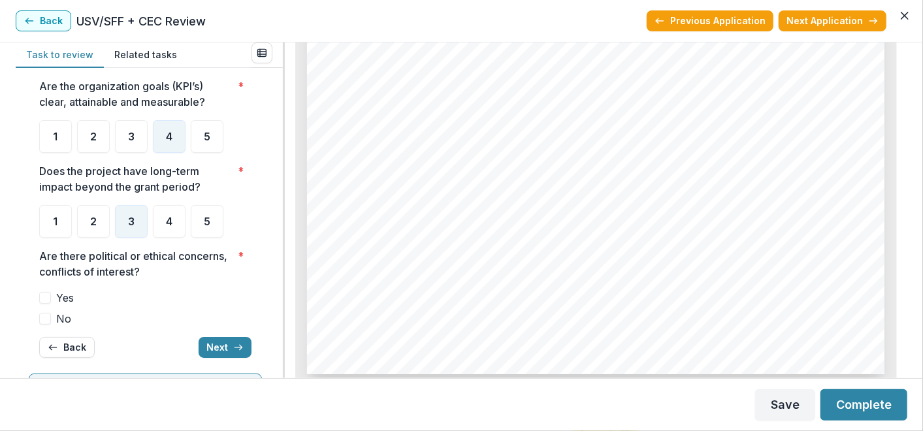
click at [57, 317] on span "No" at bounding box center [63, 319] width 15 height 16
click at [207, 348] on button "Next" at bounding box center [225, 347] width 53 height 21
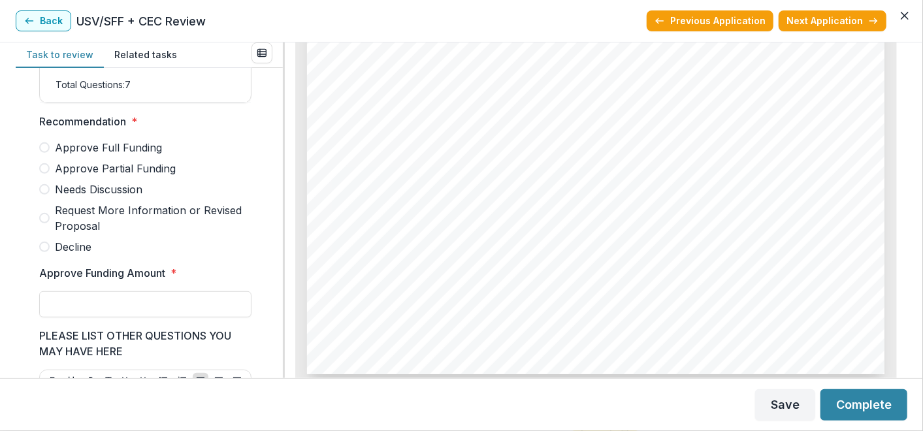
scroll to position [311, 0]
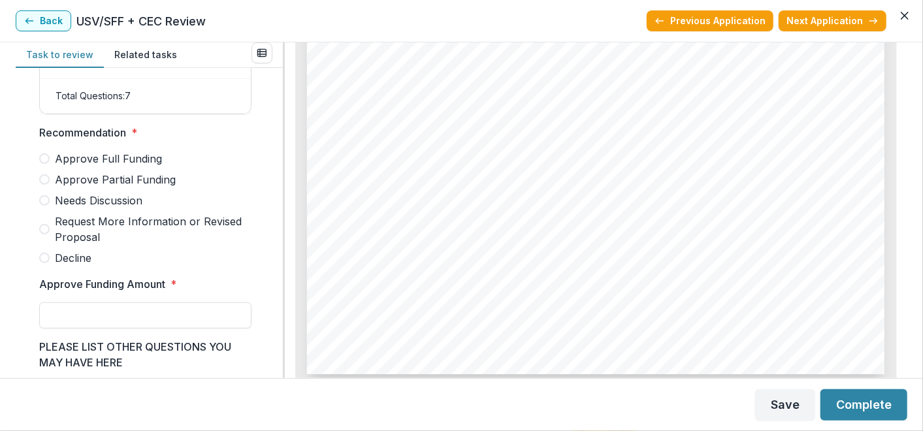
click at [151, 187] on span "Approve Partial Funding" at bounding box center [115, 180] width 121 height 16
click at [94, 325] on input "Approve Funding Amount *" at bounding box center [145, 315] width 212 height 26
type input "******"
click at [783, 403] on button "Save" at bounding box center [785, 404] width 60 height 31
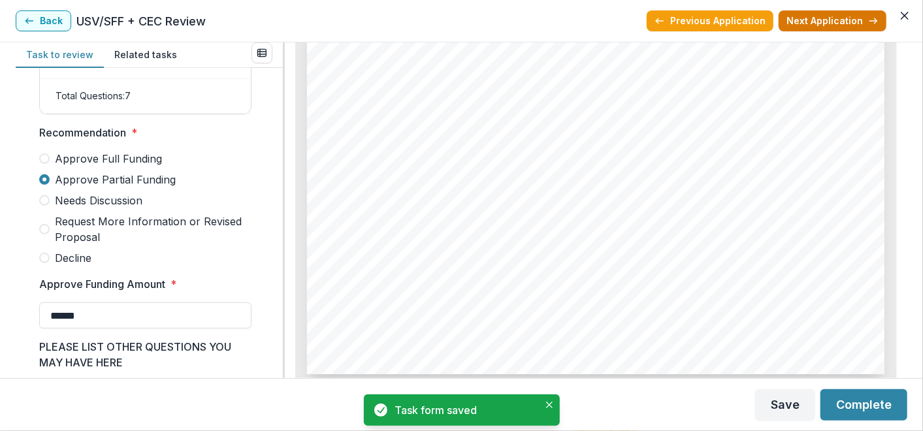
click at [803, 13] on button "Next Application" at bounding box center [832, 20] width 108 height 21
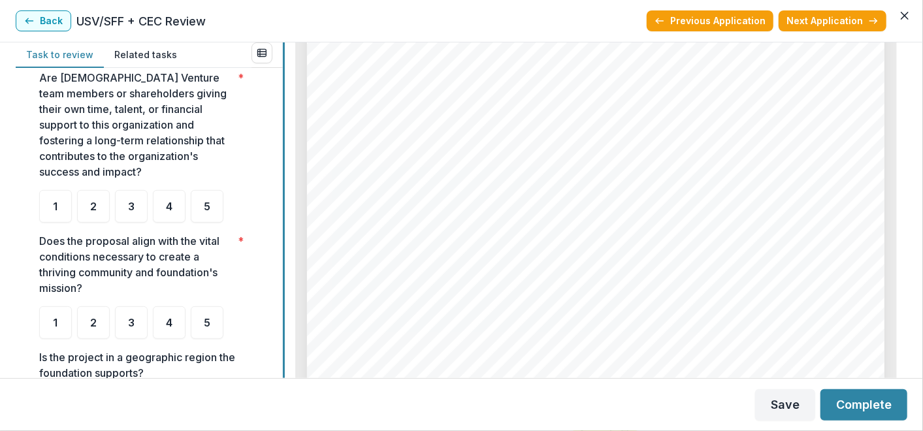
scroll to position [314, 0]
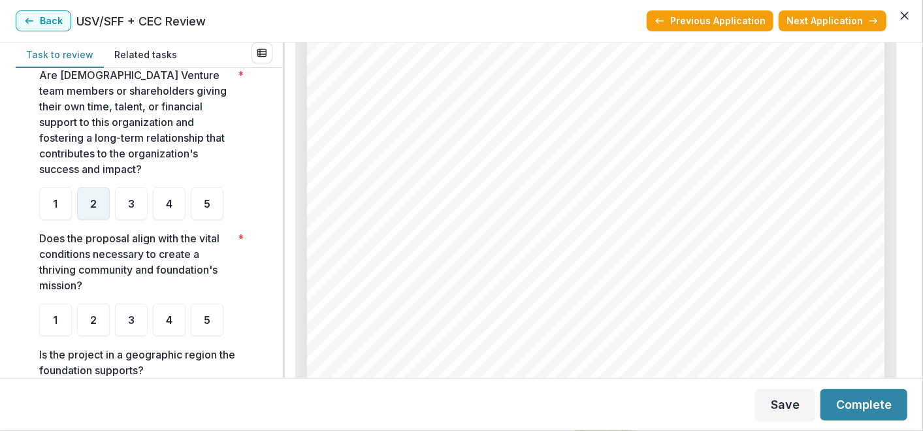
click at [89, 210] on div "2" at bounding box center [93, 203] width 33 height 33
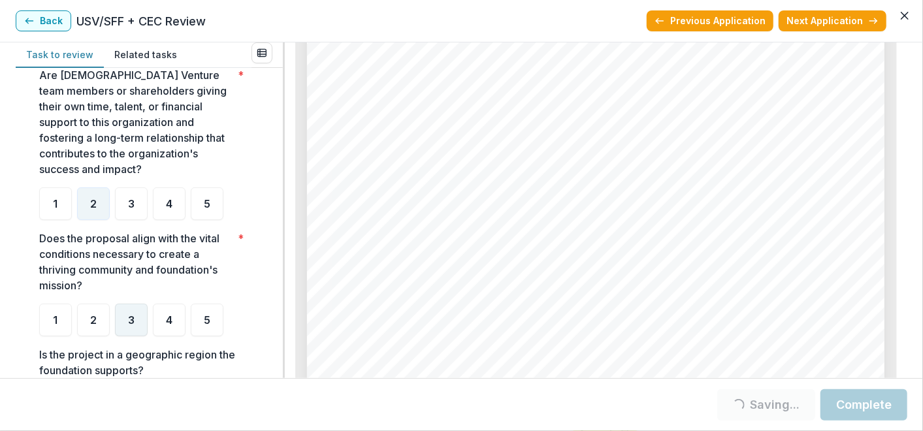
click at [138, 327] on div "3" at bounding box center [131, 320] width 33 height 33
click at [280, 268] on div "**********" at bounding box center [461, 210] width 891 height 336
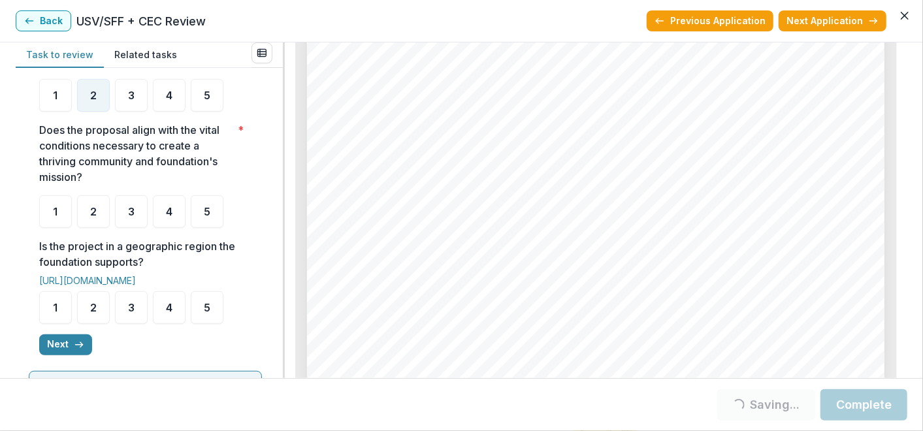
scroll to position [425, 0]
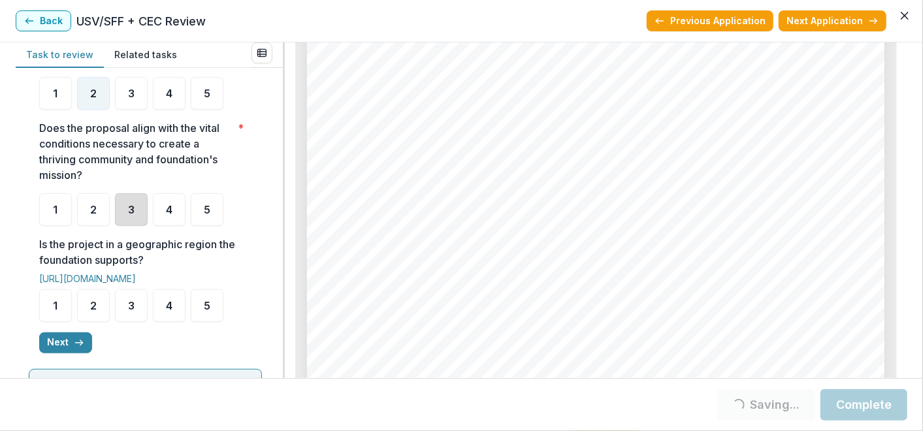
click at [131, 217] on div "3" at bounding box center [131, 209] width 33 height 33
click at [132, 223] on div "3" at bounding box center [131, 209] width 33 height 33
click at [97, 315] on div "2" at bounding box center [93, 305] width 33 height 33
click at [124, 317] on div "3" at bounding box center [131, 305] width 33 height 33
click at [124, 311] on div "3" at bounding box center [131, 305] width 33 height 33
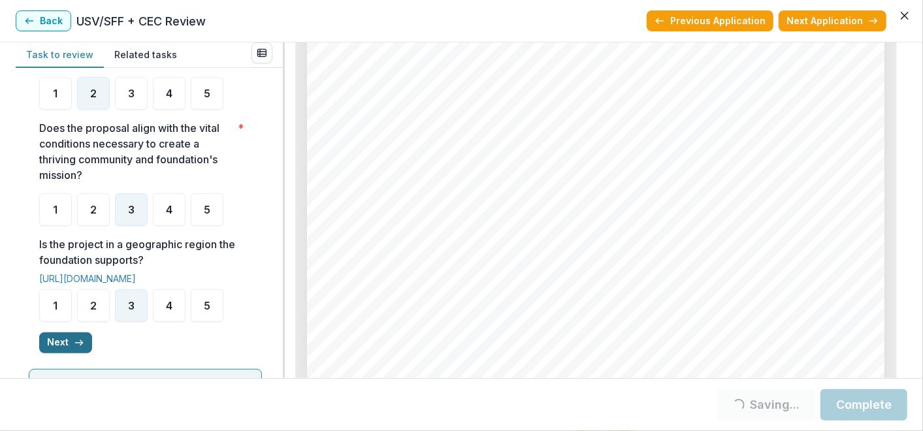
click at [71, 345] on button "Next" at bounding box center [65, 342] width 53 height 21
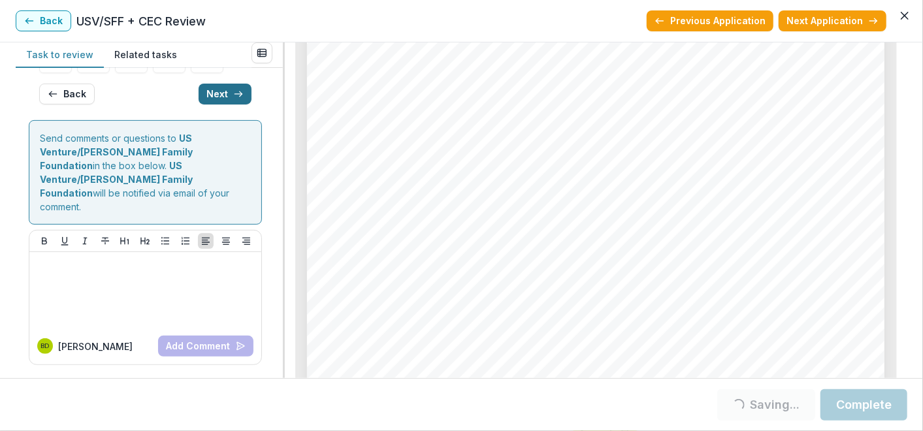
scroll to position [38, 0]
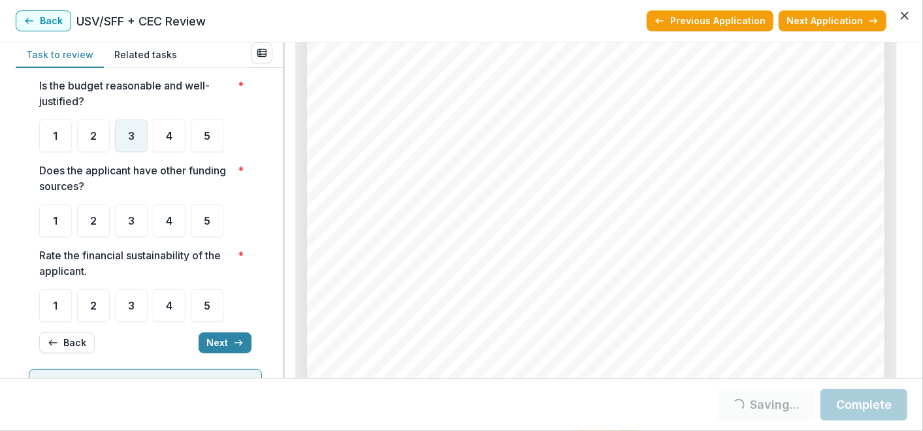
click at [136, 140] on div "3" at bounding box center [131, 136] width 33 height 33
click at [133, 218] on span "3" at bounding box center [131, 221] width 7 height 10
click at [129, 308] on span "3" at bounding box center [131, 305] width 7 height 10
click at [133, 131] on span "3" at bounding box center [131, 136] width 7 height 10
click at [135, 148] on div "3" at bounding box center [131, 136] width 33 height 33
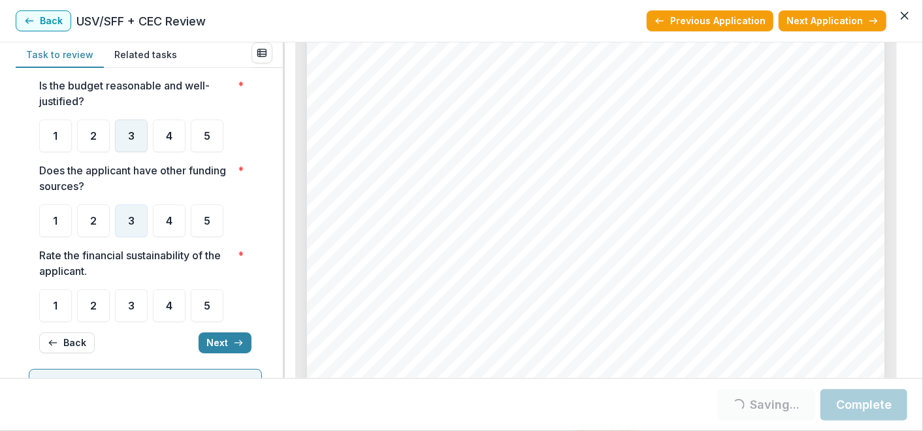
click at [140, 142] on div "3" at bounding box center [131, 136] width 33 height 33
drag, startPoint x: 140, startPoint y: 141, endPoint x: 161, endPoint y: 172, distance: 37.7
click at [138, 140] on div "3" at bounding box center [131, 136] width 33 height 33
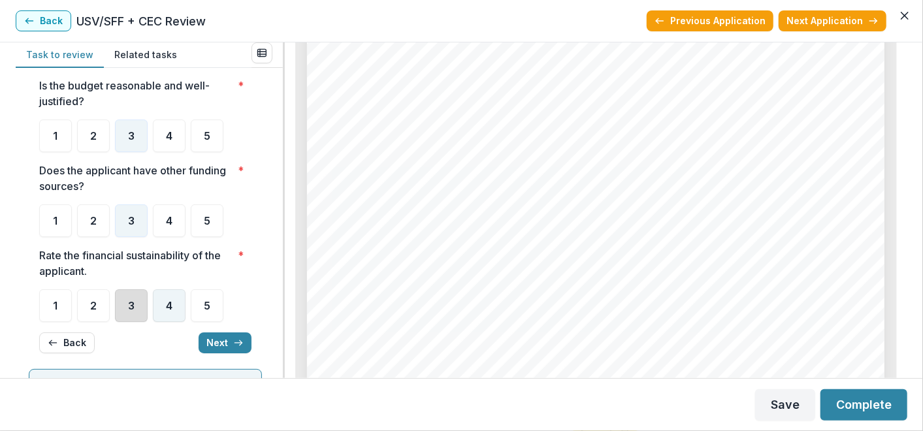
drag, startPoint x: 140, startPoint y: 309, endPoint x: 158, endPoint y: 319, distance: 20.7
click at [140, 309] on div "3" at bounding box center [131, 305] width 33 height 33
click at [219, 344] on button "Next" at bounding box center [225, 342] width 53 height 21
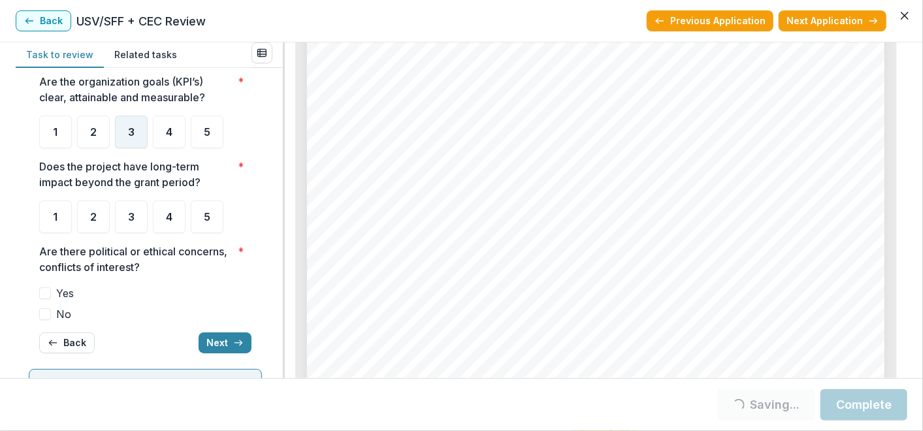
click at [139, 127] on div "3" at bounding box center [131, 132] width 33 height 33
click at [138, 142] on div "3" at bounding box center [131, 132] width 33 height 33
click at [134, 136] on span "3" at bounding box center [131, 132] width 7 height 10
click at [142, 203] on div "3" at bounding box center [131, 216] width 33 height 33
click at [136, 139] on div "3" at bounding box center [131, 132] width 33 height 33
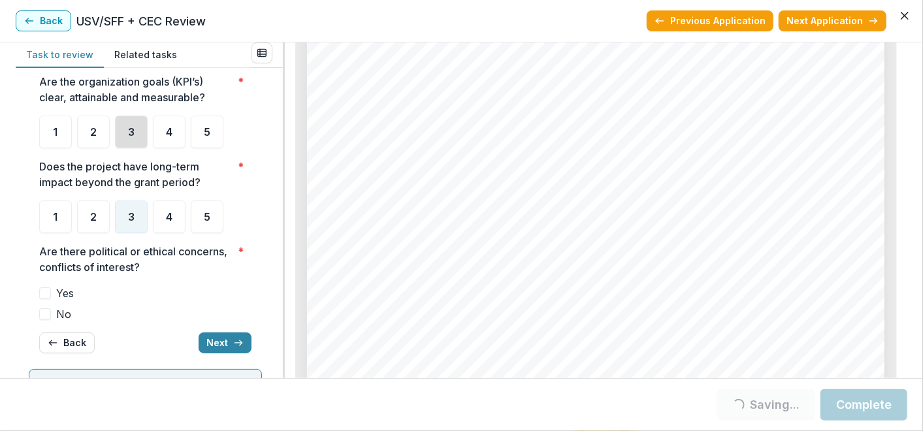
click at [138, 142] on div "3" at bounding box center [131, 132] width 33 height 33
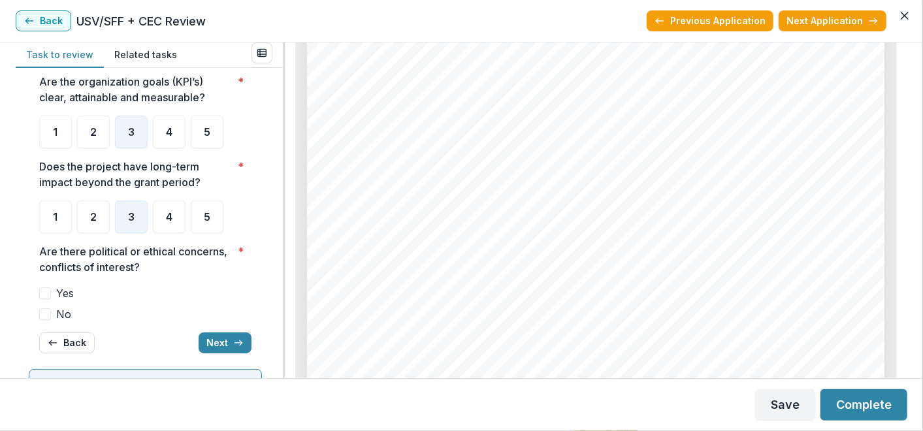
click at [48, 315] on span at bounding box center [45, 314] width 12 height 12
click at [210, 340] on button "Next" at bounding box center [225, 342] width 53 height 21
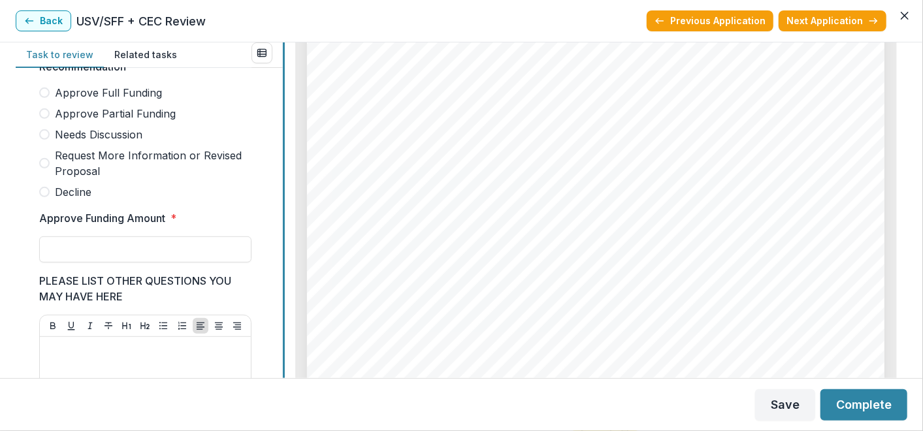
scroll to position [350, 0]
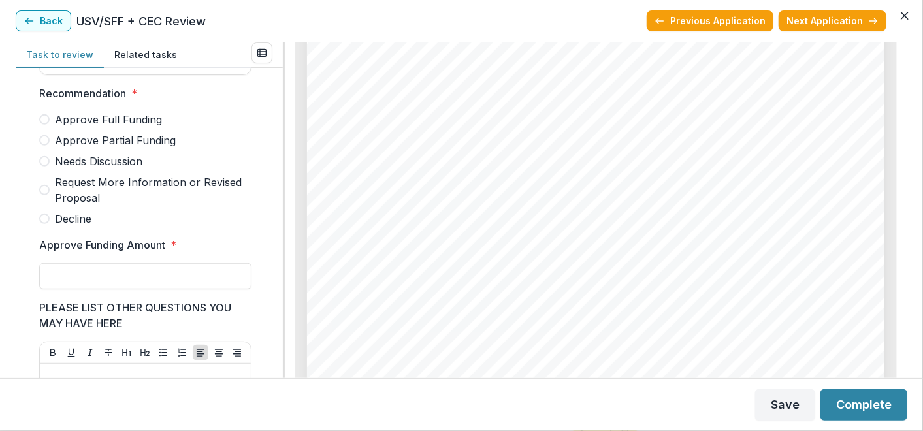
click at [121, 169] on span "Needs Discussion" at bounding box center [99, 161] width 88 height 16
click at [779, 408] on button "Save" at bounding box center [785, 404] width 60 height 31
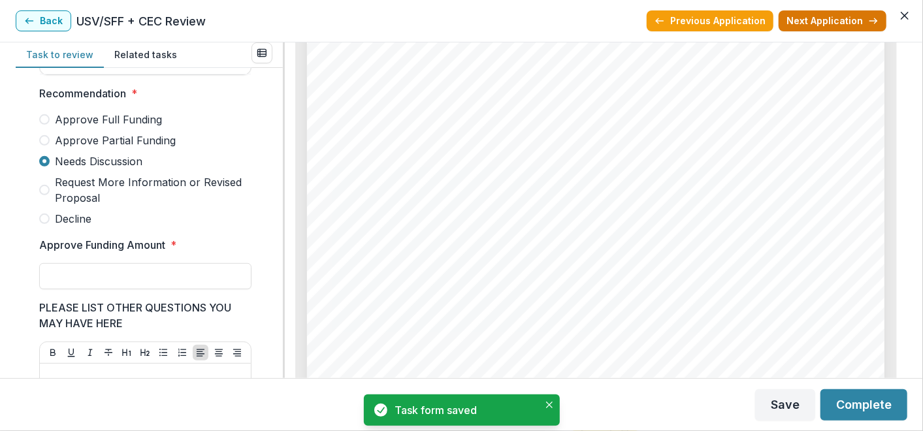
click at [794, 20] on button "Next Application" at bounding box center [832, 20] width 108 height 21
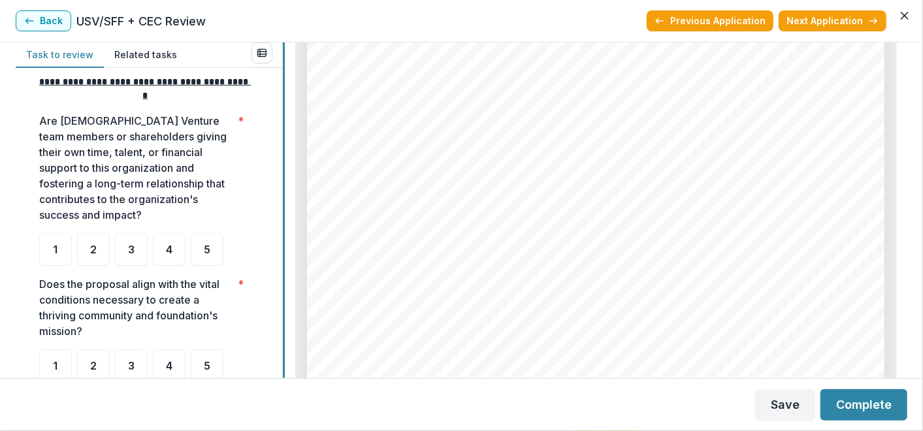
scroll to position [271, 0]
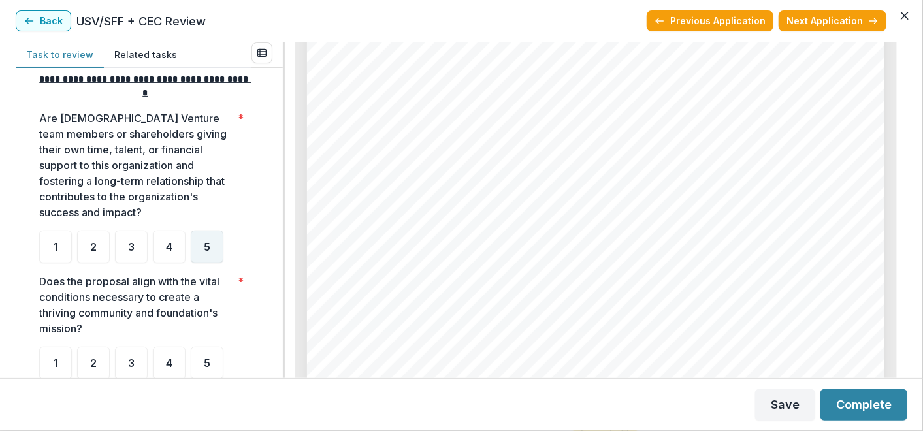
click at [195, 257] on div "5" at bounding box center [207, 247] width 33 height 33
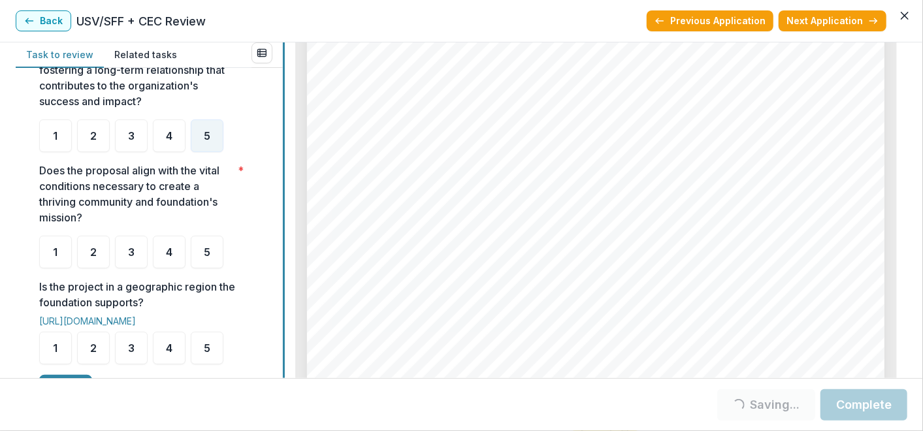
scroll to position [383, 0]
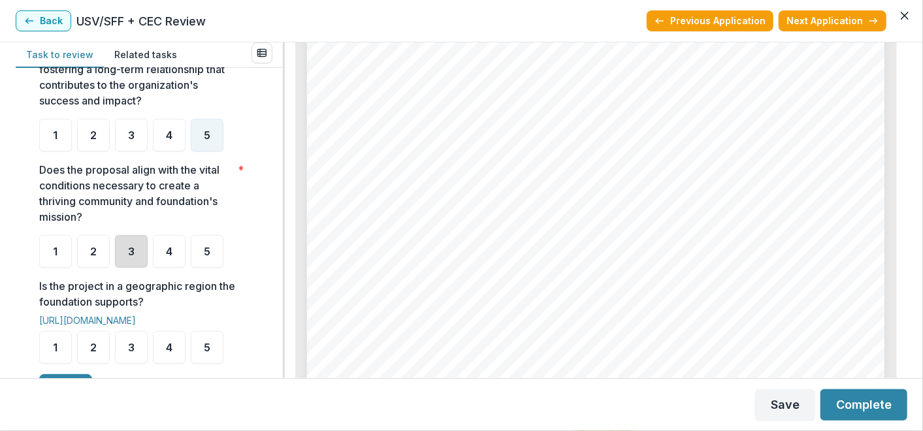
click at [140, 263] on div "3" at bounding box center [131, 251] width 33 height 33
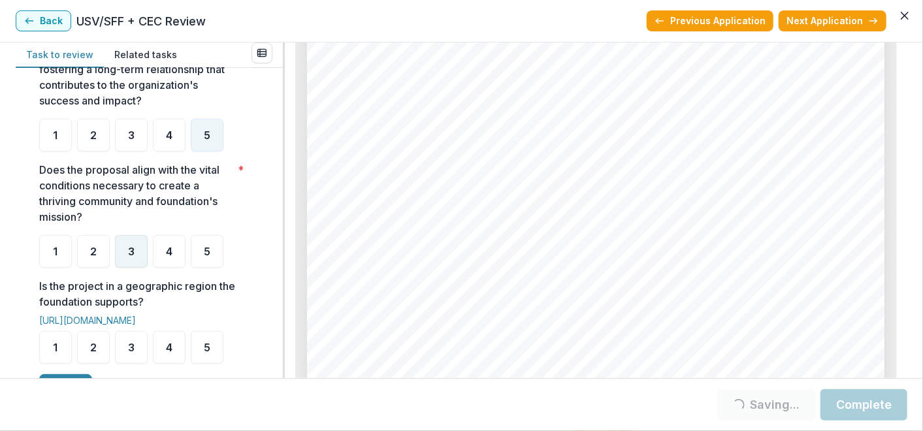
click at [137, 264] on div "3" at bounding box center [131, 251] width 33 height 33
click at [142, 356] on div "3" at bounding box center [131, 347] width 33 height 33
click at [136, 347] on div "3" at bounding box center [131, 347] width 33 height 33
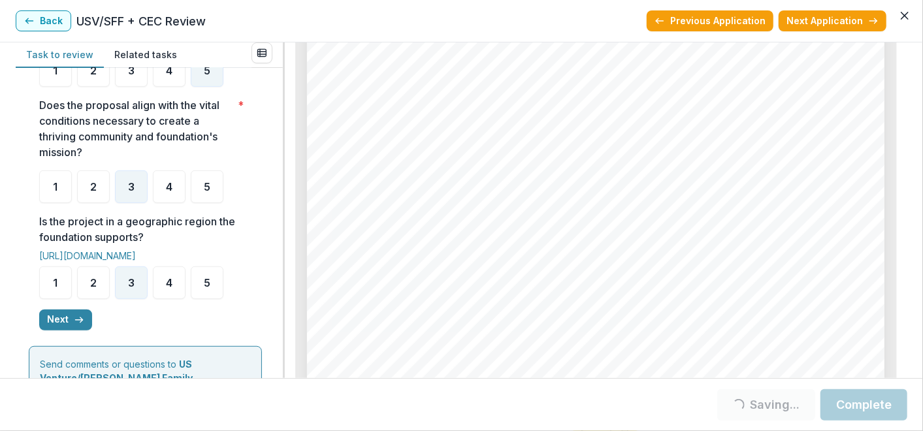
scroll to position [454, 0]
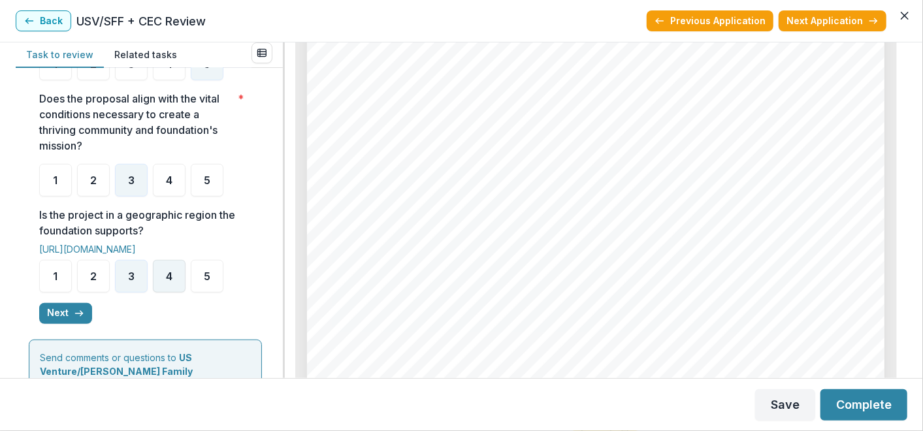
click at [159, 286] on div "4" at bounding box center [169, 276] width 33 height 33
click at [165, 281] on div "4" at bounding box center [169, 276] width 33 height 33
click at [164, 288] on div "4" at bounding box center [169, 276] width 33 height 33
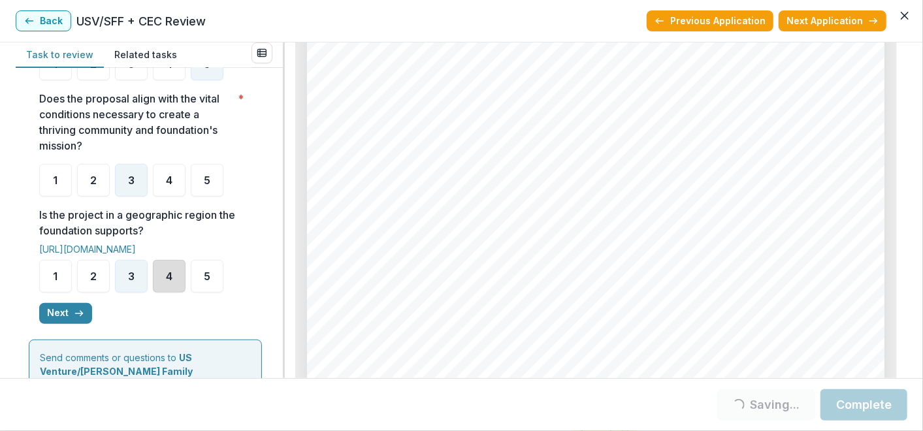
click at [164, 286] on div "4" at bounding box center [169, 276] width 33 height 33
click at [52, 313] on button "Next" at bounding box center [65, 313] width 53 height 21
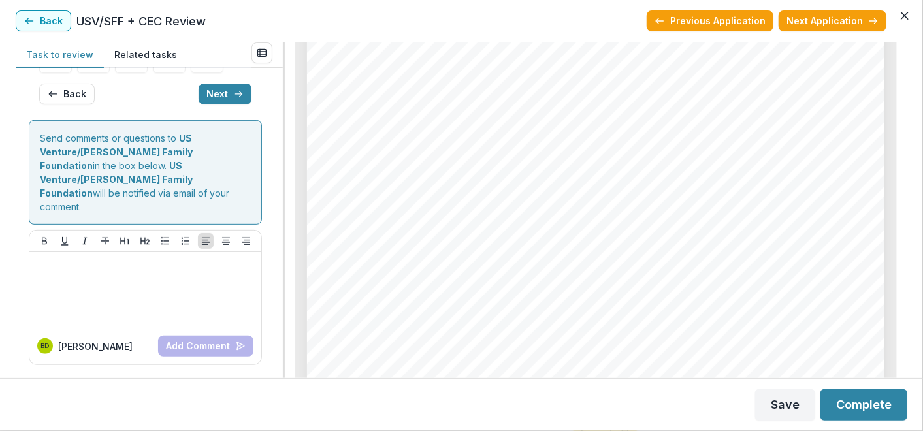
scroll to position [67, 0]
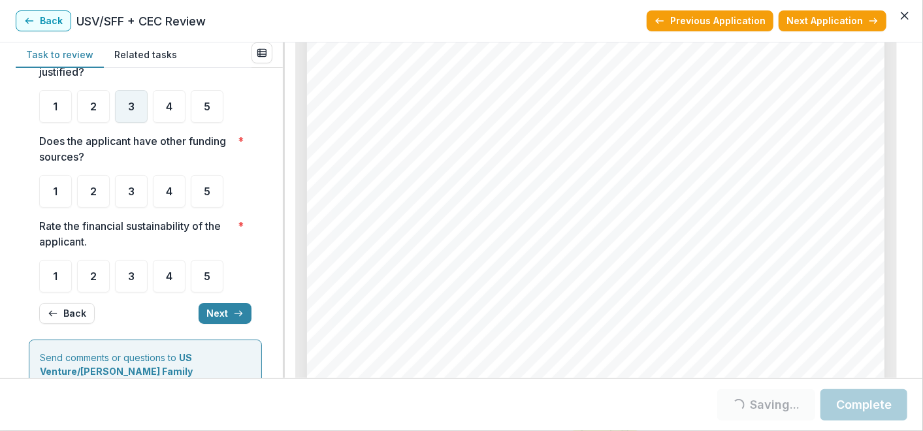
click at [135, 116] on div "3" at bounding box center [131, 106] width 33 height 33
click at [106, 197] on div "2" at bounding box center [93, 191] width 33 height 33
click at [249, 196] on div "**********" at bounding box center [145, 174] width 233 height 321
click at [255, 238] on div "**********" at bounding box center [145, 174] width 233 height 321
click at [133, 281] on div "3" at bounding box center [131, 276] width 33 height 33
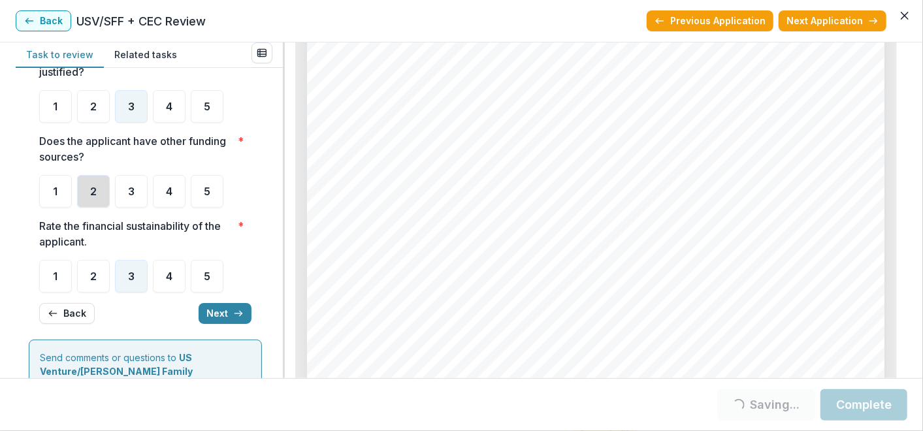
click at [136, 281] on div "3" at bounding box center [131, 276] width 33 height 33
click at [97, 195] on div "2" at bounding box center [93, 191] width 33 height 33
click at [212, 308] on button "Next" at bounding box center [225, 313] width 53 height 21
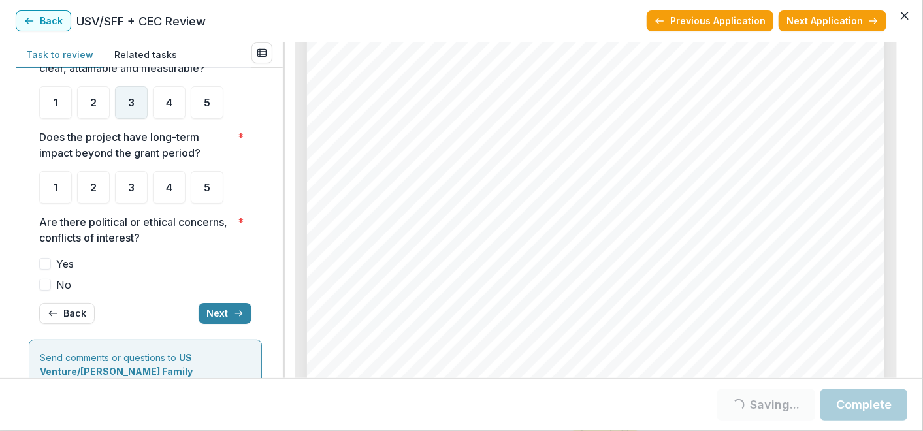
click at [136, 110] on div "3" at bounding box center [131, 102] width 33 height 33
click at [133, 192] on div "3" at bounding box center [131, 187] width 33 height 33
click at [59, 281] on span "No" at bounding box center [63, 285] width 15 height 16
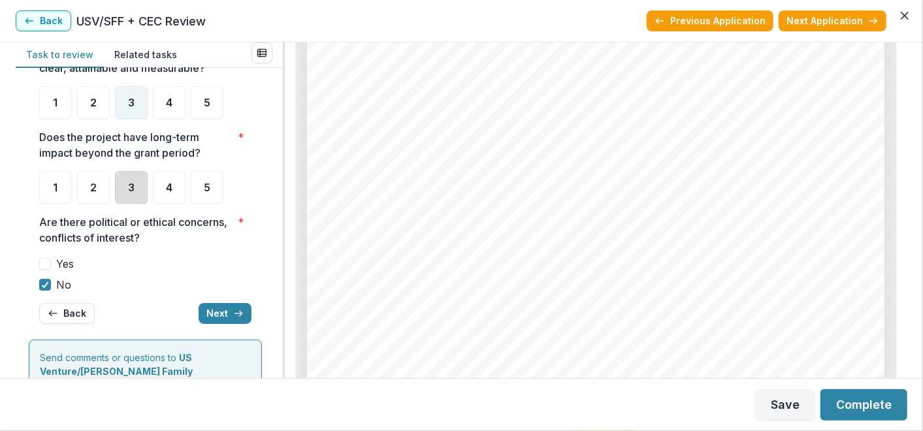
click at [127, 193] on div "3" at bounding box center [131, 187] width 33 height 33
click at [218, 308] on button "Next" at bounding box center [225, 313] width 53 height 21
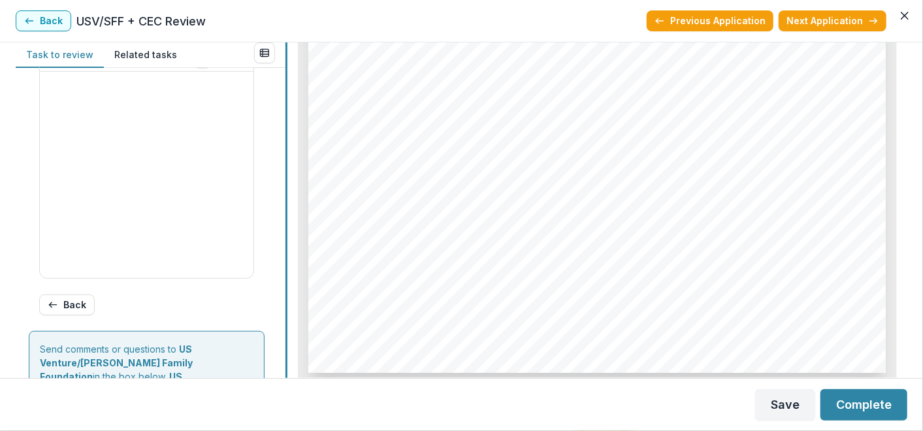
click at [284, 225] on div "Task to review Related tasks Score Card Name Weight Score Are the organization …" at bounding box center [461, 210] width 891 height 336
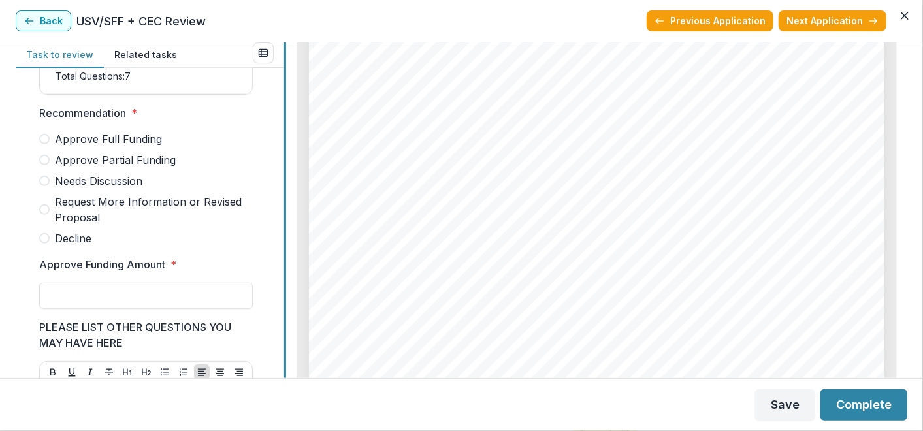
scroll to position [327, 0]
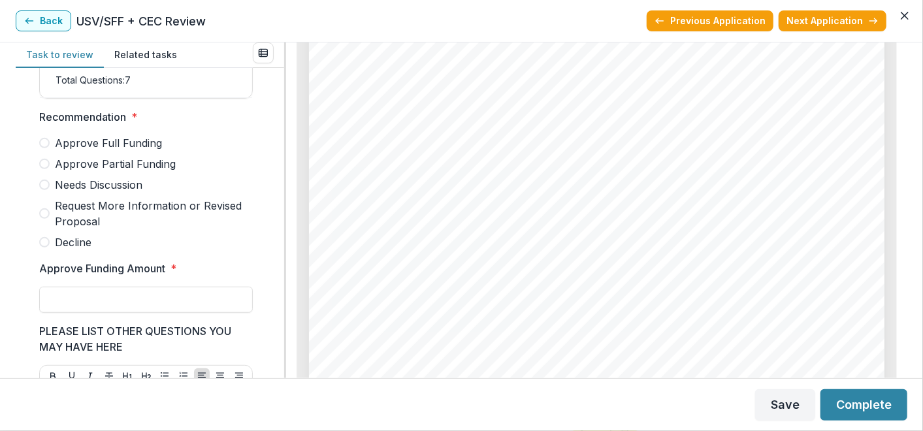
click at [138, 170] on span "Approve Partial Funding" at bounding box center [115, 164] width 121 height 16
click at [68, 310] on input "Approve Funding Amount *" at bounding box center [146, 300] width 214 height 26
type input "*******"
click at [764, 403] on button "Save" at bounding box center [785, 404] width 60 height 31
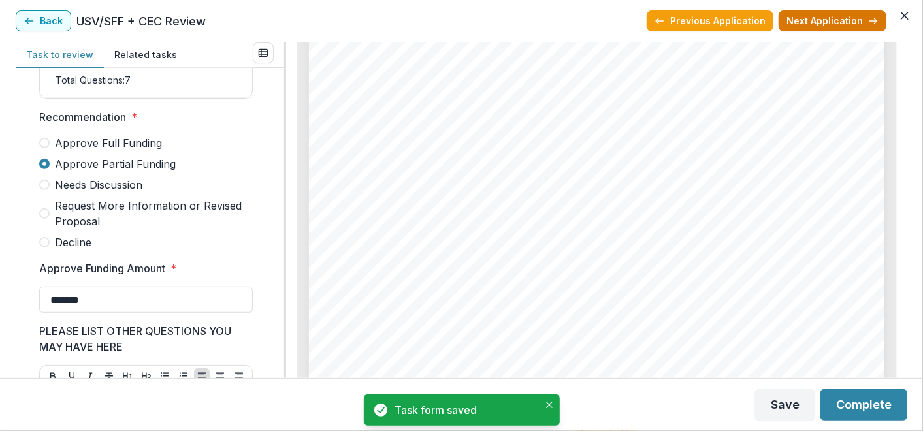
click at [816, 18] on button "Next Application" at bounding box center [832, 20] width 108 height 21
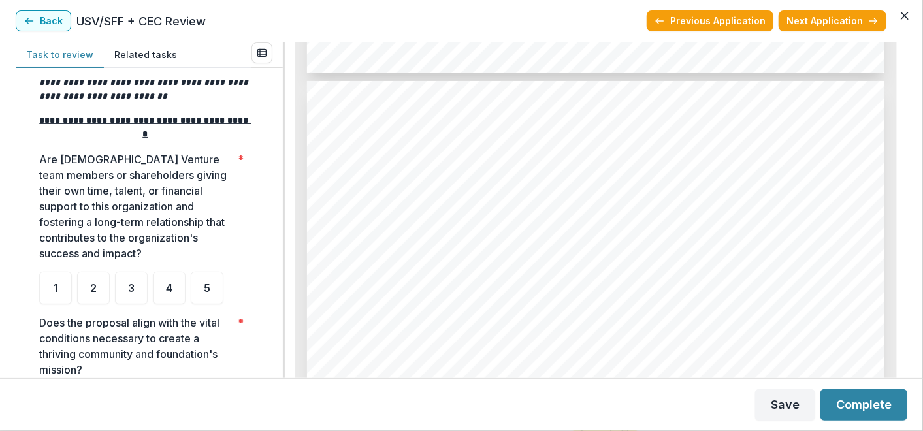
scroll to position [1698, 0]
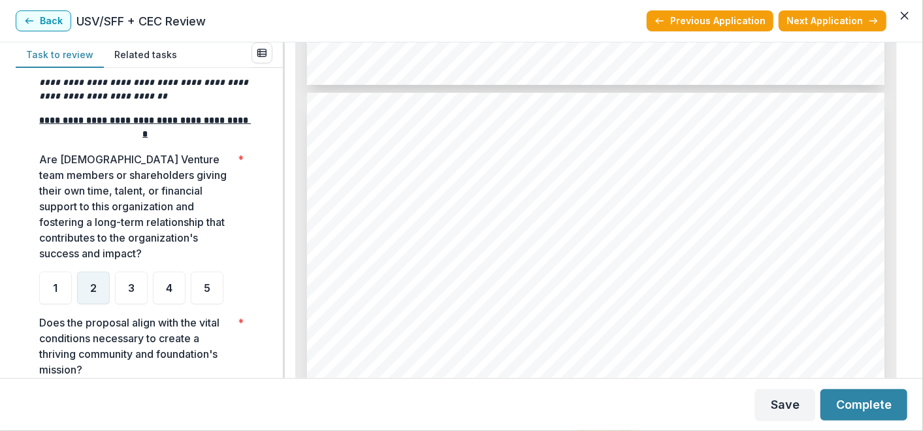
click at [86, 297] on div "2" at bounding box center [93, 288] width 33 height 33
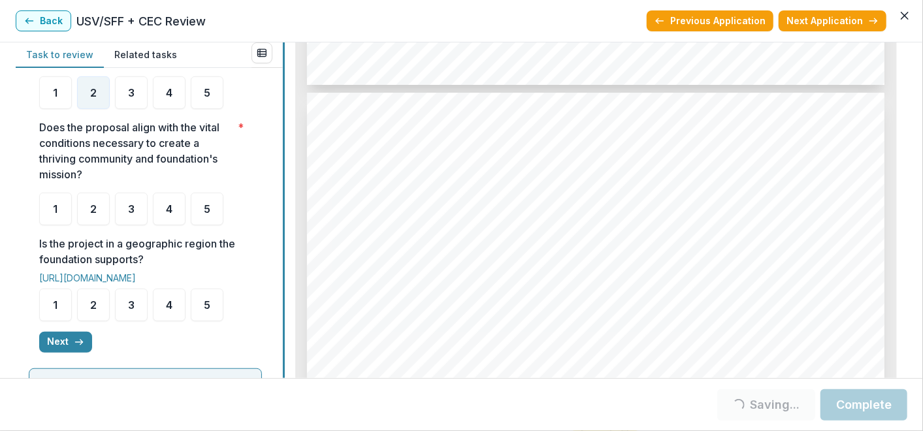
scroll to position [427, 0]
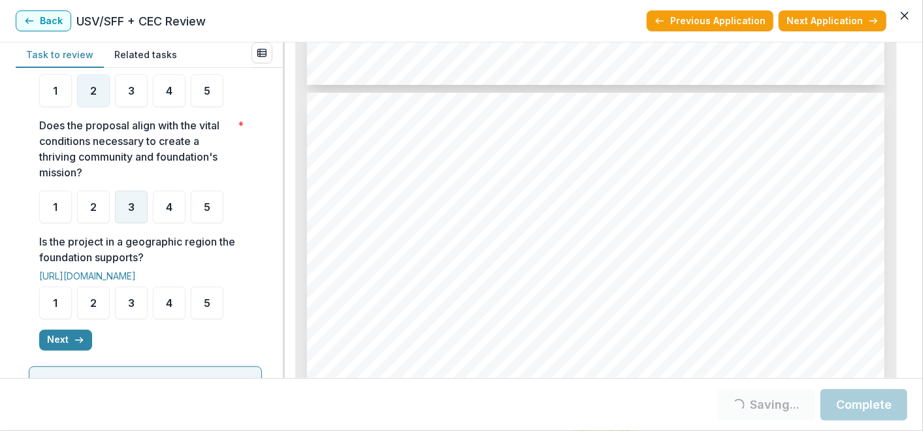
click at [117, 219] on div "3" at bounding box center [131, 207] width 33 height 33
click at [121, 312] on div "3" at bounding box center [131, 303] width 33 height 33
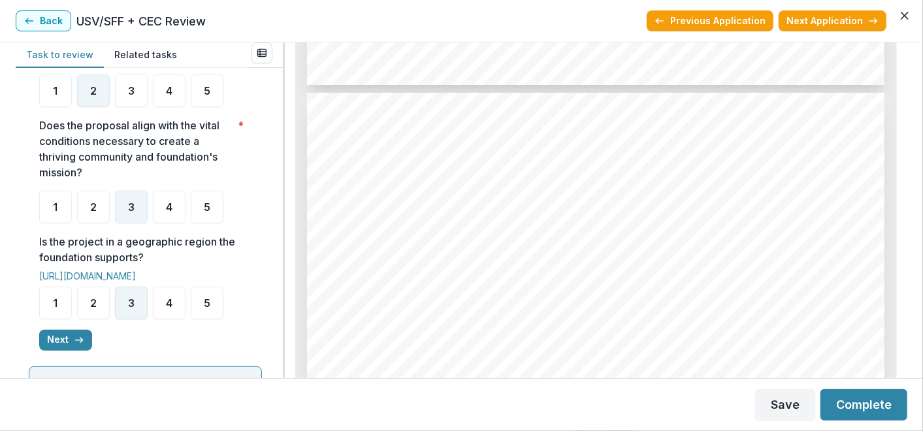
click at [136, 317] on div "3" at bounding box center [131, 303] width 33 height 33
click at [68, 343] on button "Next" at bounding box center [65, 340] width 53 height 21
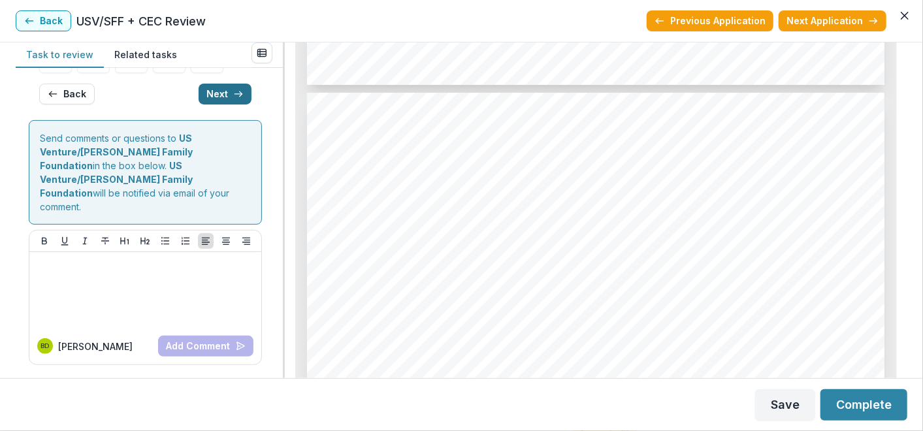
scroll to position [40, 0]
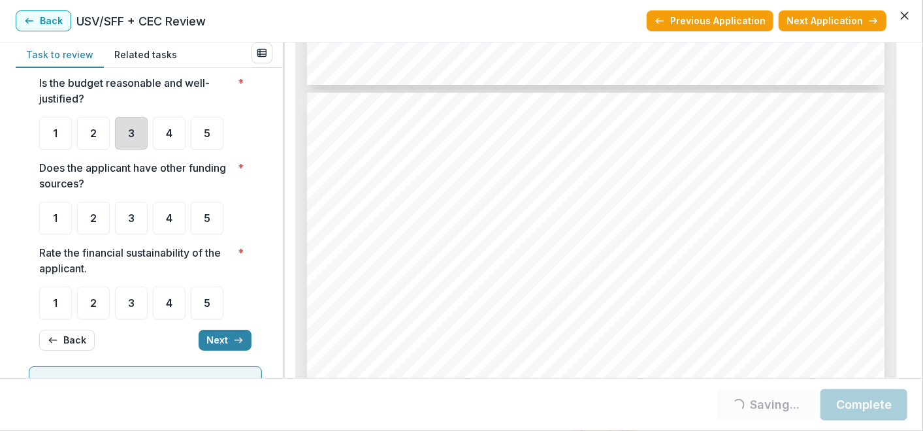
click at [127, 140] on div "3" at bounding box center [131, 133] width 33 height 33
click at [103, 220] on div "2" at bounding box center [93, 218] width 33 height 33
click at [125, 138] on div "3" at bounding box center [131, 133] width 33 height 33
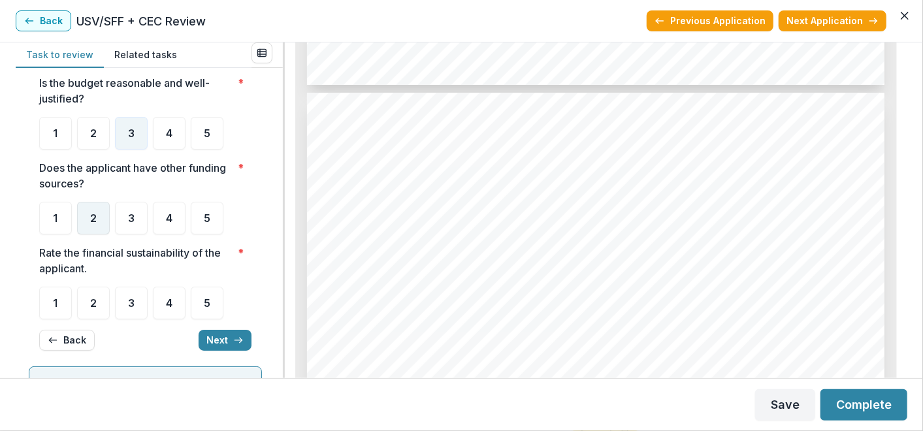
click at [97, 219] on div "2" at bounding box center [93, 218] width 33 height 33
click at [92, 216] on span "2" at bounding box center [93, 218] width 7 height 10
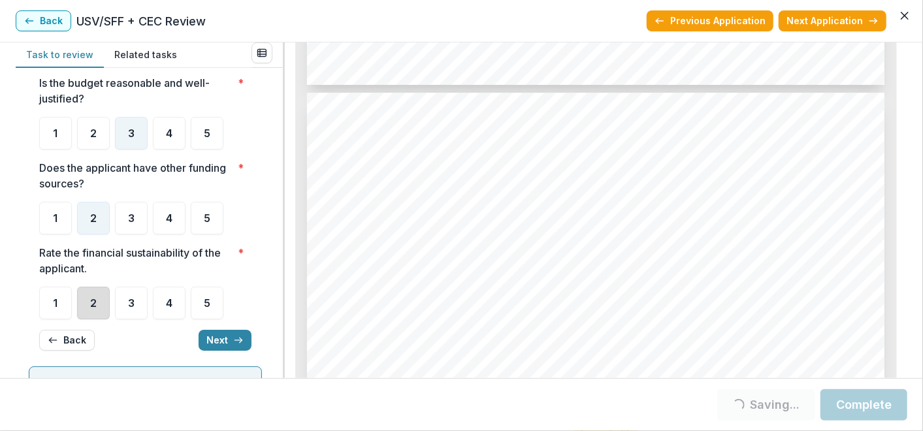
click at [101, 300] on div "2" at bounding box center [93, 303] width 33 height 33
click at [95, 302] on span "2" at bounding box center [93, 303] width 7 height 10
drag, startPoint x: 97, startPoint y: 308, endPoint x: 132, endPoint y: 317, distance: 35.8
click at [97, 308] on div "2" at bounding box center [93, 303] width 33 height 33
click at [221, 340] on button "Next" at bounding box center [225, 340] width 53 height 21
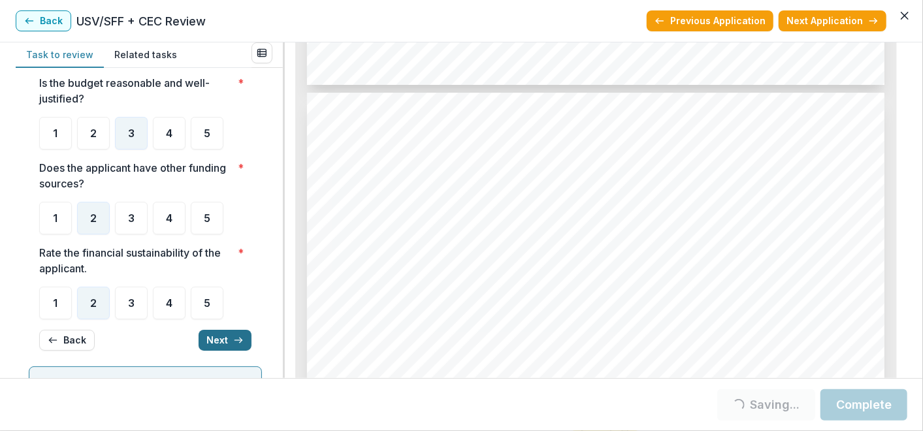
scroll to position [44, 0]
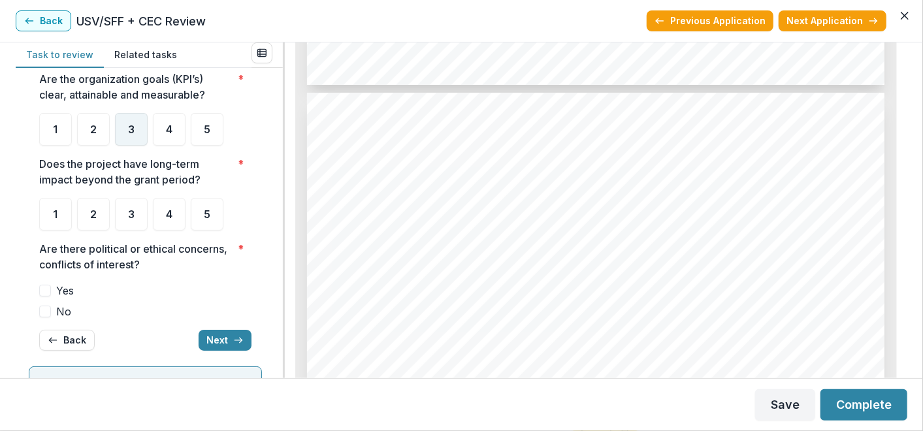
click at [128, 135] on div "3" at bounding box center [131, 129] width 33 height 33
click at [127, 138] on div "3" at bounding box center [131, 129] width 33 height 33
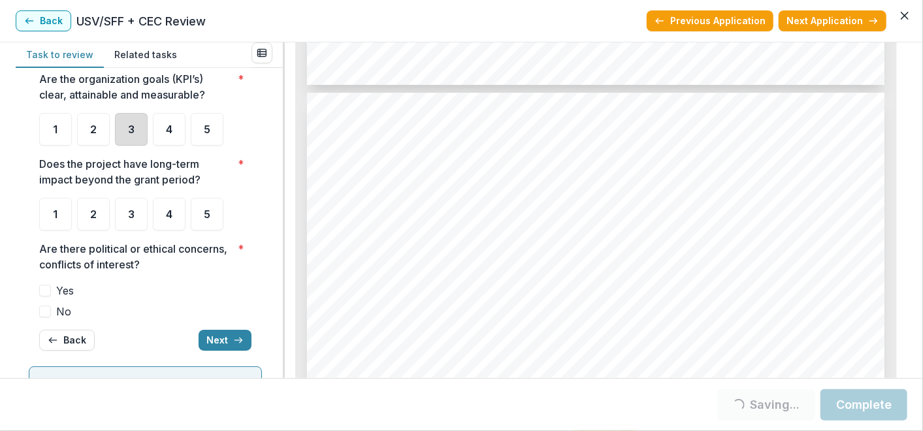
click at [123, 140] on div "3" at bounding box center [131, 129] width 33 height 33
click at [99, 216] on div "2" at bounding box center [93, 214] width 33 height 33
click at [136, 136] on div "3" at bounding box center [131, 129] width 33 height 33
click at [92, 213] on span "2" at bounding box center [93, 214] width 7 height 10
click at [90, 229] on div "**********" at bounding box center [145, 199] width 212 height 325
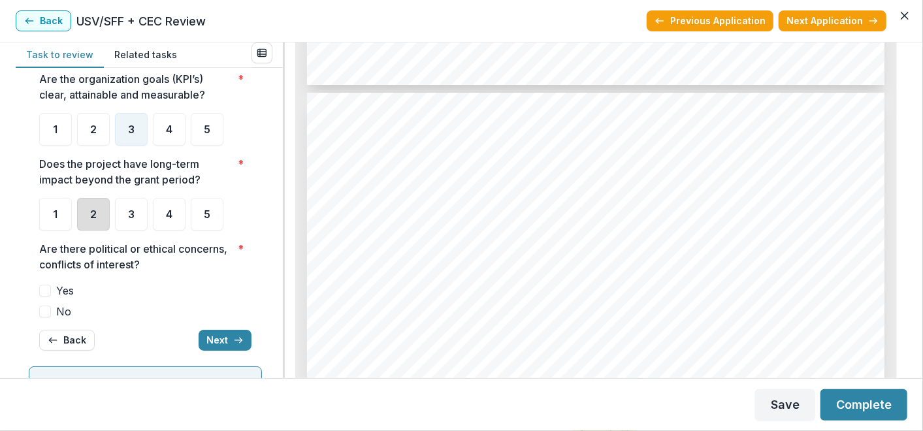
drag, startPoint x: 93, startPoint y: 219, endPoint x: 93, endPoint y: 242, distance: 22.2
click at [93, 220] on div "2" at bounding box center [93, 214] width 33 height 33
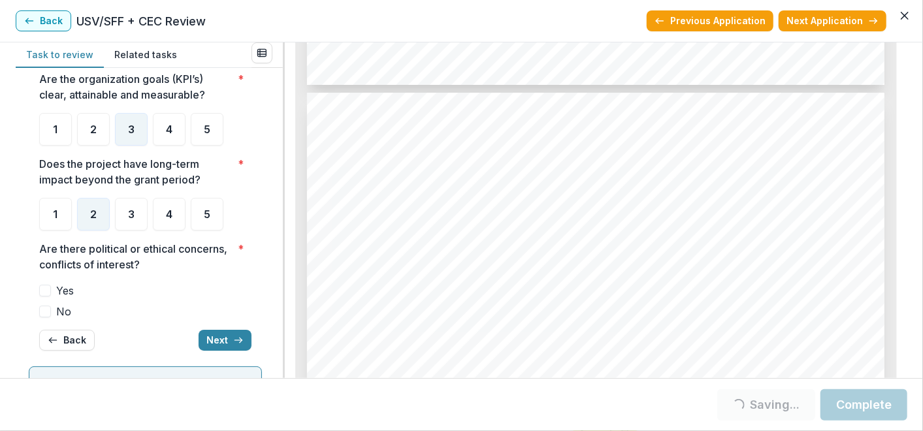
click at [66, 313] on span "No" at bounding box center [63, 312] width 15 height 16
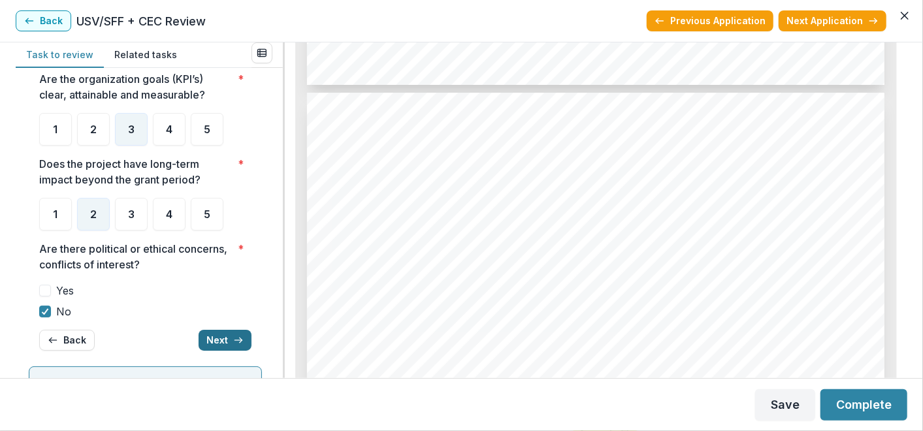
click at [220, 338] on button "Next" at bounding box center [225, 340] width 53 height 21
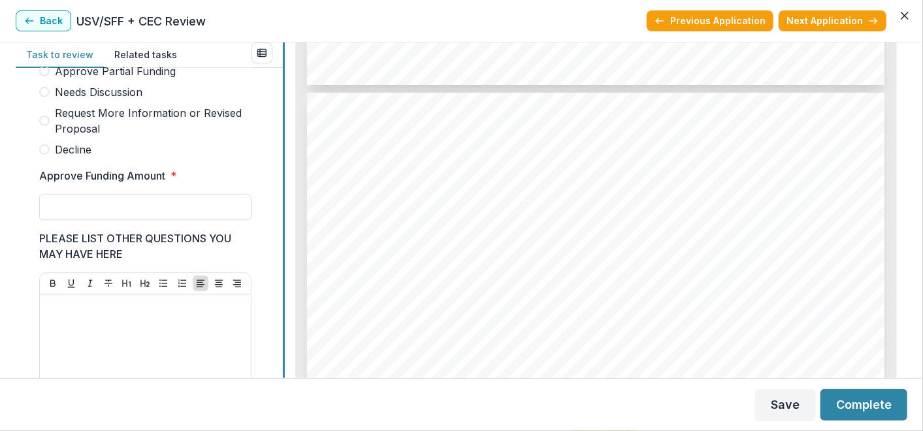
scroll to position [405, 0]
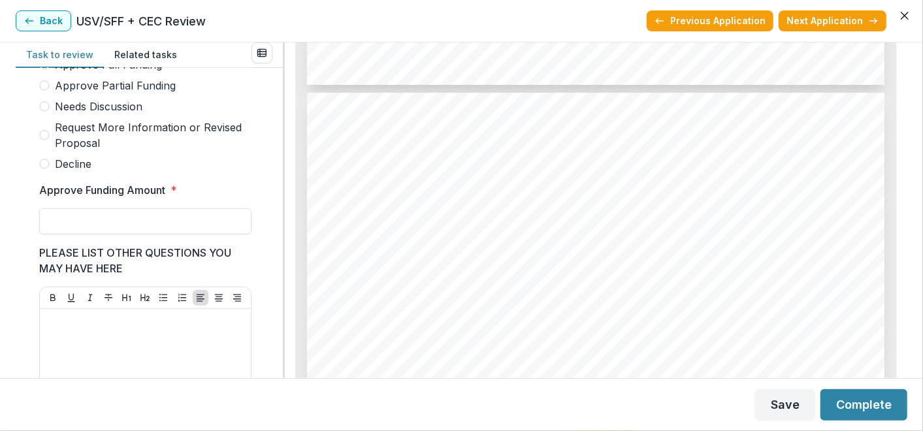
click at [93, 122] on div "Approve Full Funding Approve Partial Funding Needs Discussion Request More Info…" at bounding box center [145, 114] width 212 height 115
click at [92, 114] on span "Needs Discussion" at bounding box center [99, 107] width 88 height 16
click at [777, 407] on button "Save" at bounding box center [785, 404] width 60 height 31
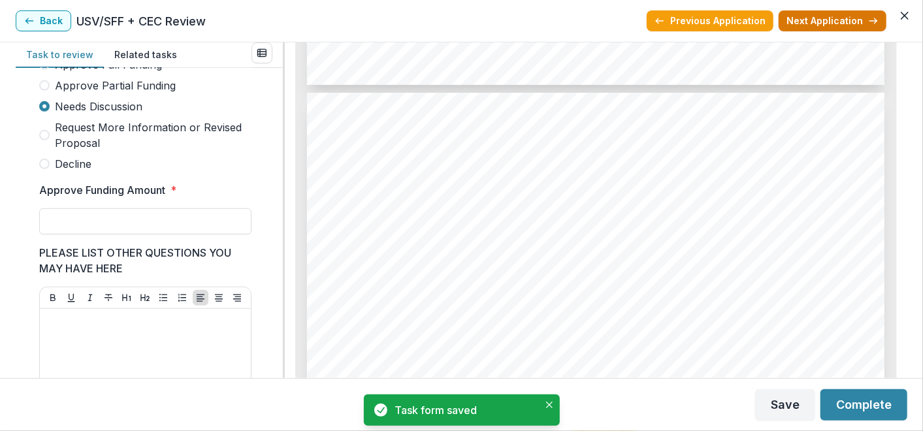
click at [813, 25] on button "Next Application" at bounding box center [832, 20] width 108 height 21
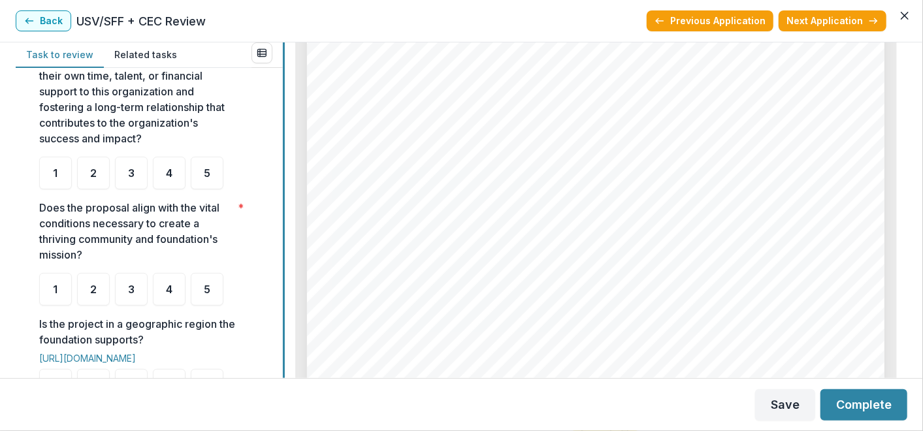
scroll to position [350, 0]
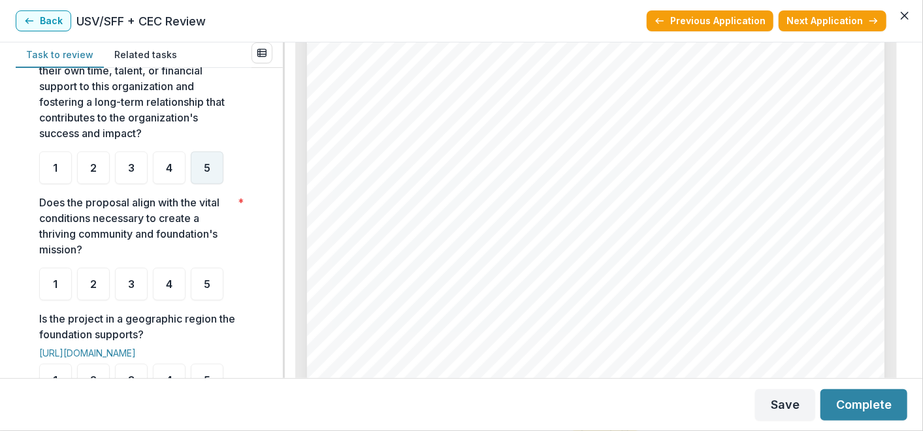
click at [206, 177] on div "5" at bounding box center [207, 168] width 33 height 33
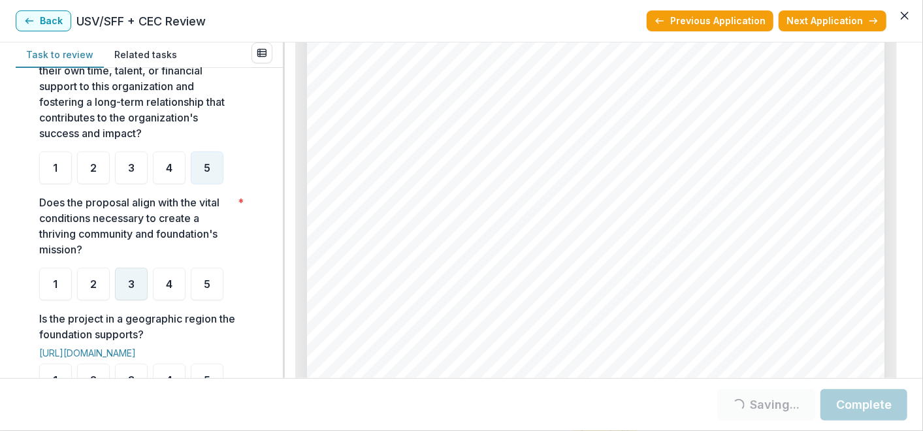
click at [142, 297] on div "3" at bounding box center [131, 284] width 33 height 33
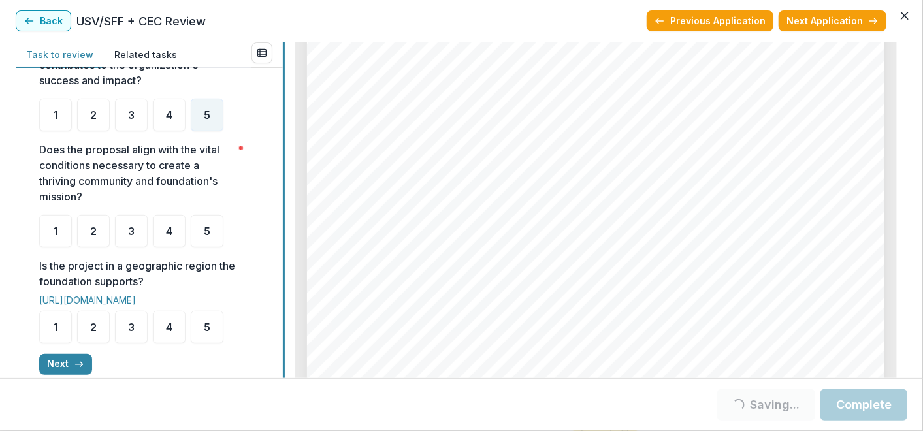
scroll to position [410, 0]
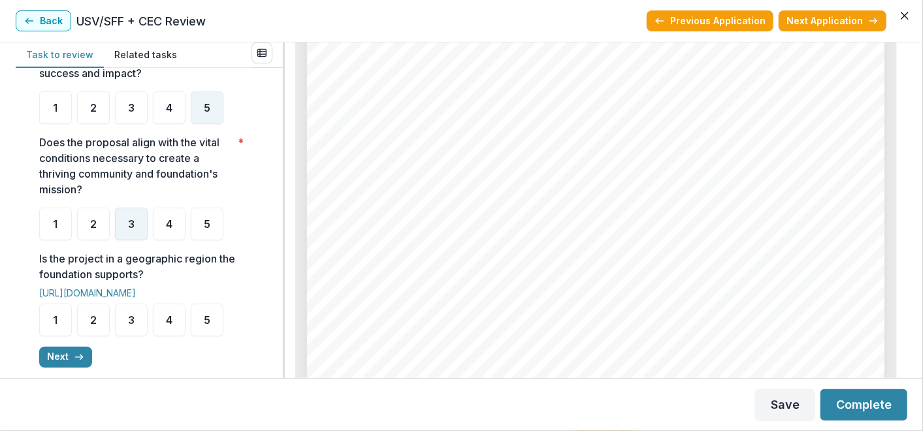
click at [144, 233] on div "3" at bounding box center [131, 224] width 33 height 33
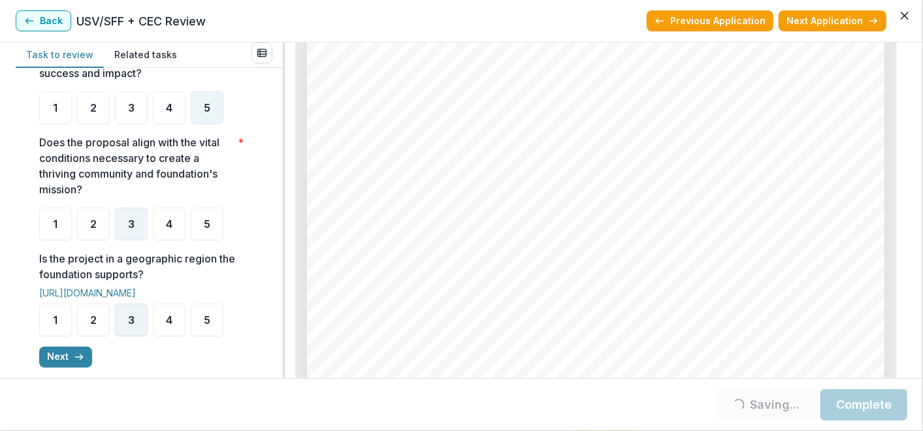
click at [136, 312] on div "3" at bounding box center [131, 320] width 33 height 33
click at [138, 332] on div "3" at bounding box center [131, 320] width 33 height 33
click at [140, 321] on div "3" at bounding box center [131, 320] width 33 height 33
click at [80, 357] on polyline "button" at bounding box center [81, 357] width 3 height 5
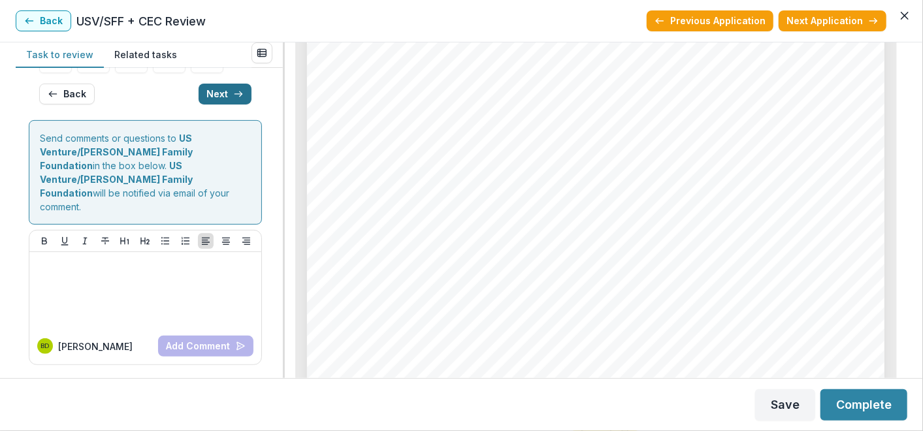
scroll to position [24, 0]
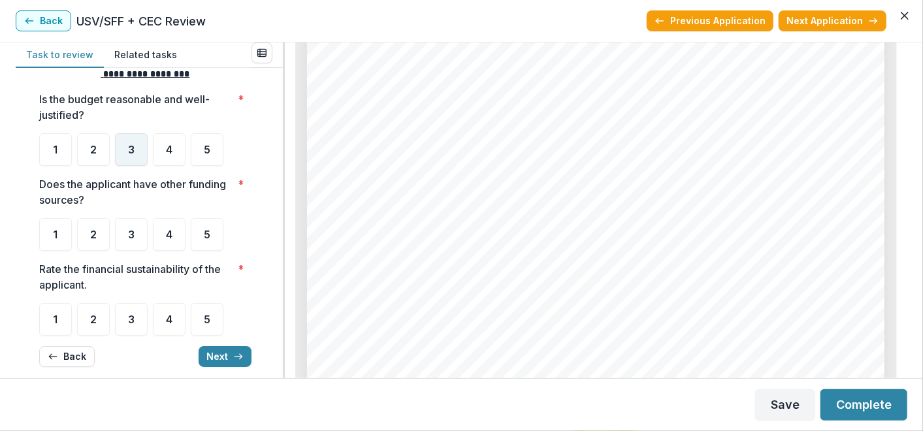
click at [136, 159] on div "3" at bounding box center [131, 149] width 33 height 33
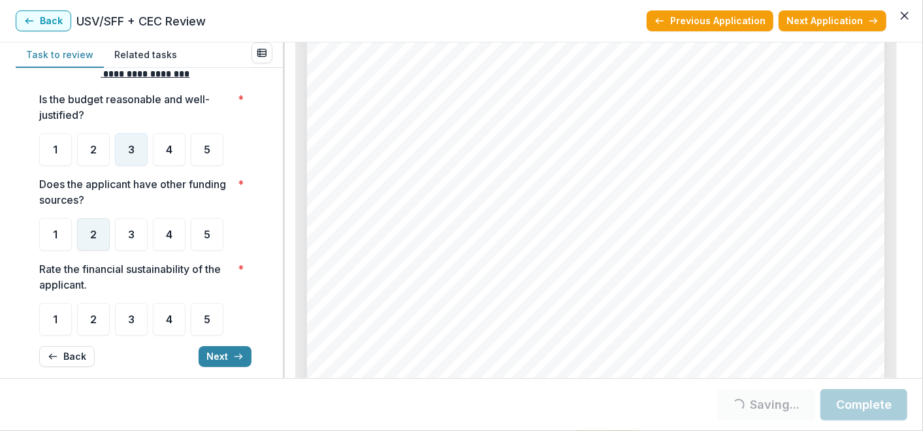
click at [101, 242] on div "2" at bounding box center [93, 234] width 33 height 33
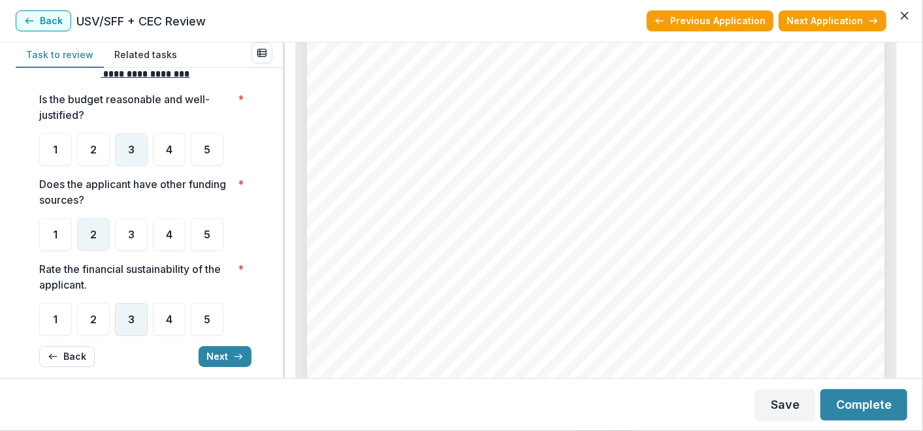
click at [131, 316] on span "3" at bounding box center [131, 319] width 7 height 10
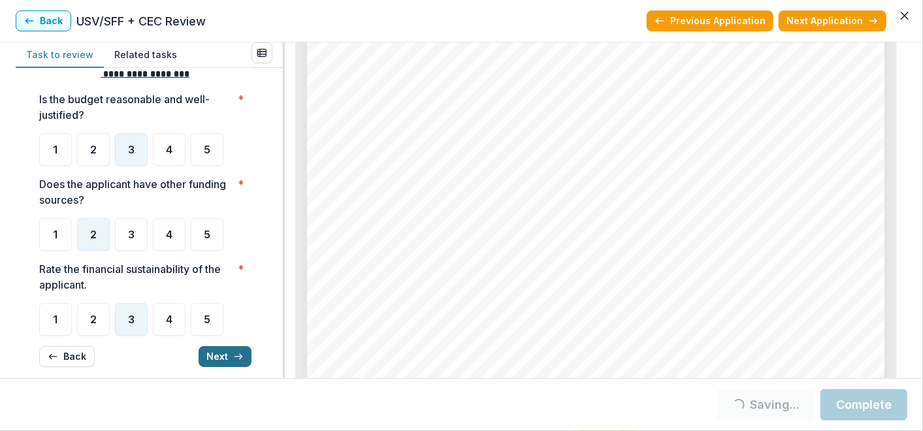
click at [219, 355] on button "Next" at bounding box center [225, 356] width 53 height 21
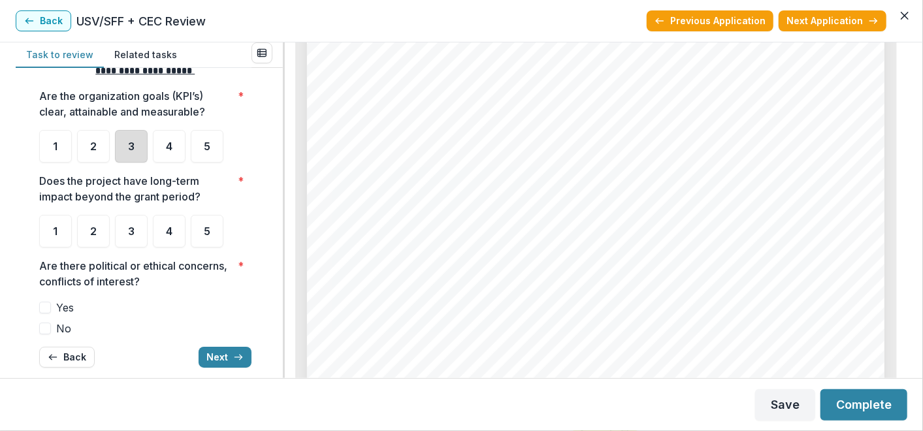
click at [135, 138] on div "3" at bounding box center [131, 146] width 33 height 33
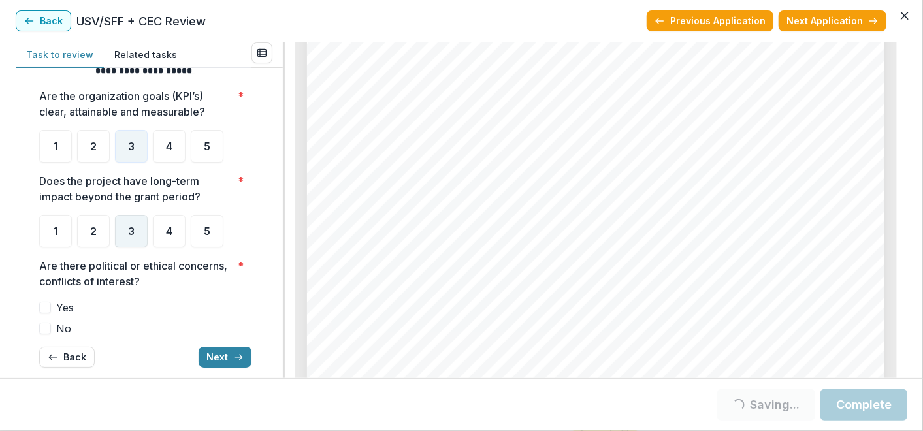
click at [127, 229] on div "3" at bounding box center [131, 231] width 33 height 33
click at [133, 236] on div "3" at bounding box center [131, 231] width 33 height 33
click at [135, 238] on div "3" at bounding box center [131, 231] width 33 height 33
click at [128, 240] on div "3" at bounding box center [131, 231] width 33 height 33
click at [71, 335] on div "**********" at bounding box center [145, 216] width 212 height 325
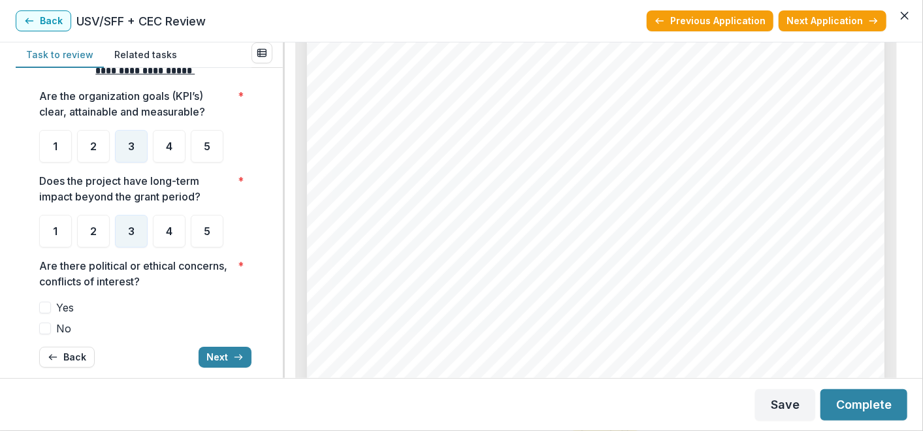
click at [65, 328] on span "No" at bounding box center [63, 329] width 15 height 16
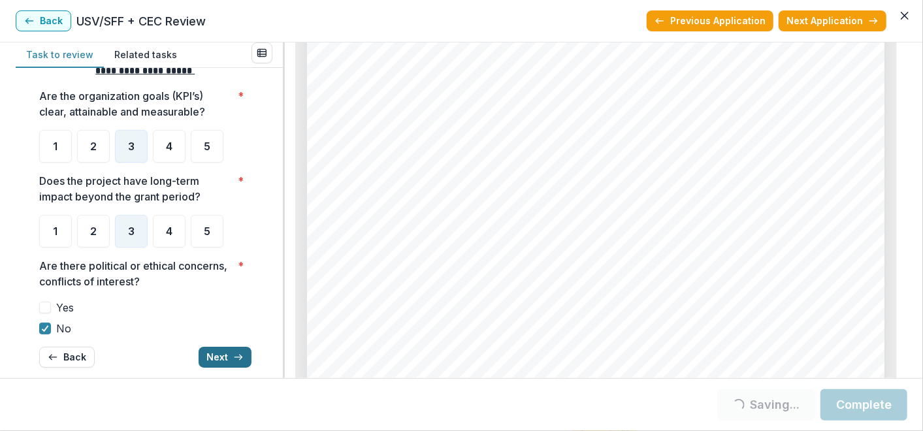
click at [212, 349] on button "Next" at bounding box center [225, 357] width 53 height 21
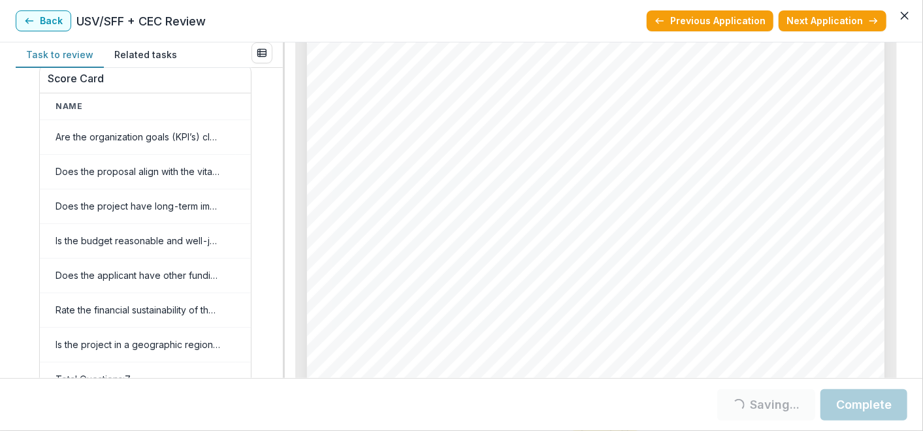
scroll to position [599, 0]
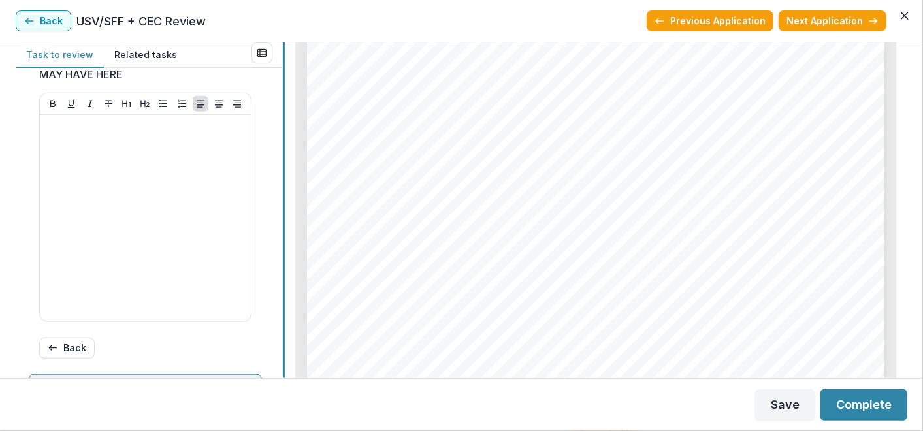
click at [277, 231] on div "Task to review Related tasks Score Card Name Weight Score Are the organization …" at bounding box center [461, 210] width 891 height 336
click at [281, 192] on div "Task to review Related tasks Score Card Name Weight Score Are the organization …" at bounding box center [461, 210] width 891 height 336
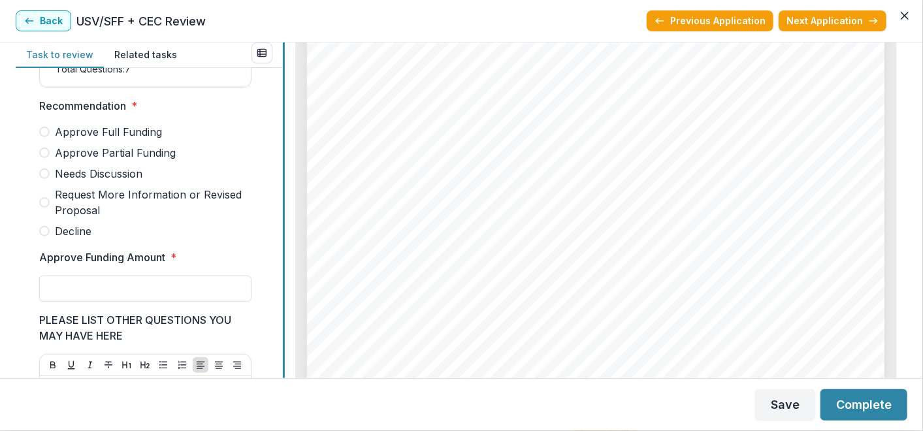
scroll to position [332, 0]
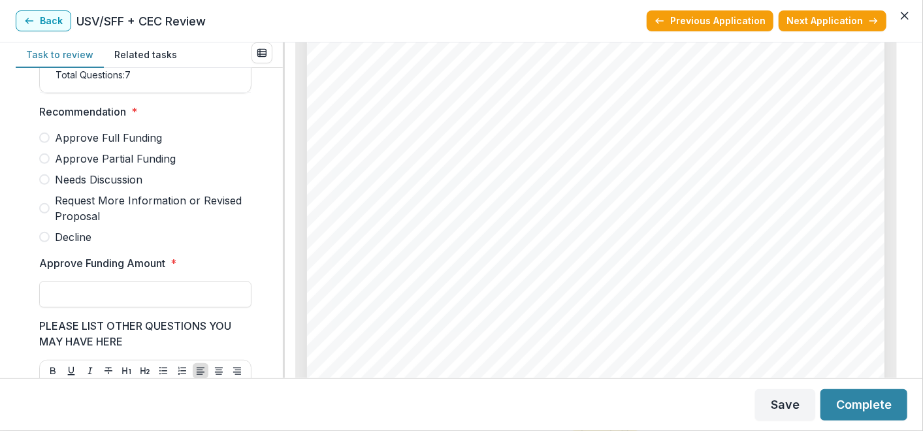
click at [131, 187] on span "Needs Discussion" at bounding box center [99, 180] width 88 height 16
click at [774, 406] on button "Save" at bounding box center [785, 404] width 60 height 31
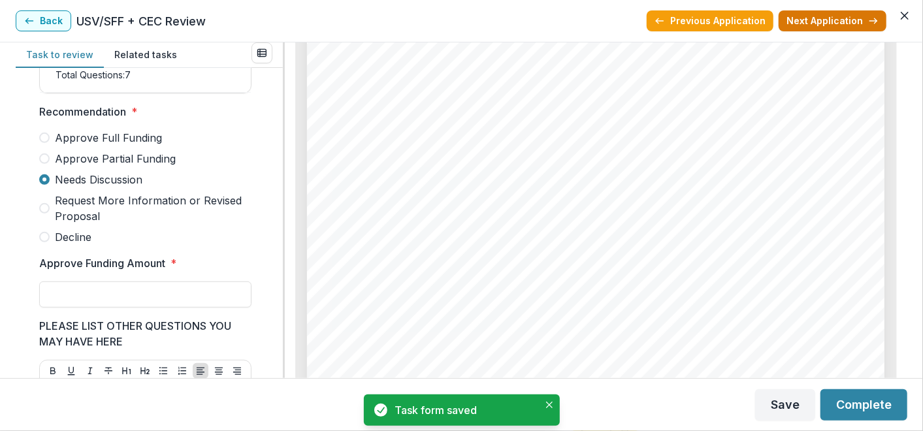
click at [799, 22] on button "Next Application" at bounding box center [832, 20] width 108 height 21
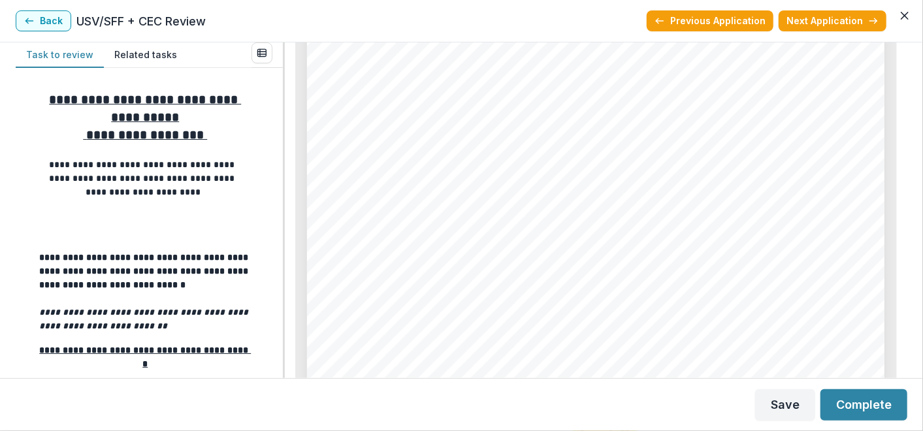
scroll to position [4690, 0]
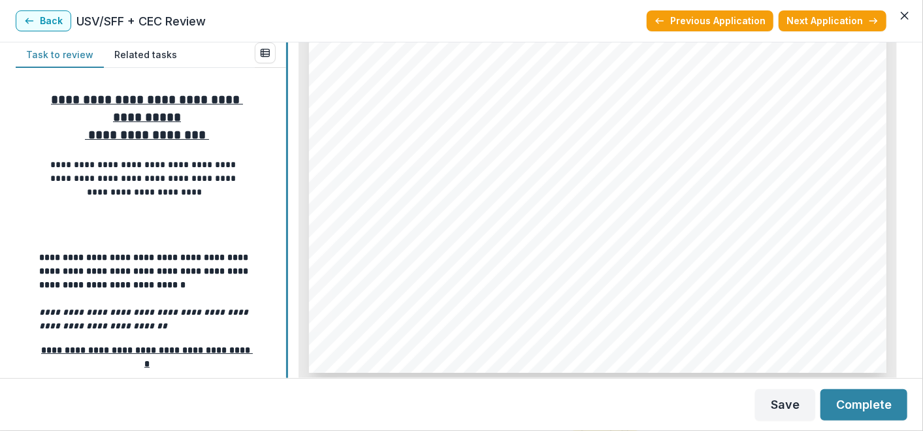
click at [286, 151] on div at bounding box center [287, 210] width 2 height 336
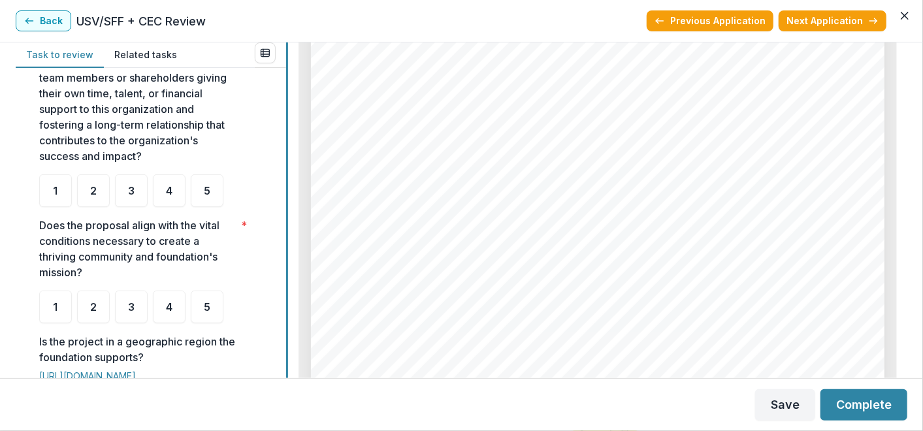
scroll to position [331, 0]
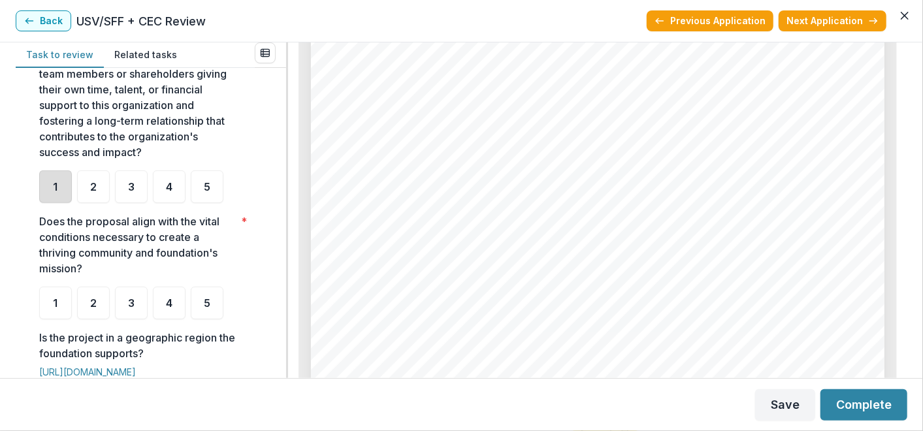
click at [63, 182] on div "1" at bounding box center [55, 186] width 33 height 33
click at [98, 298] on div "2" at bounding box center [93, 303] width 33 height 33
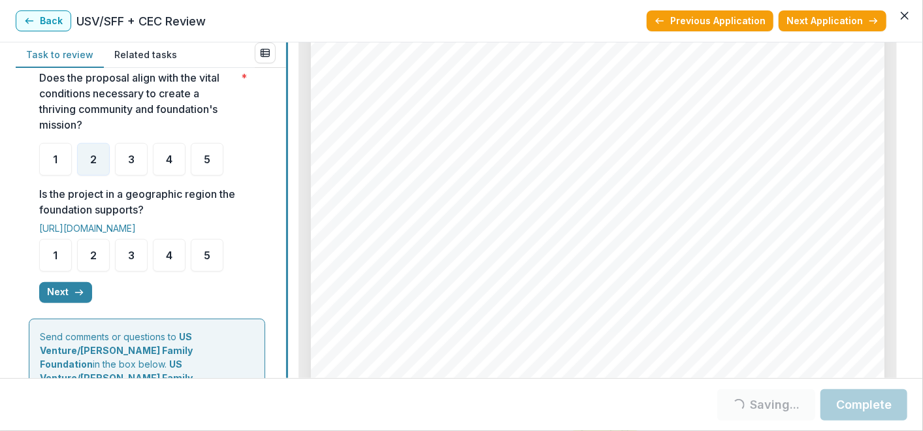
scroll to position [479, 0]
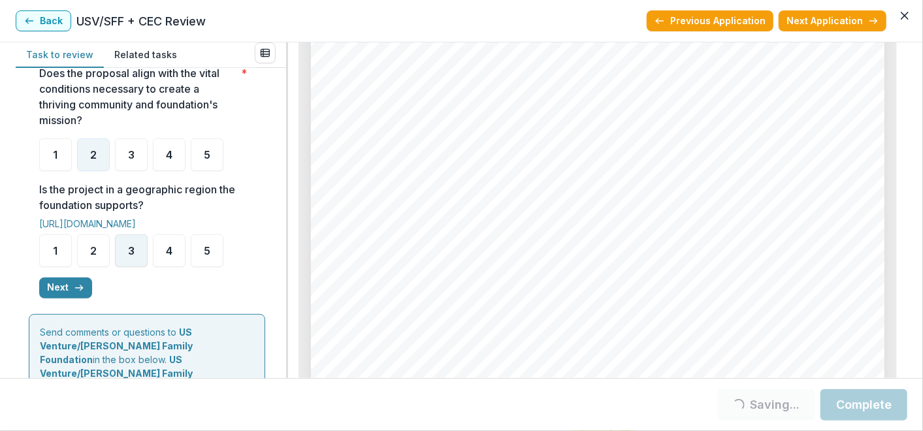
click at [117, 248] on div "3" at bounding box center [131, 250] width 33 height 33
click at [133, 246] on span "3" at bounding box center [131, 251] width 7 height 10
click at [133, 244] on div "3" at bounding box center [131, 250] width 33 height 33
click at [71, 278] on button "Next" at bounding box center [65, 288] width 53 height 21
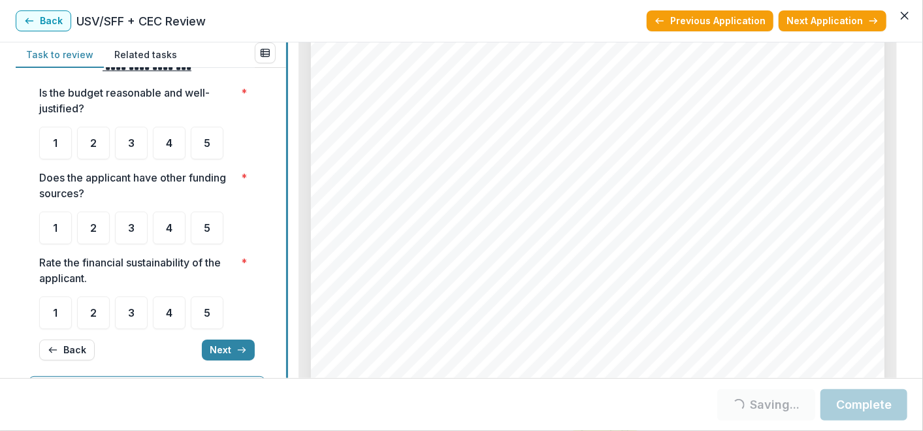
scroll to position [29, 0]
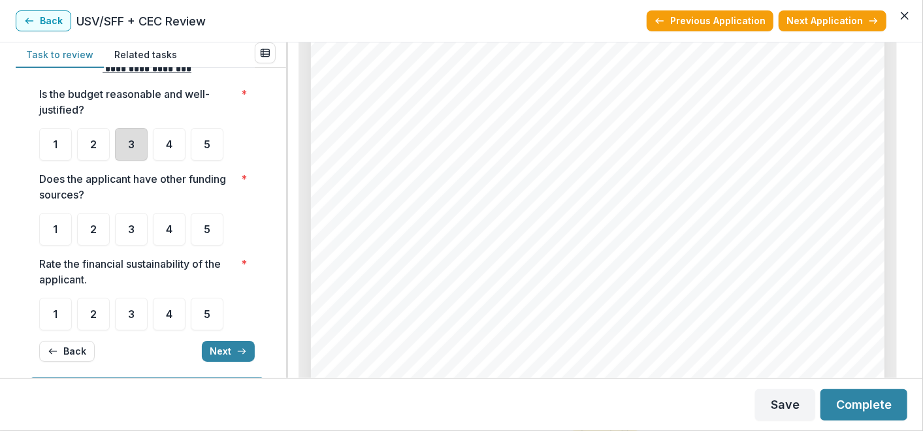
click at [124, 149] on div "3" at bounding box center [131, 144] width 33 height 33
click at [95, 235] on div "2" at bounding box center [93, 229] width 33 height 33
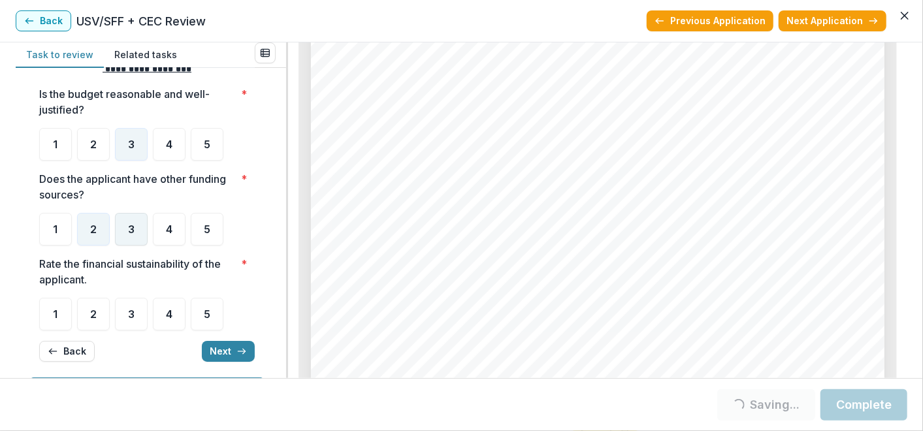
click at [130, 228] on span "3" at bounding box center [131, 229] width 7 height 10
click at [132, 235] on div "3" at bounding box center [131, 229] width 33 height 33
click at [129, 239] on div "3" at bounding box center [131, 229] width 33 height 33
click at [125, 312] on div "3" at bounding box center [131, 314] width 33 height 33
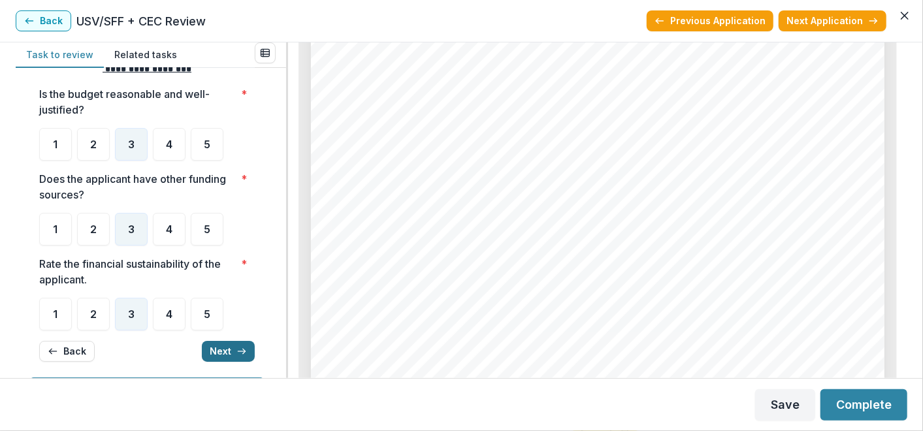
click at [231, 345] on button "Next" at bounding box center [228, 351] width 53 height 21
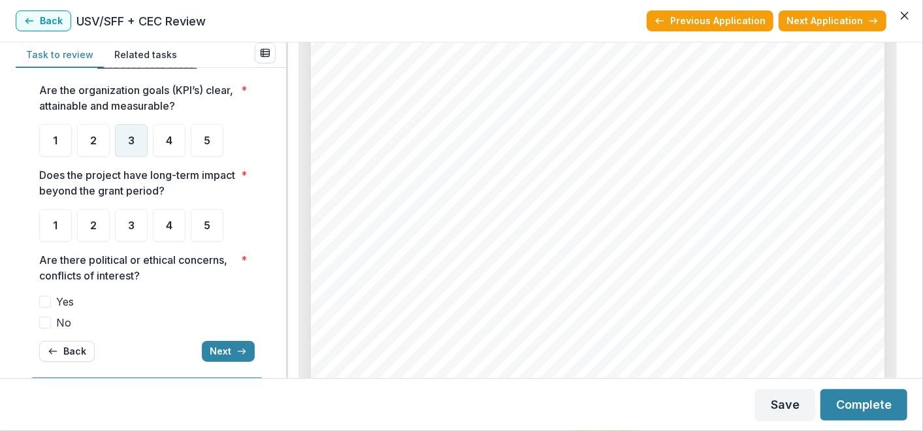
click at [129, 138] on span "3" at bounding box center [131, 140] width 7 height 10
click at [104, 222] on div "2" at bounding box center [93, 225] width 33 height 33
click at [65, 323] on span "No" at bounding box center [63, 323] width 15 height 16
click at [216, 349] on button "Next" at bounding box center [228, 351] width 53 height 21
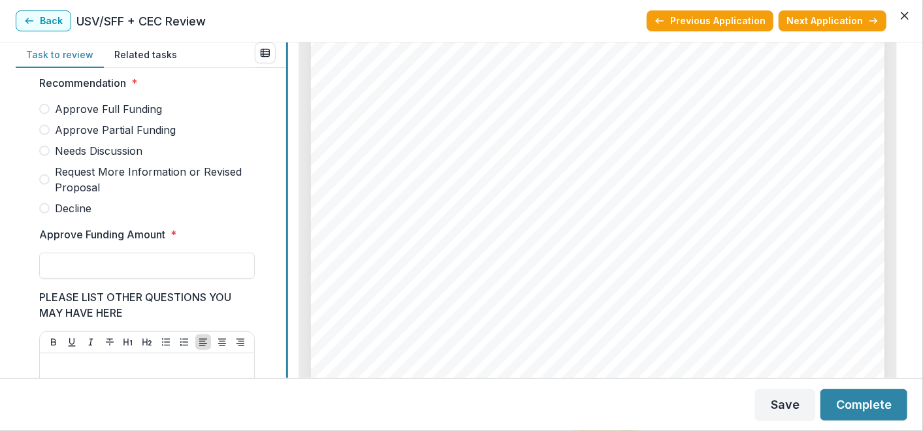
scroll to position [355, 0]
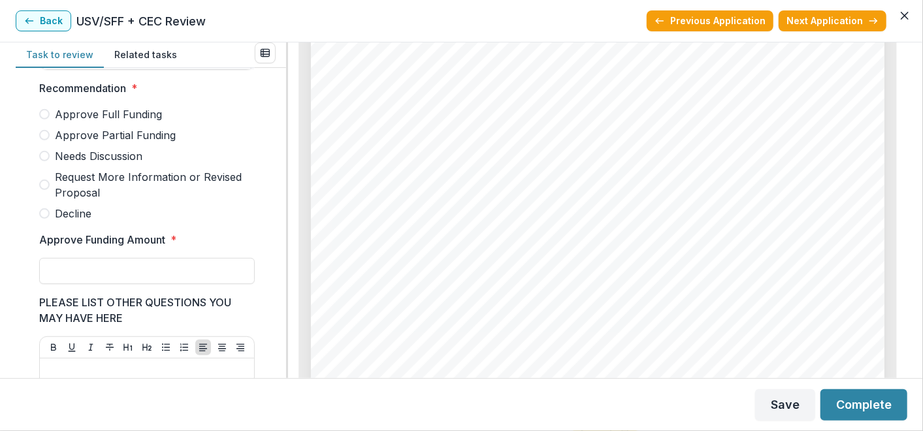
click at [106, 164] on span "Needs Discussion" at bounding box center [99, 156] width 88 height 16
click at [786, 401] on button "Save" at bounding box center [785, 404] width 60 height 31
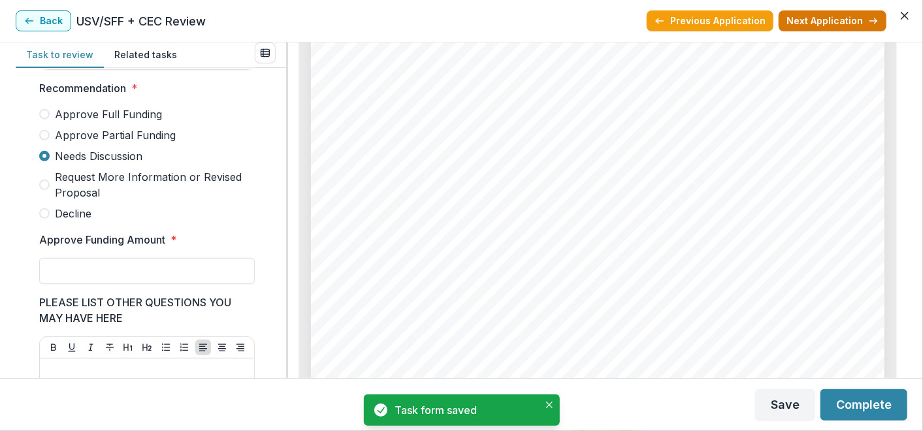
click at [795, 16] on button "Next Application" at bounding box center [832, 20] width 108 height 21
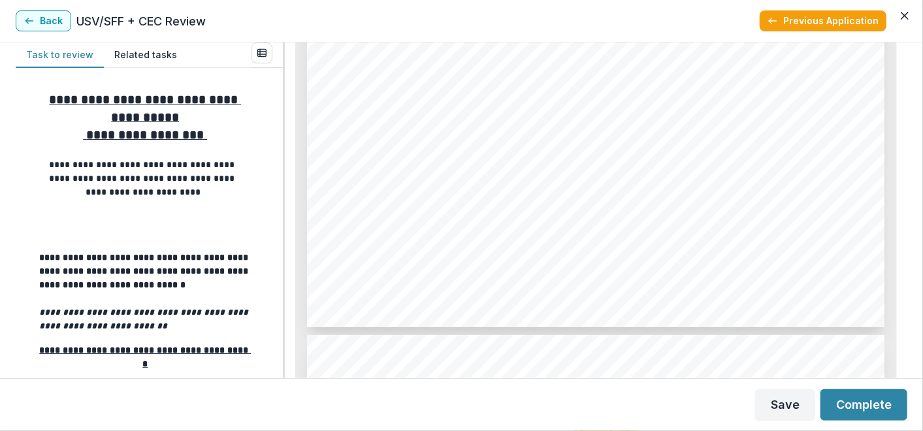
scroll to position [2313, 0]
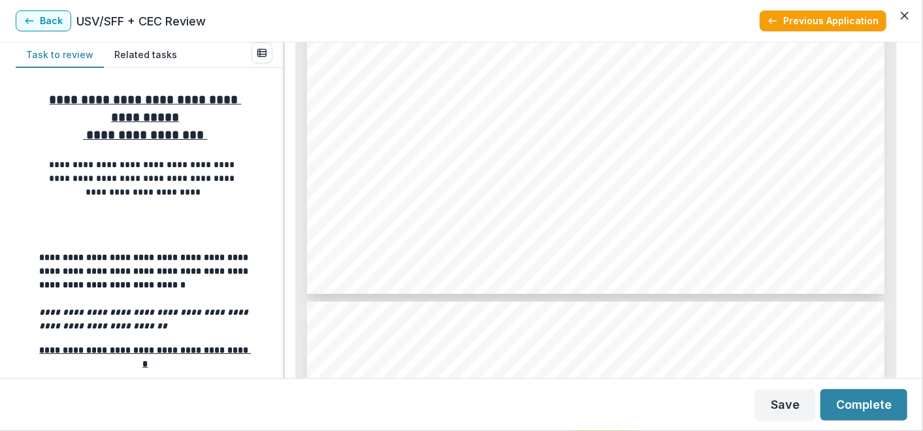
drag, startPoint x: 910, startPoint y: 155, endPoint x: 912, endPoint y: 174, distance: 18.4
click at [912, 174] on div "**********" at bounding box center [461, 210] width 923 height 336
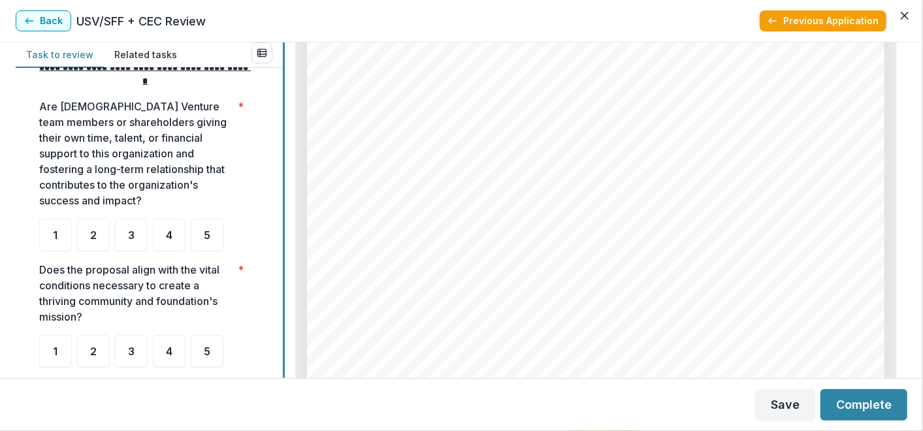
scroll to position [279, 0]
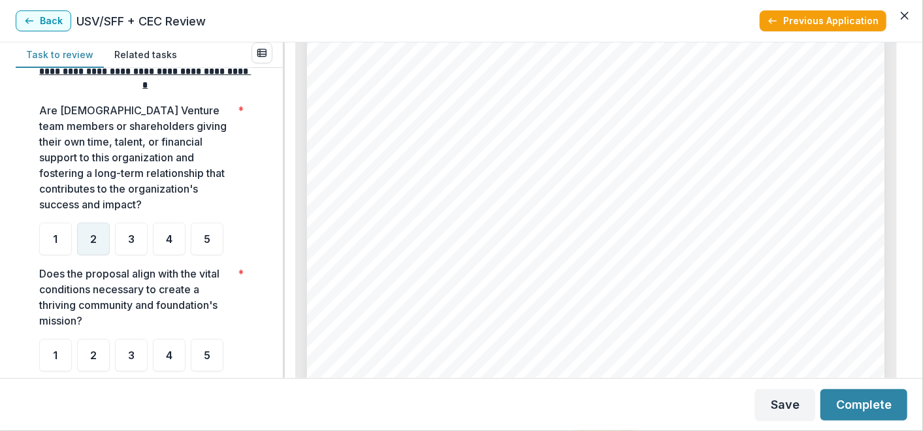
click at [95, 241] on span "2" at bounding box center [93, 239] width 7 height 10
click at [129, 353] on span "3" at bounding box center [131, 355] width 7 height 10
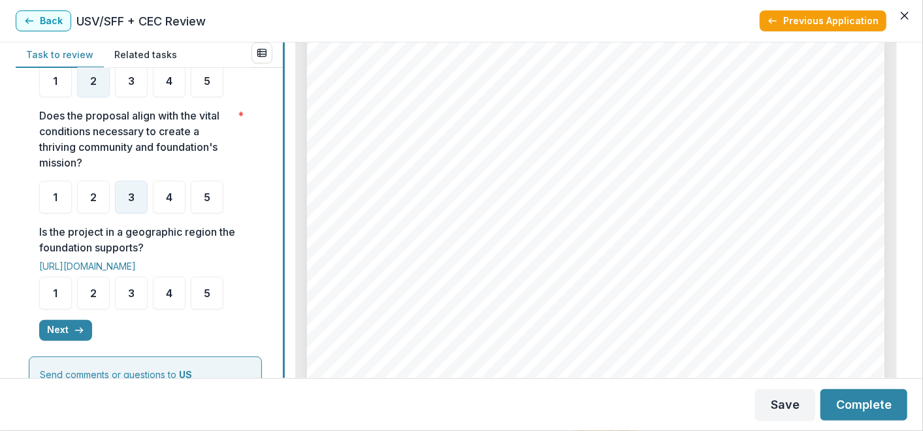
scroll to position [439, 0]
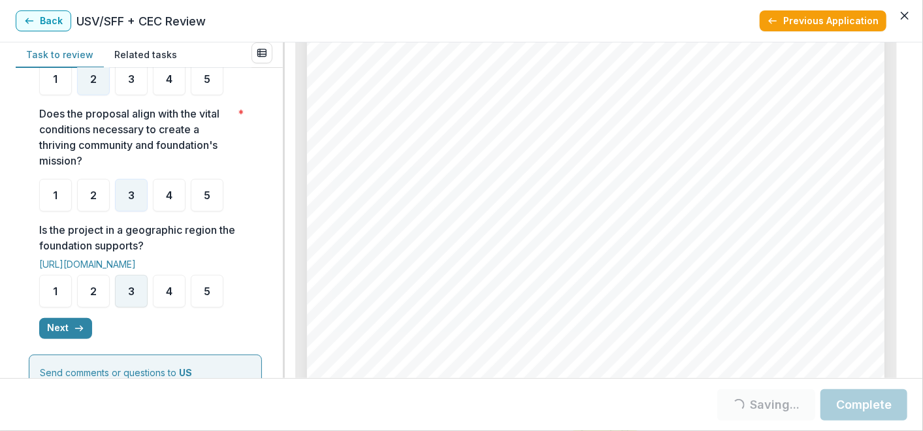
click at [125, 293] on div "3" at bounding box center [131, 291] width 33 height 33
click at [128, 300] on div "3" at bounding box center [131, 291] width 33 height 33
click at [135, 299] on div "3" at bounding box center [131, 291] width 33 height 33
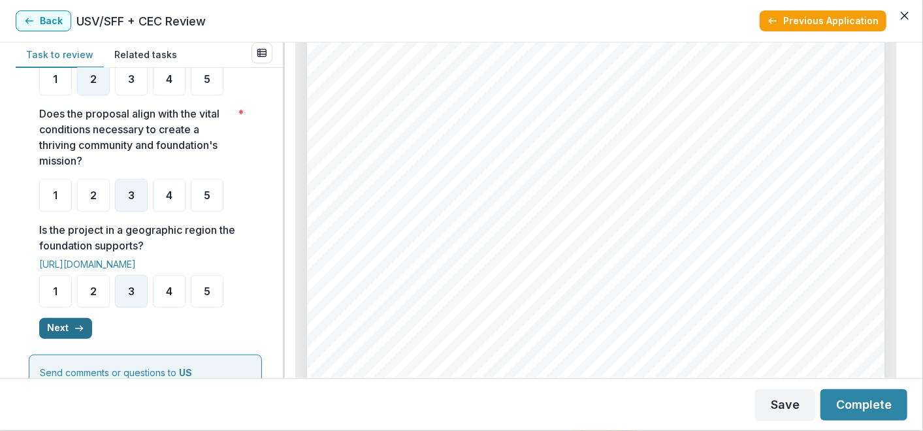
click at [62, 332] on button "Next" at bounding box center [65, 328] width 53 height 21
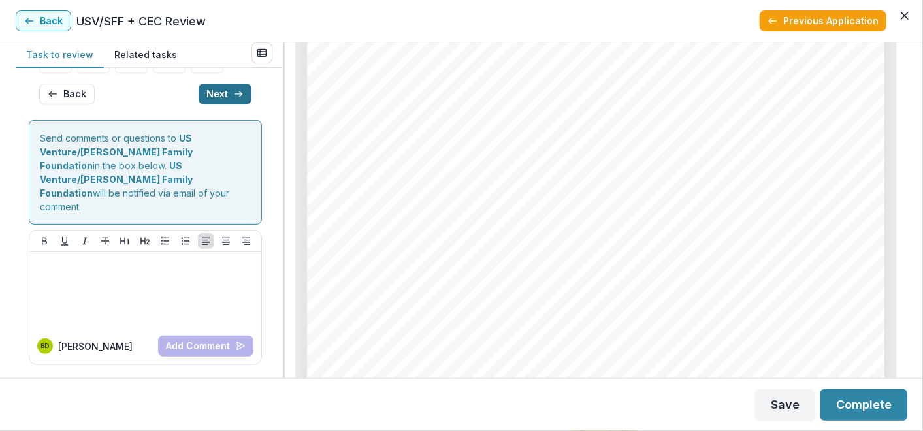
scroll to position [52, 0]
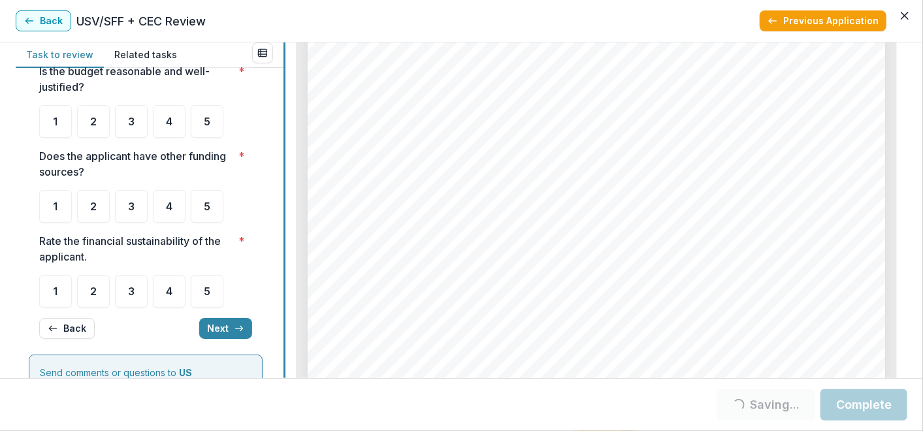
click at [283, 233] on div "**********" at bounding box center [461, 210] width 891 height 336
click at [138, 127] on div "3" at bounding box center [131, 121] width 33 height 33
drag, startPoint x: 138, startPoint y: 201, endPoint x: 139, endPoint y: 208, distance: 7.2
click at [138, 201] on div "3" at bounding box center [131, 206] width 33 height 33
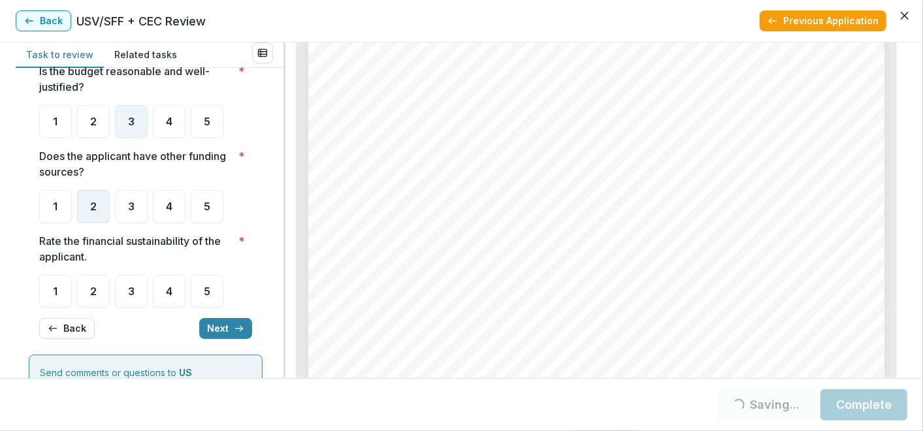
click at [97, 211] on div "2" at bounding box center [93, 206] width 33 height 33
click at [89, 205] on div "2" at bounding box center [93, 206] width 33 height 33
click at [97, 209] on div "2" at bounding box center [93, 206] width 33 height 33
click at [101, 222] on div "**********" at bounding box center [145, 189] width 213 height 321
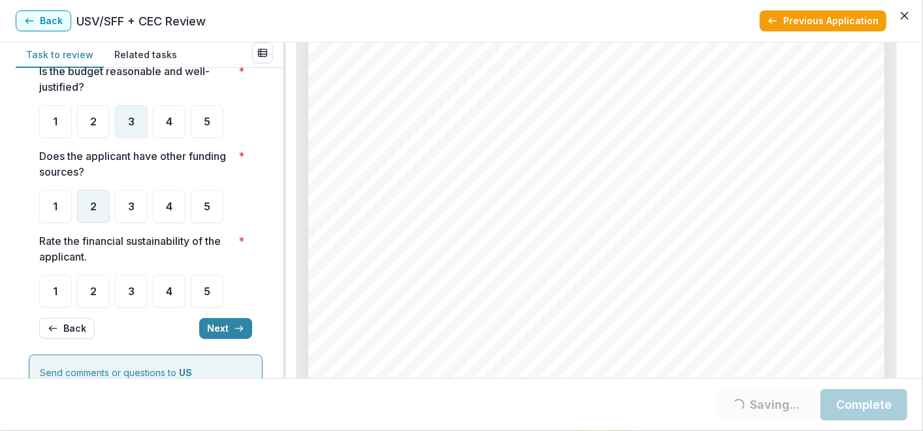
click at [101, 220] on div "2" at bounding box center [93, 206] width 33 height 33
click at [137, 295] on div "3" at bounding box center [131, 291] width 33 height 33
click at [140, 300] on div "3" at bounding box center [131, 291] width 33 height 33
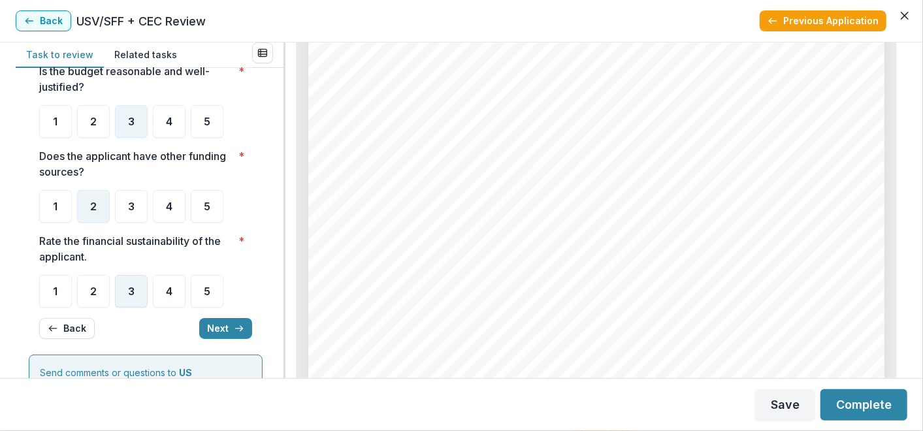
click at [140, 295] on div "3" at bounding box center [131, 291] width 33 height 33
click at [208, 328] on button "Next" at bounding box center [225, 328] width 53 height 21
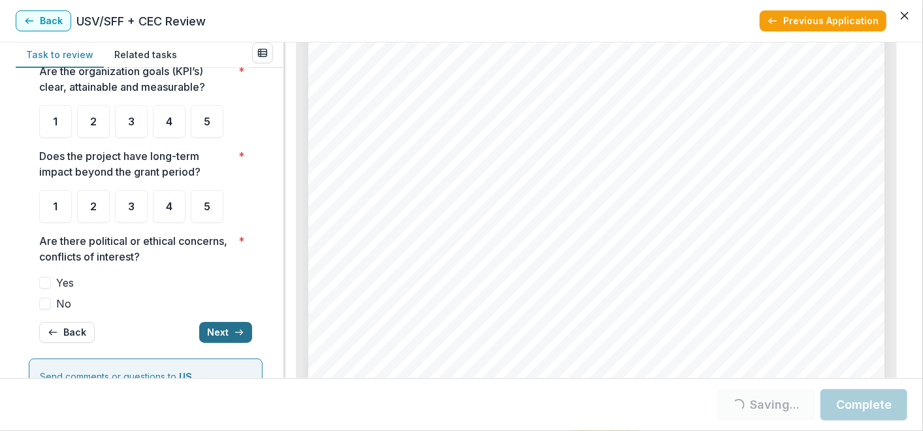
scroll to position [56, 0]
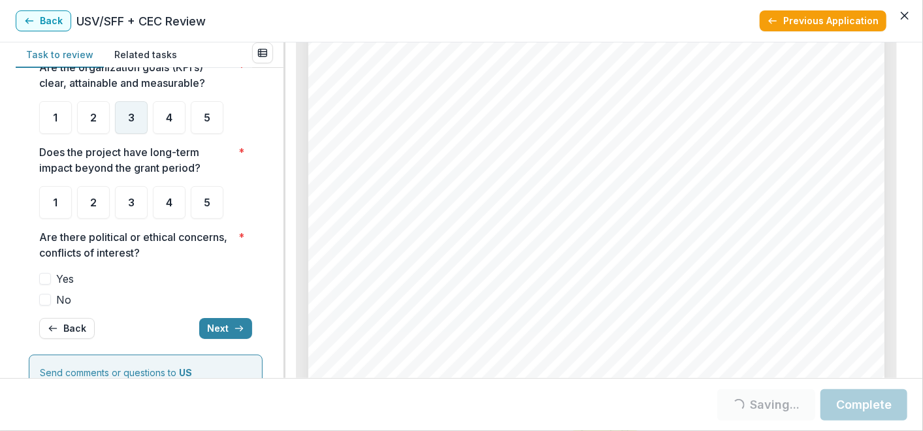
click at [137, 123] on div "3" at bounding box center [131, 117] width 33 height 33
click at [112, 200] on ul "1 2 3 4 5" at bounding box center [145, 202] width 213 height 33
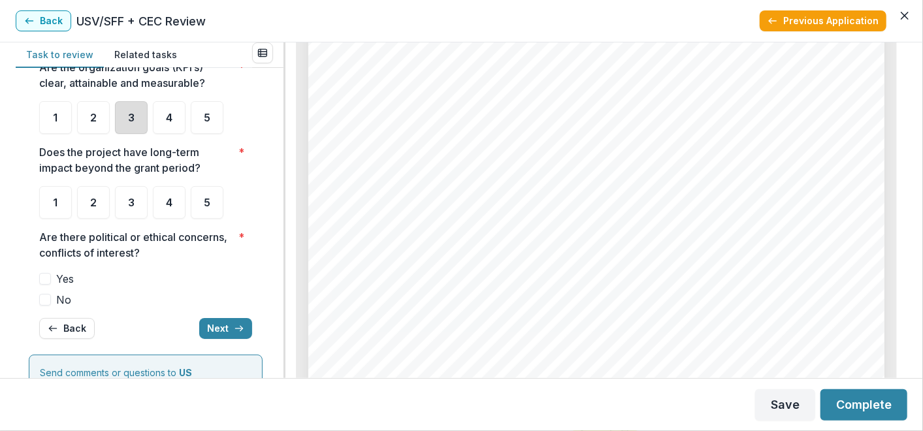
click at [138, 112] on div "3" at bounding box center [131, 117] width 33 height 33
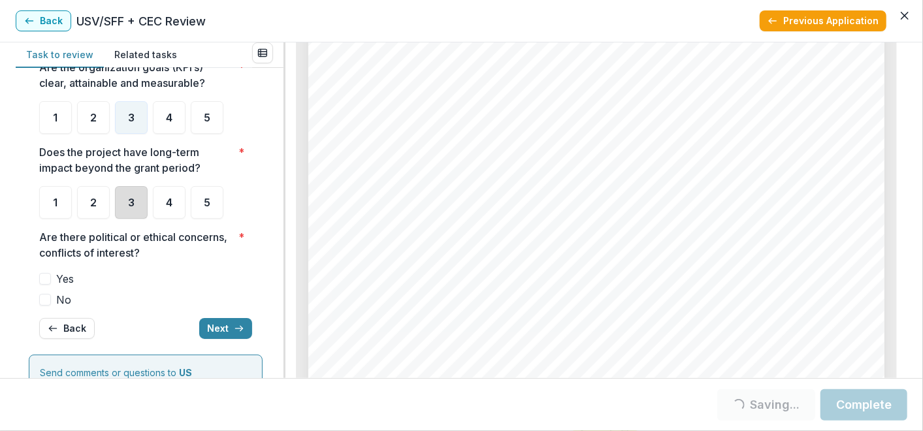
click at [125, 210] on div "3" at bounding box center [131, 202] width 33 height 33
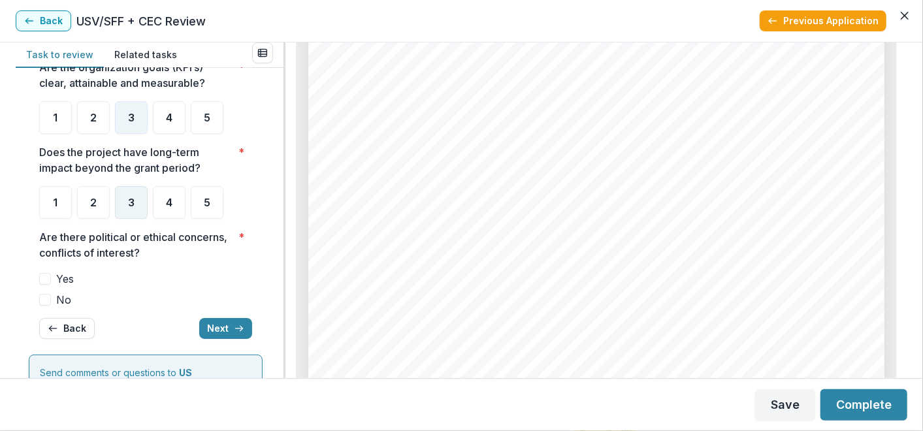
click at [132, 211] on div "3" at bounding box center [131, 202] width 33 height 33
click at [68, 297] on span "No" at bounding box center [63, 300] width 15 height 16
click at [210, 323] on button "Next" at bounding box center [225, 328] width 53 height 21
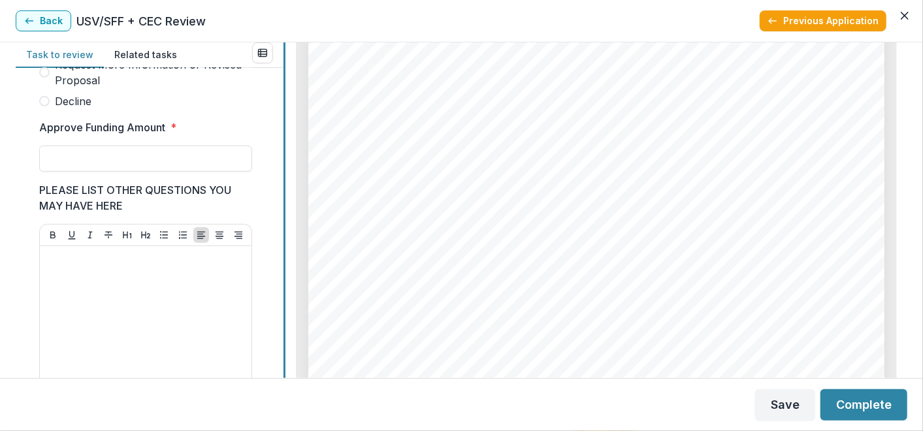
scroll to position [453, 0]
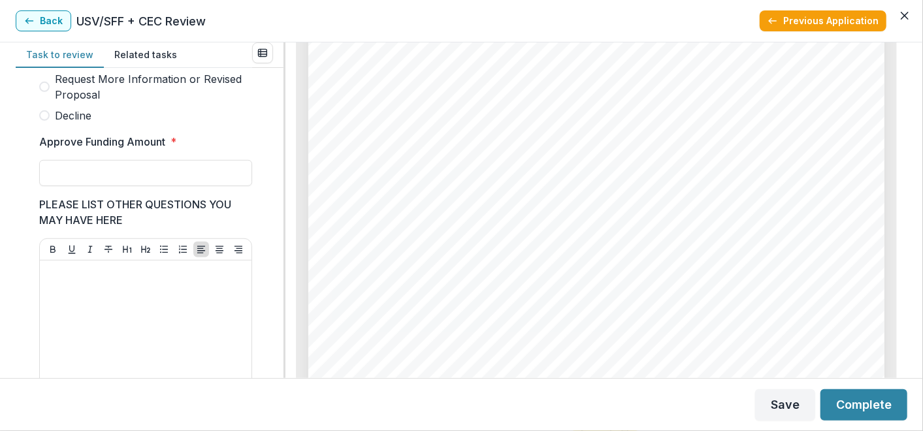
drag, startPoint x: 278, startPoint y: 215, endPoint x: 281, endPoint y: 207, distance: 8.5
click at [281, 207] on div "Score Card Name Weight Score Are the organization goals (KPI’s) clear, attainab…" at bounding box center [150, 223] width 268 height 310
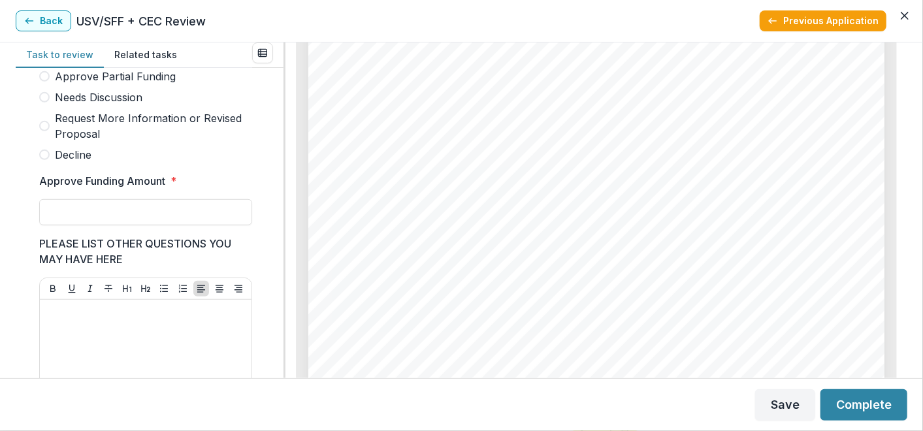
click at [127, 105] on span "Needs Discussion" at bounding box center [99, 97] width 88 height 16
click at [786, 399] on button "Save" at bounding box center [785, 404] width 60 height 31
click at [905, 16] on icon "Close" at bounding box center [905, 16] width 8 height 8
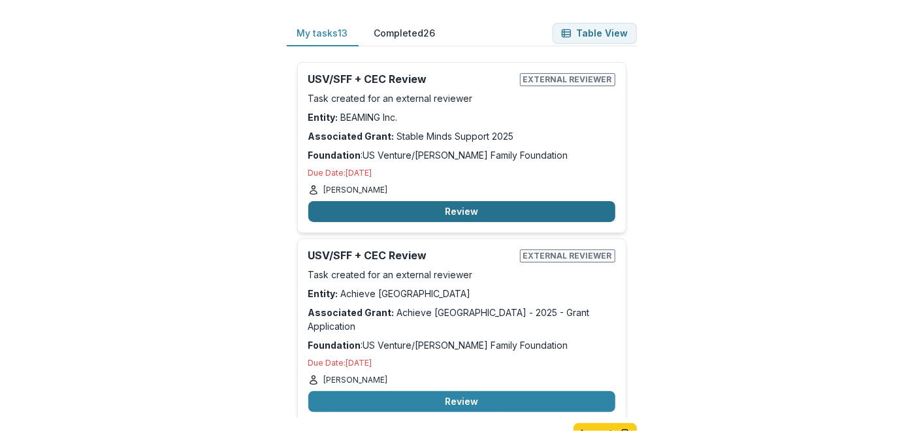
click at [436, 207] on button "Review" at bounding box center [461, 211] width 307 height 21
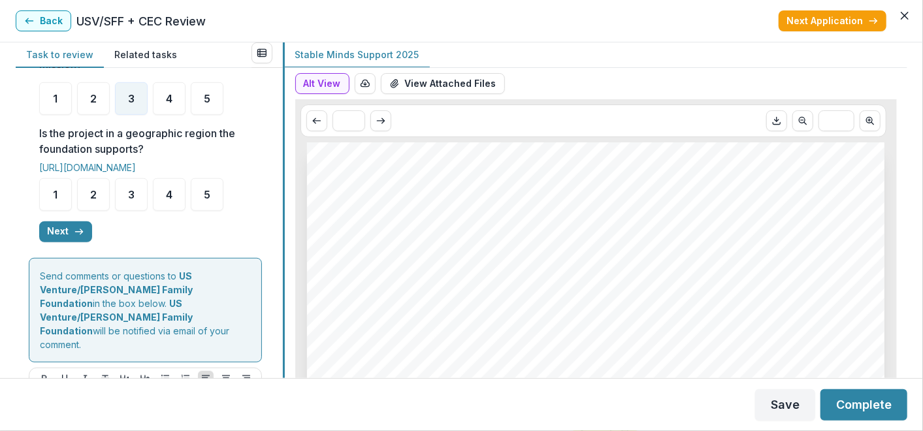
scroll to position [643, 0]
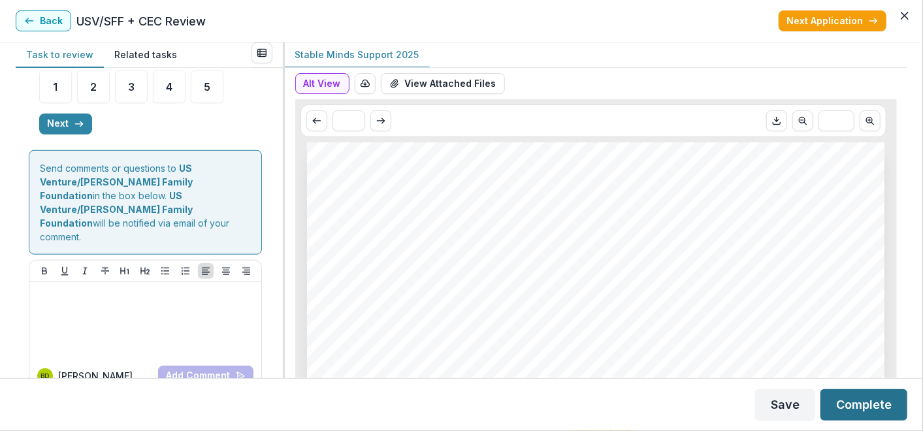
click at [859, 408] on button "Complete" at bounding box center [863, 404] width 87 height 31
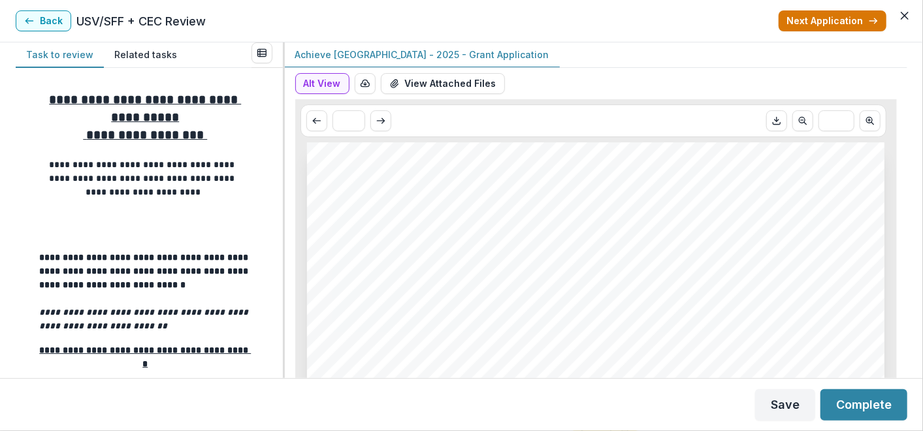
click at [854, 22] on button "Next Application" at bounding box center [832, 20] width 108 height 21
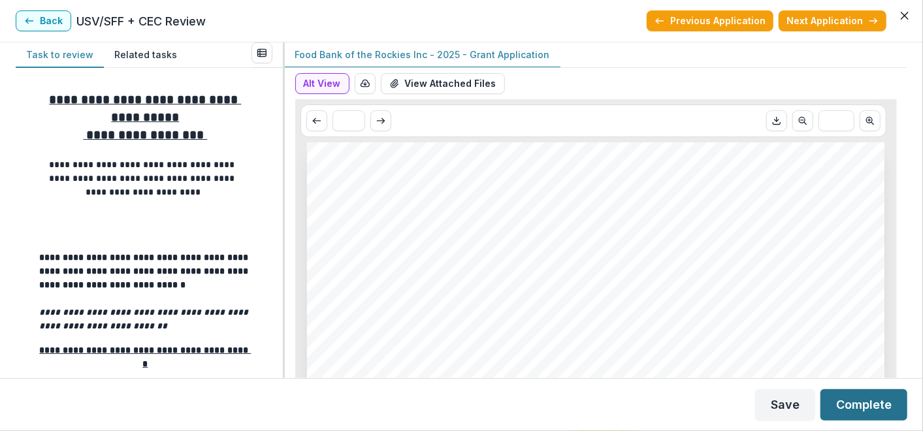
click at [855, 395] on button "Complete" at bounding box center [863, 404] width 87 height 31
click at [857, 402] on button "Complete" at bounding box center [863, 404] width 87 height 31
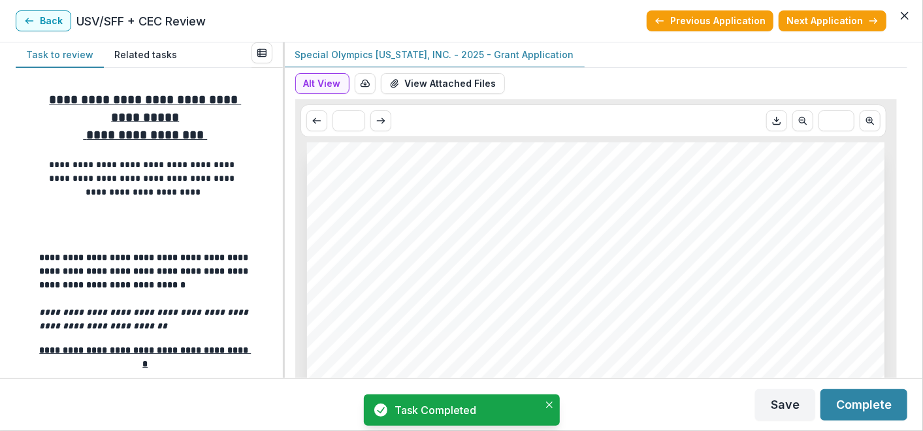
click at [857, 402] on button "Complete" at bounding box center [863, 404] width 87 height 31
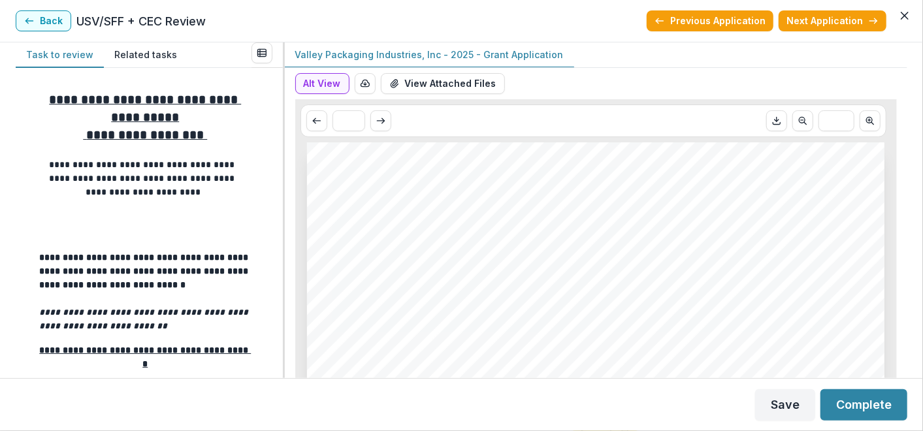
click at [857, 402] on button "Complete" at bounding box center [863, 404] width 87 height 31
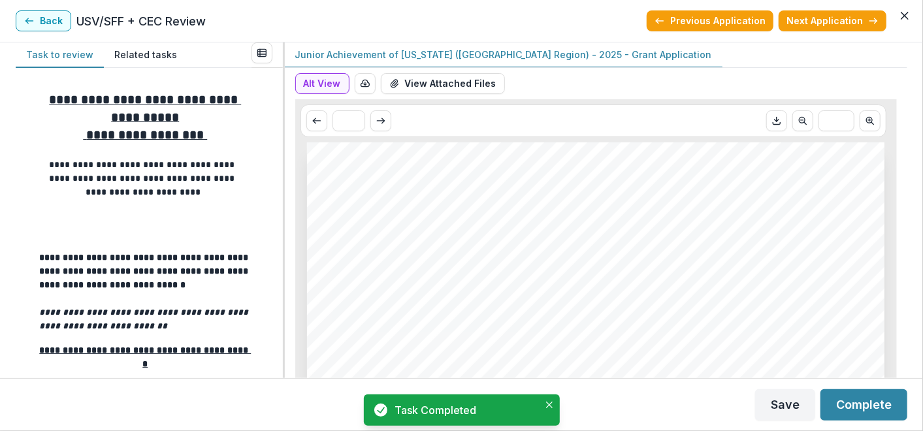
click at [857, 402] on button "Complete" at bounding box center [863, 404] width 87 height 31
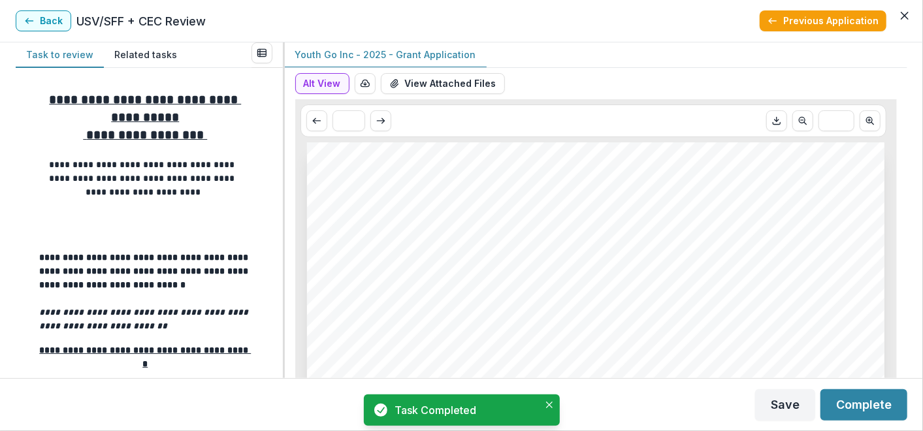
click at [857, 402] on button "Complete" at bounding box center [863, 404] width 87 height 31
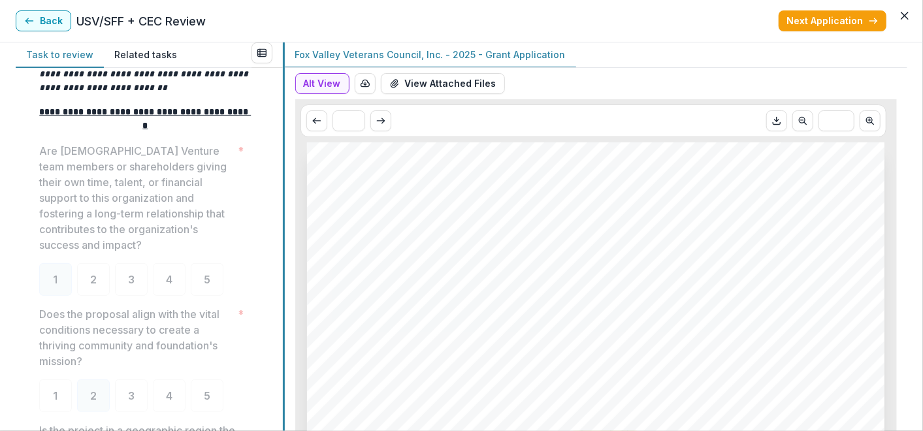
scroll to position [255, 0]
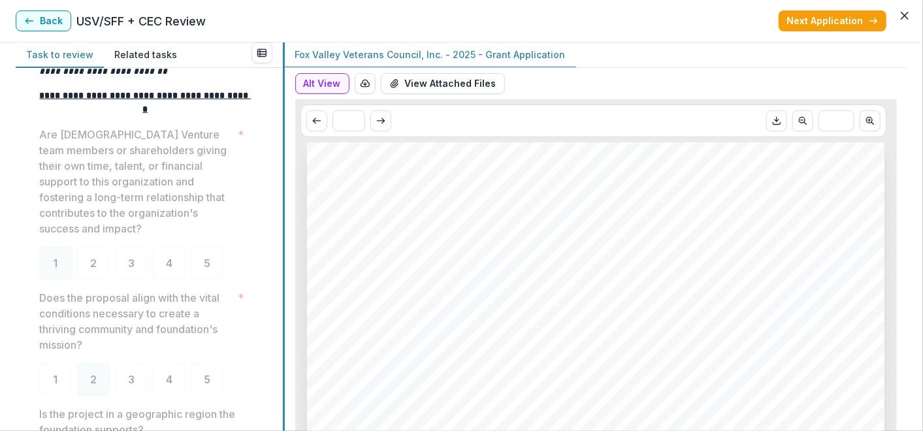
click at [283, 168] on div at bounding box center [284, 236] width 2 height 389
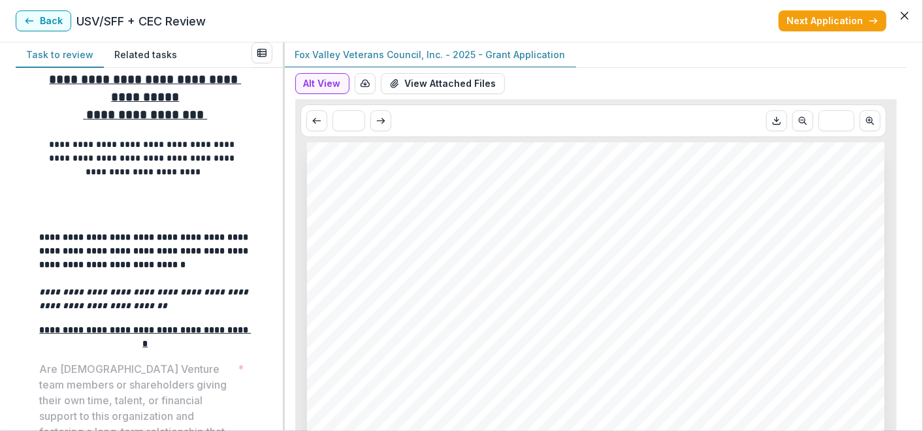
scroll to position [0, 0]
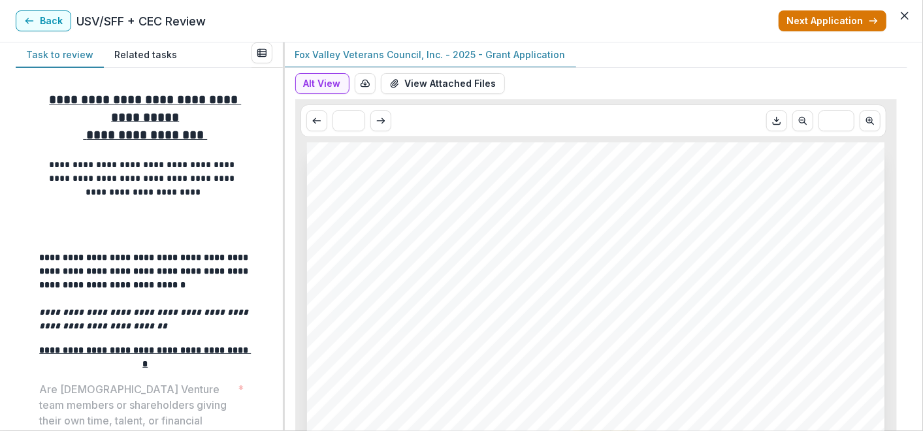
click at [805, 19] on button "Next Application" at bounding box center [832, 20] width 108 height 21
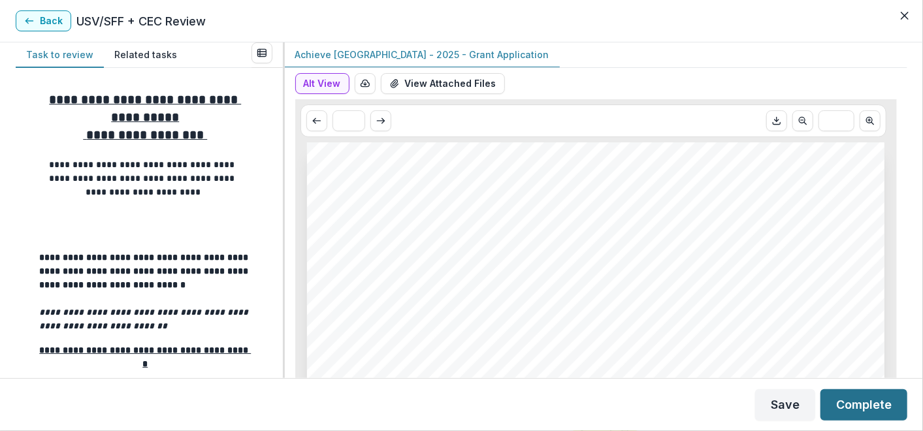
click at [844, 405] on button "Complete" at bounding box center [863, 404] width 87 height 31
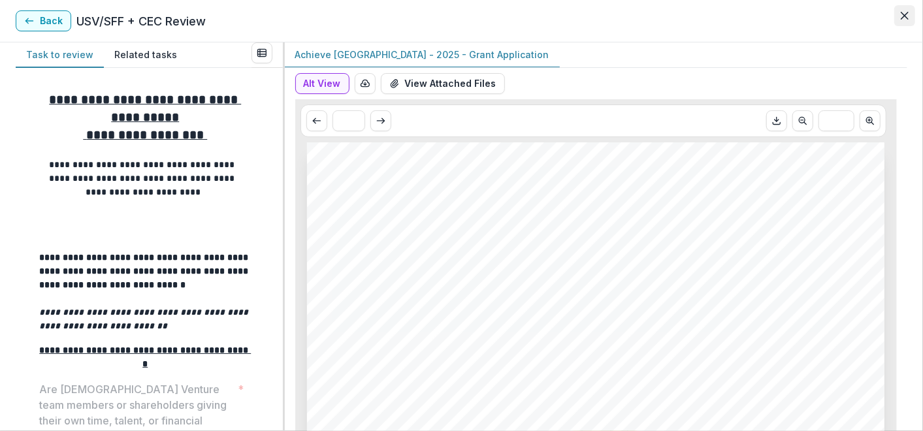
click at [899, 12] on button "Close" at bounding box center [904, 15] width 21 height 21
